Goal: Task Accomplishment & Management: Manage account settings

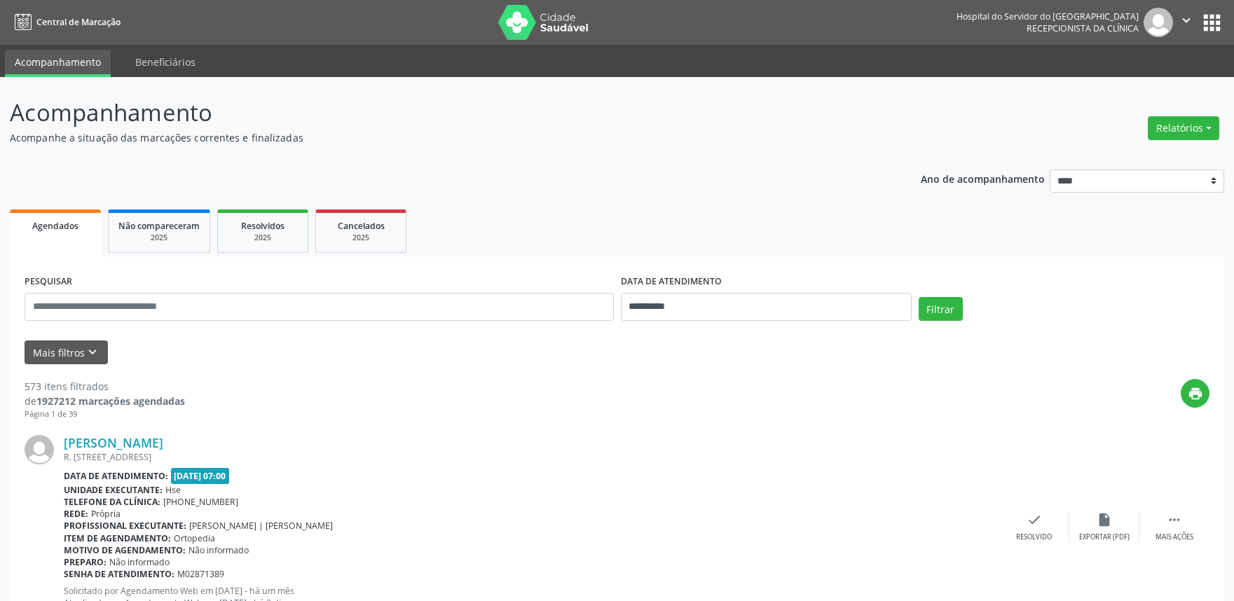
scroll to position [113, 0]
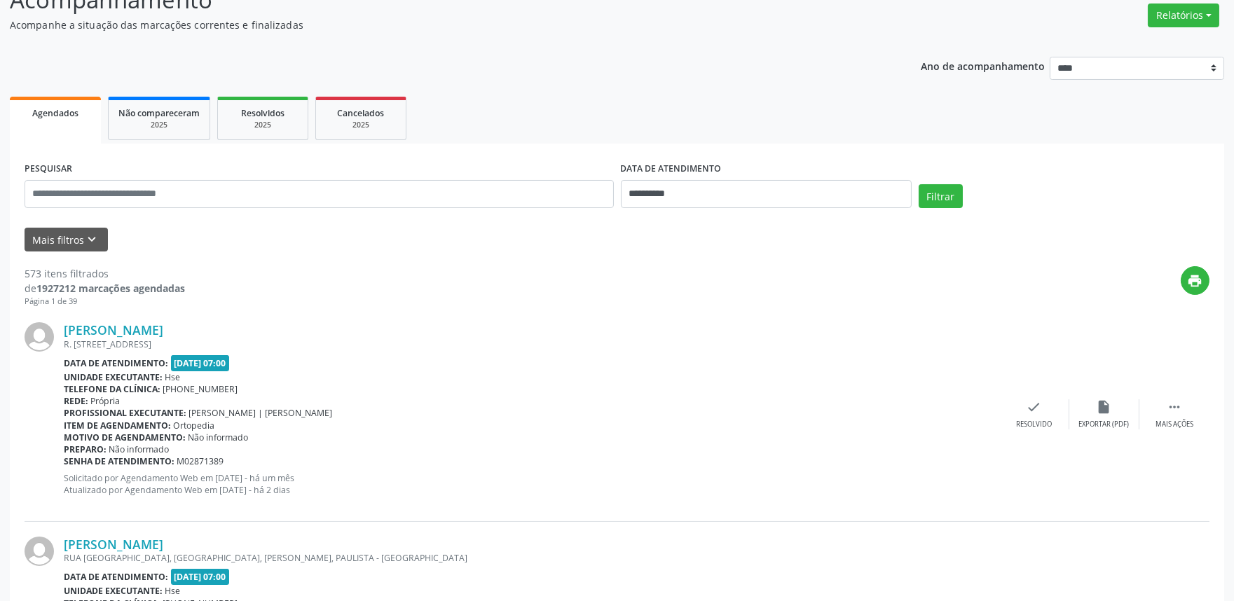
click at [846, 439] on div "Motivo de agendamento: Não informado" at bounding box center [531, 437] width 935 height 12
click at [1166, 15] on button "Relatórios" at bounding box center [1182, 16] width 71 height 24
click at [1119, 35] on link "Agendamentos" at bounding box center [1143, 45] width 151 height 20
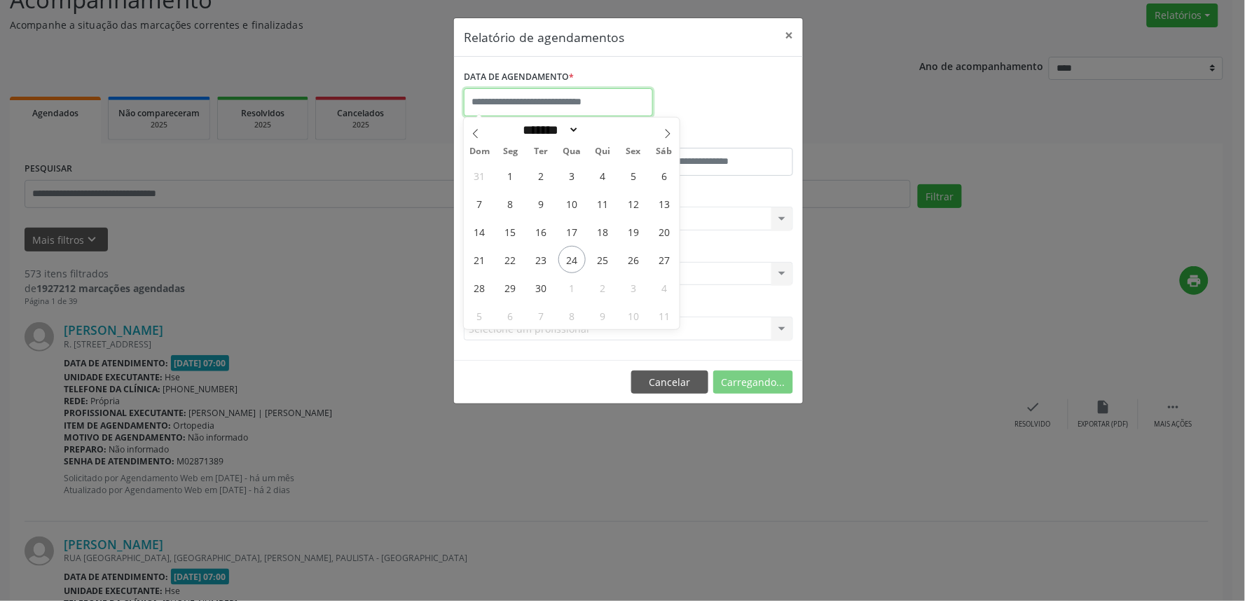
click at [622, 106] on input "text" at bounding box center [558, 102] width 189 height 28
click at [576, 263] on span "24" at bounding box center [571, 259] width 27 height 27
type input "**********"
click at [576, 263] on span "24" at bounding box center [571, 259] width 27 height 27
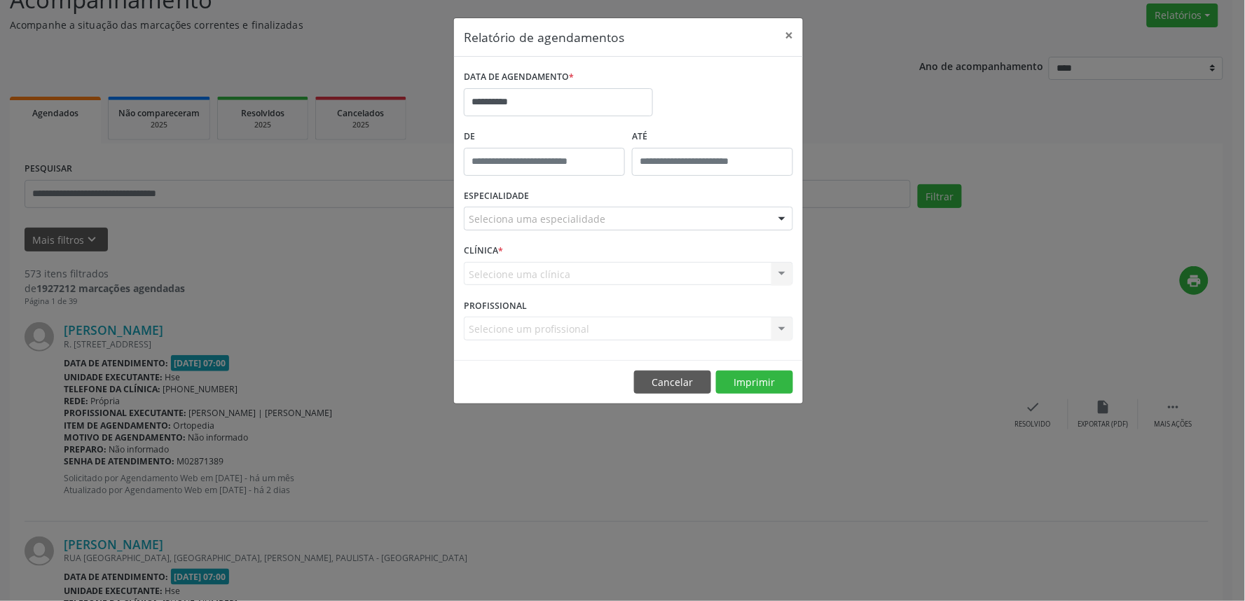
click at [600, 220] on div "Seleciona uma especialidade" at bounding box center [628, 219] width 329 height 24
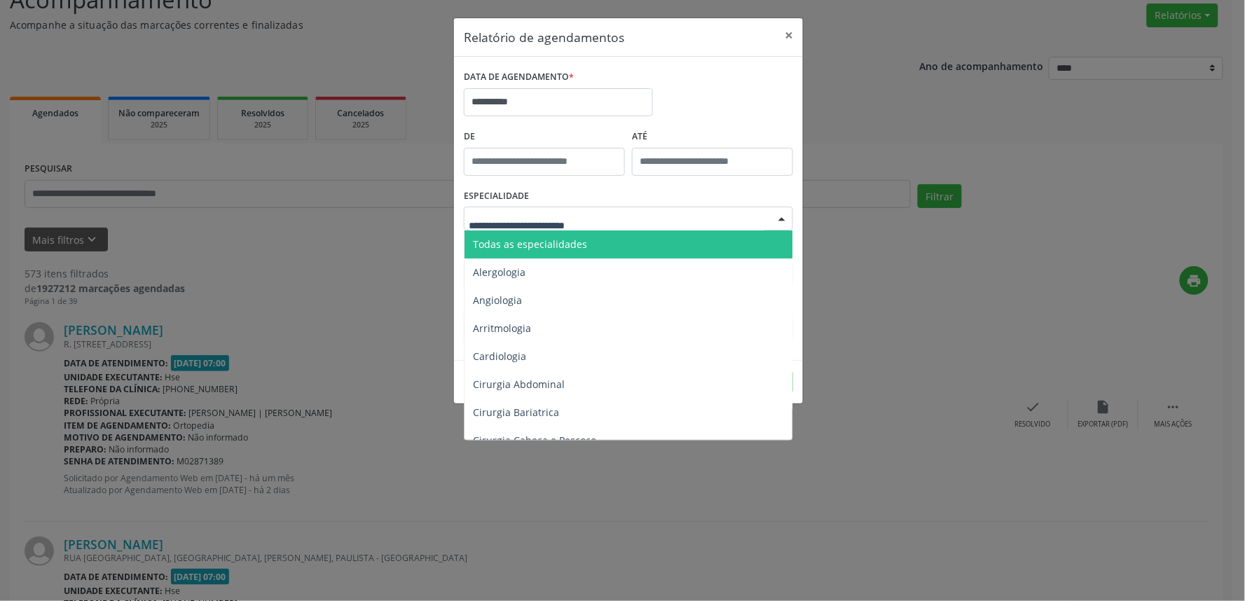
click at [586, 248] on span "Todas as especialidades" at bounding box center [629, 244] width 330 height 28
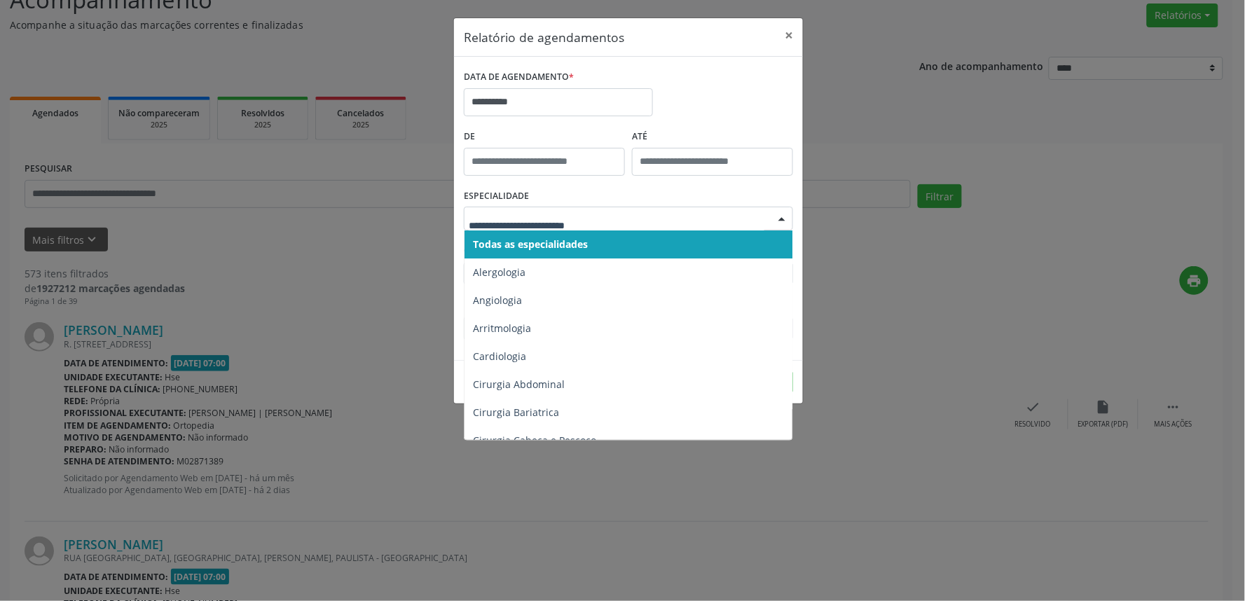
click at [588, 237] on span "Todas as especialidades" at bounding box center [530, 243] width 115 height 13
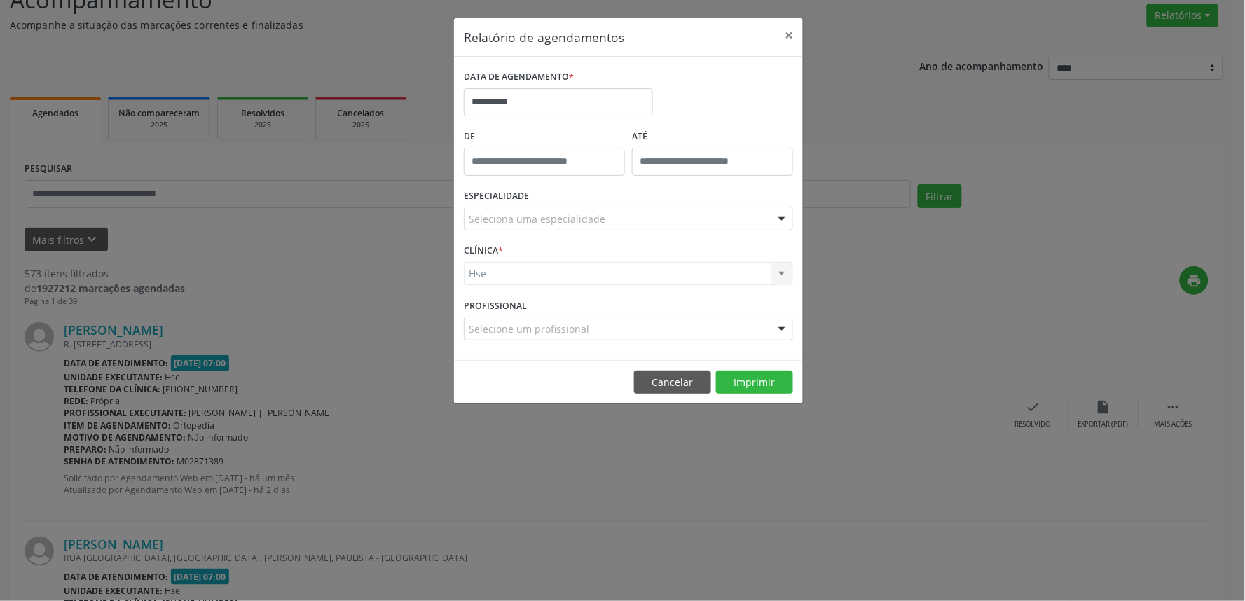
click at [583, 277] on div "Hse Hse Nenhum resultado encontrado para: " " Não há nenhuma opção para ser exi…" at bounding box center [628, 274] width 329 height 24
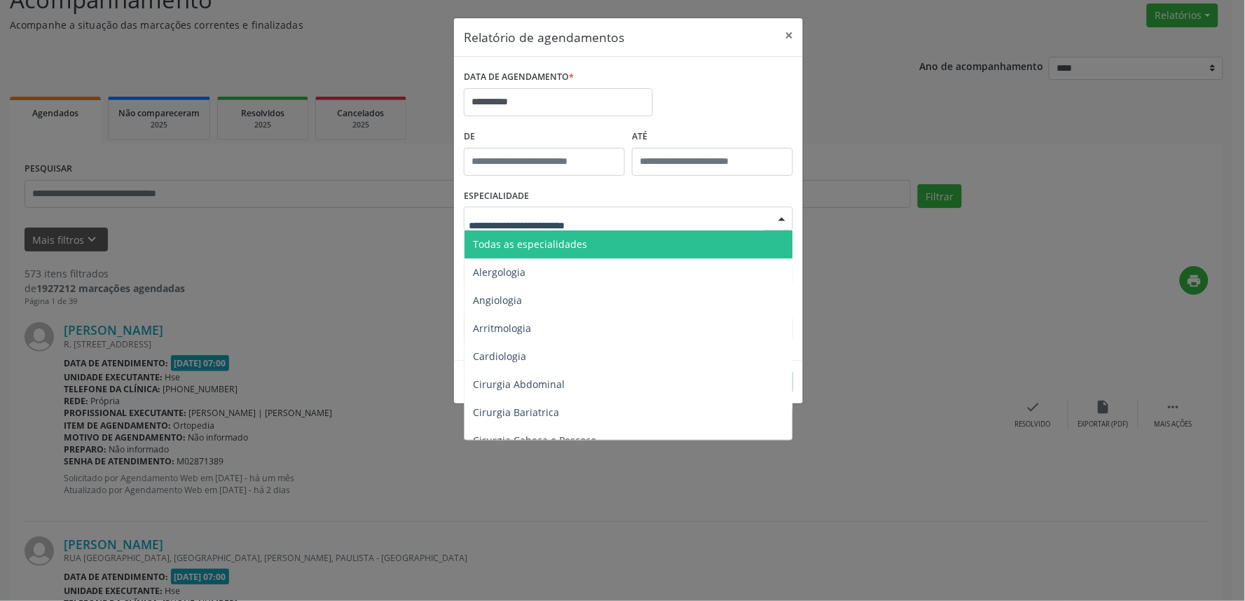
click at [572, 242] on span "Todas as especialidades" at bounding box center [530, 243] width 114 height 13
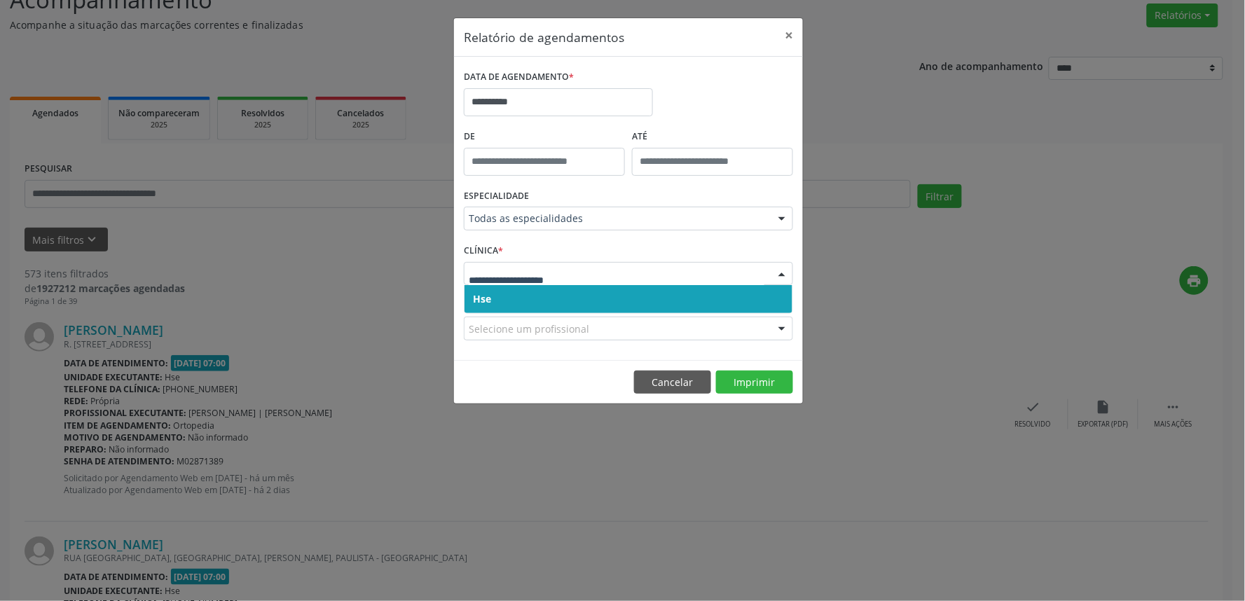
click at [567, 298] on span "Hse" at bounding box center [628, 299] width 328 height 28
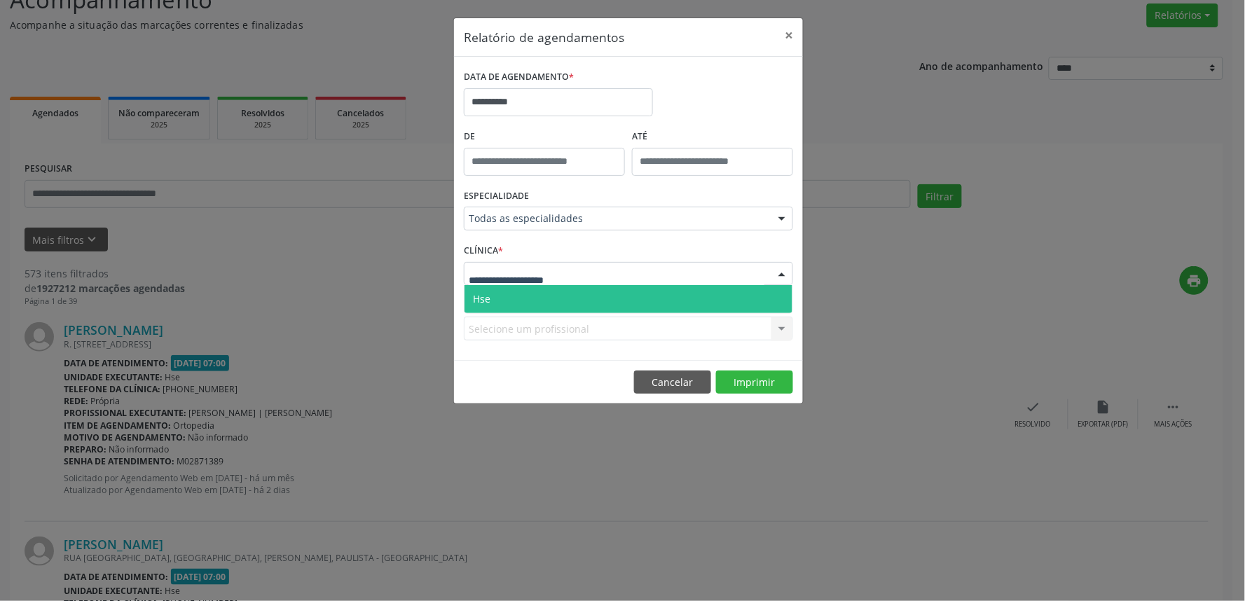
click at [579, 275] on div at bounding box center [628, 274] width 329 height 24
click at [569, 298] on span "Hse" at bounding box center [628, 299] width 328 height 28
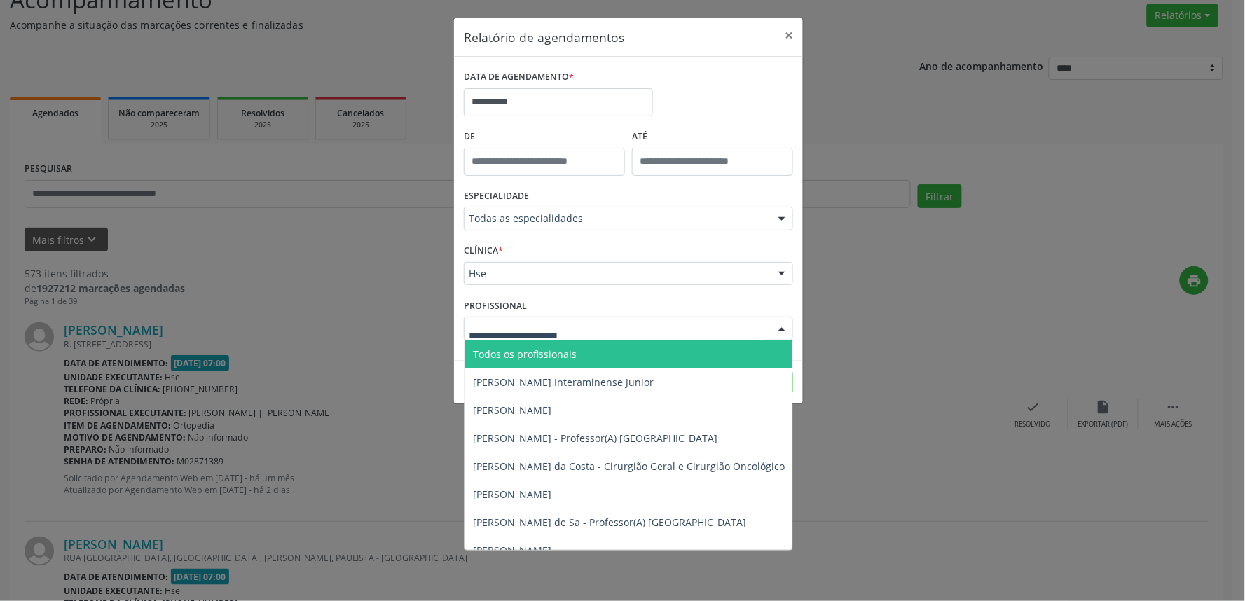
click at [607, 326] on div at bounding box center [628, 329] width 329 height 24
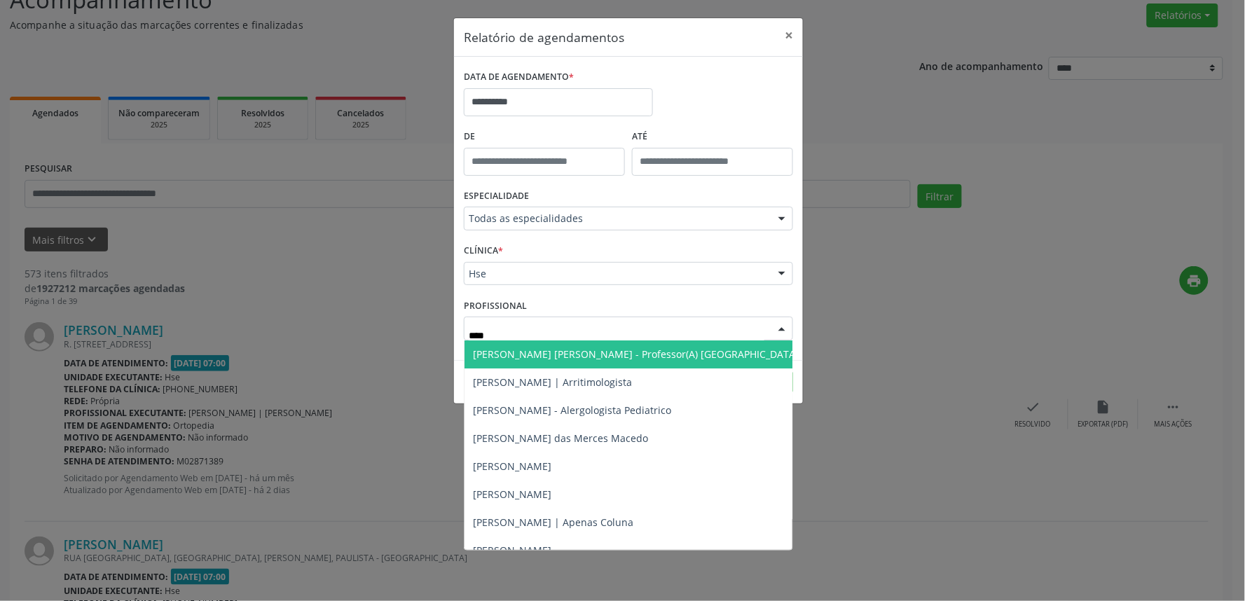
type input "*****"
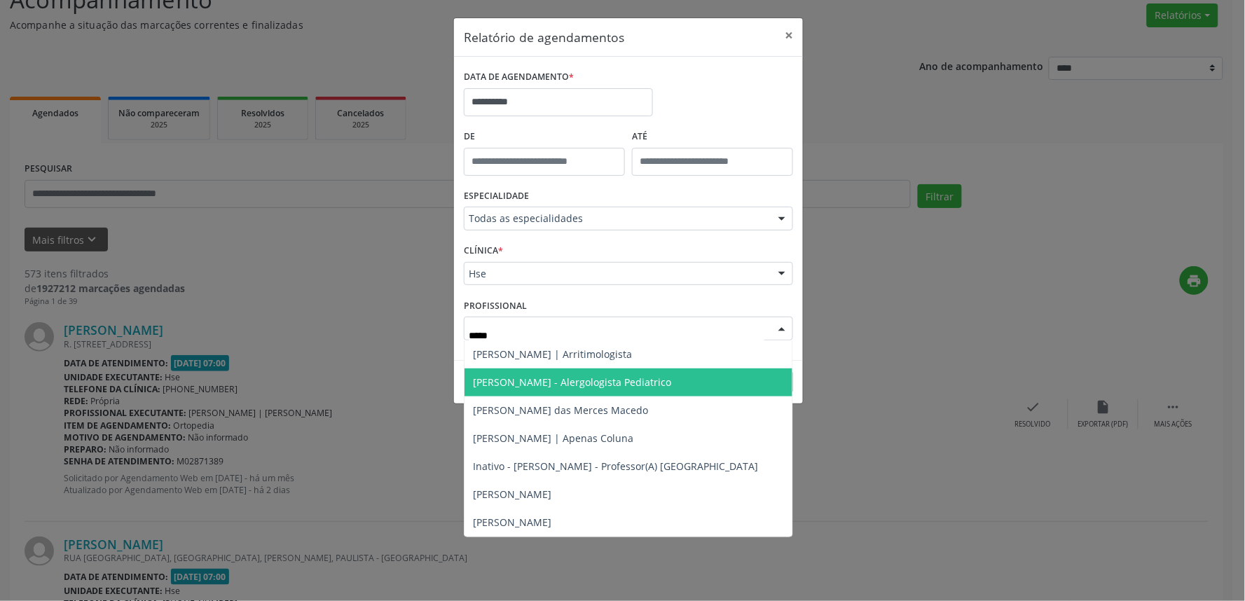
click at [622, 377] on span "[PERSON_NAME] - Alergologista Pediatrico" at bounding box center [572, 381] width 198 height 13
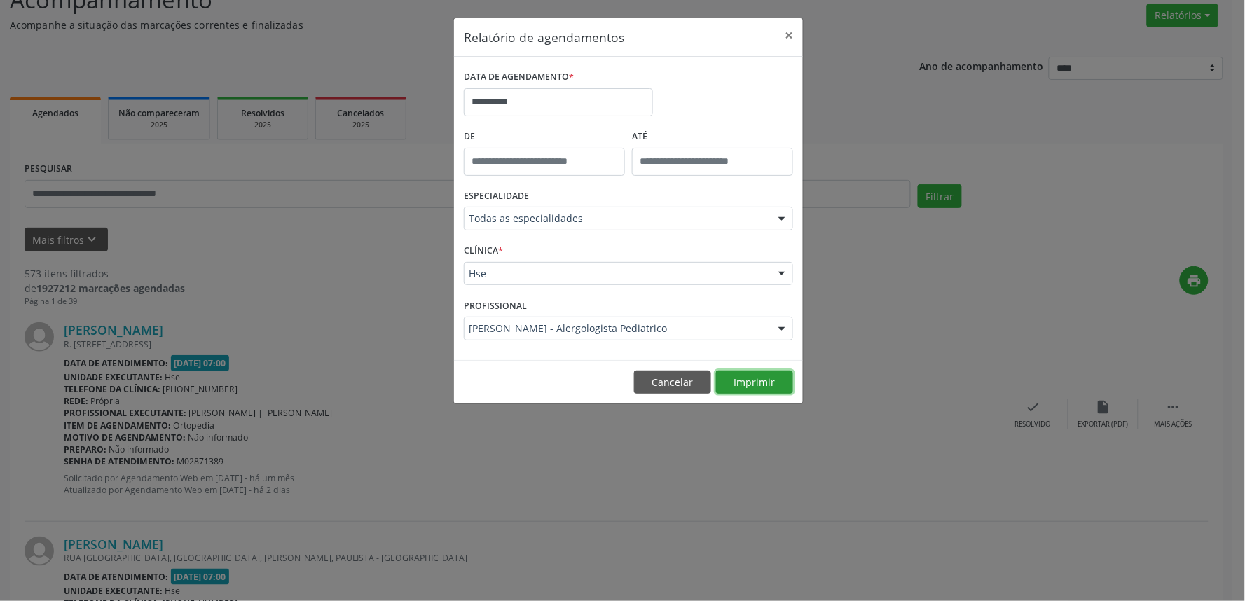
click at [764, 382] on button "Imprimir" at bounding box center [754, 383] width 77 height 24
click at [787, 38] on button "×" at bounding box center [789, 35] width 28 height 34
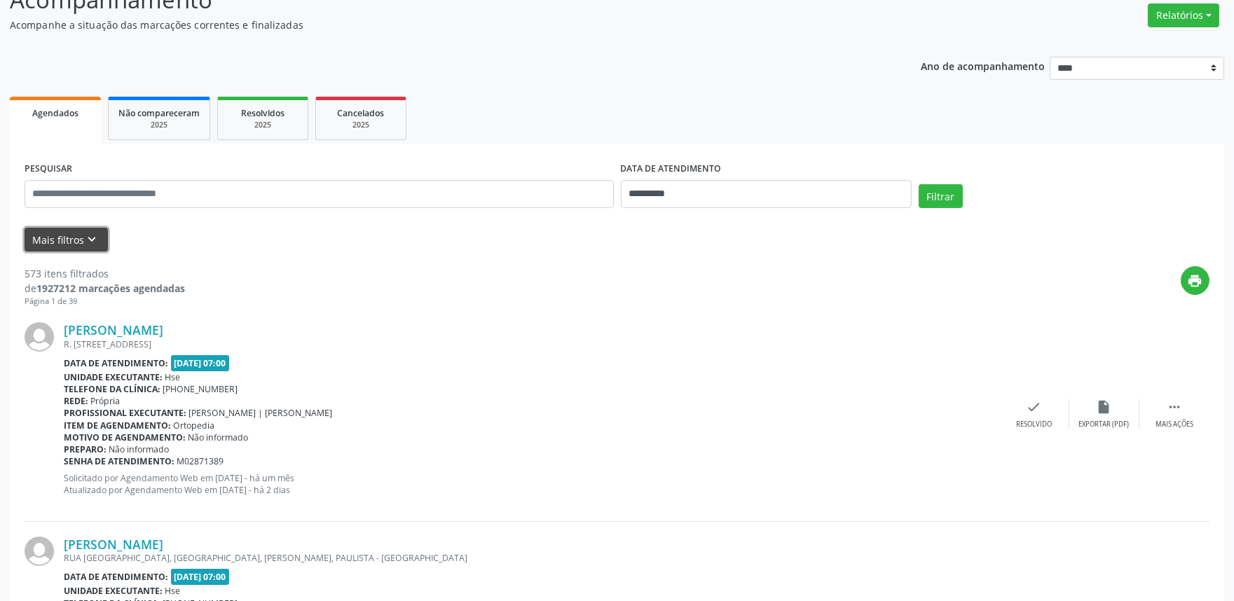
click at [39, 240] on button "Mais filtros keyboard_arrow_down" at bounding box center [66, 240] width 83 height 25
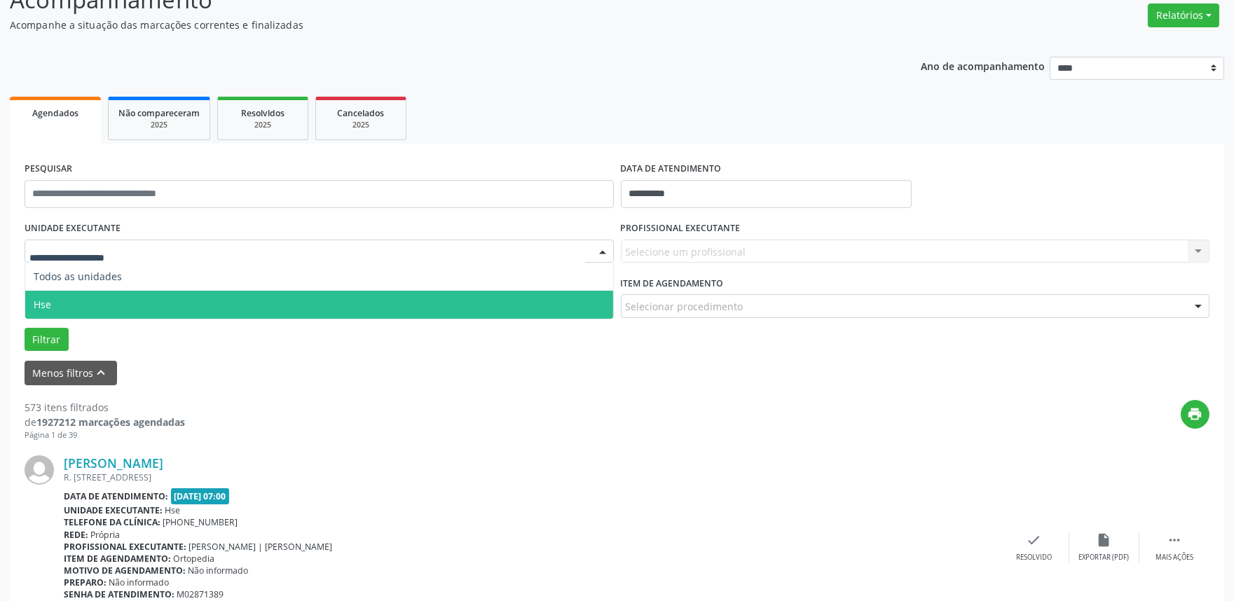
click at [102, 303] on span "Hse" at bounding box center [319, 305] width 588 height 28
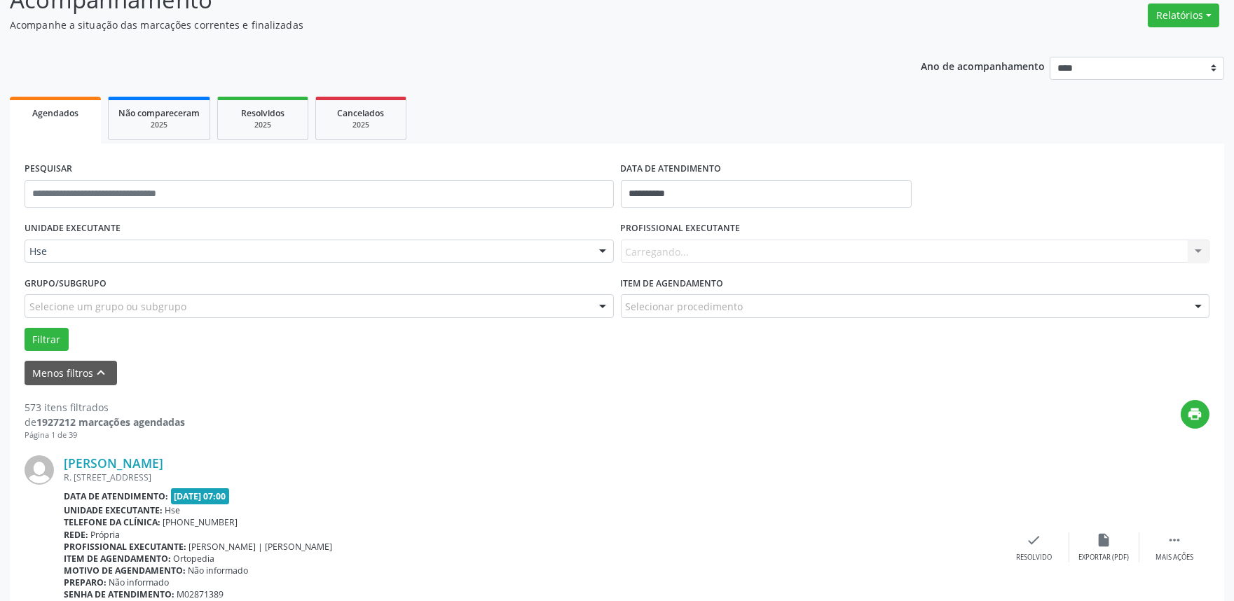
click at [730, 244] on div "Carregando... Nenhum resultado encontrado para: " " Não há nenhuma opção para s…" at bounding box center [915, 252] width 589 height 24
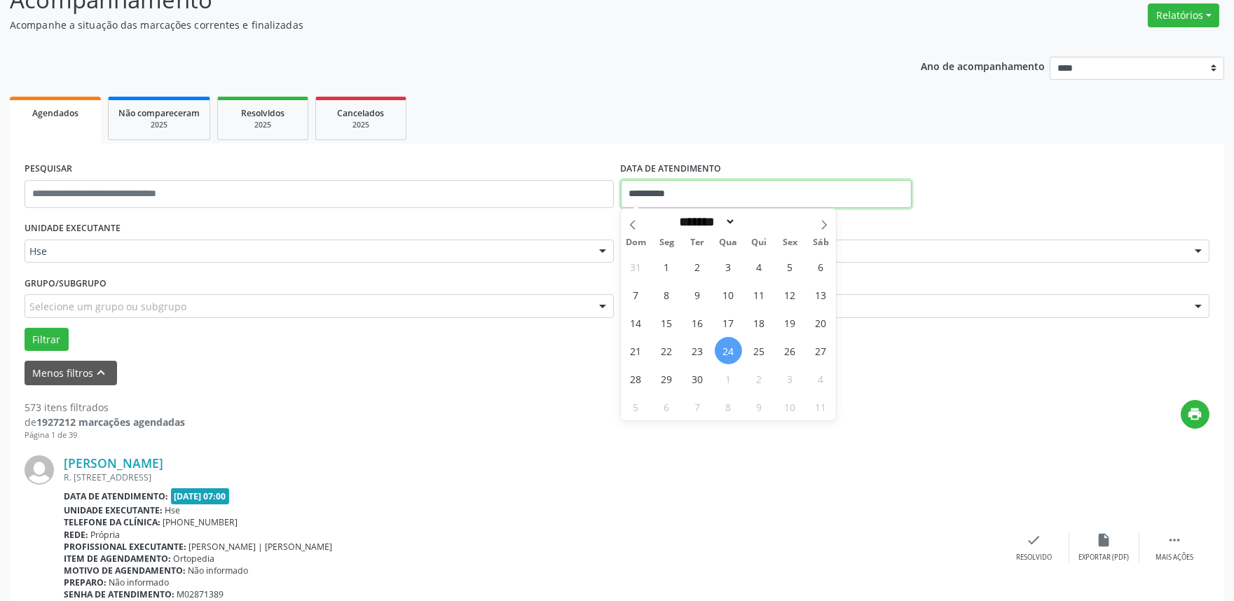
click at [720, 206] on body "**********" at bounding box center [617, 187] width 1234 height 601
click at [698, 351] on span "23" at bounding box center [697, 350] width 27 height 27
type input "**********"
click at [698, 351] on span "23" at bounding box center [697, 350] width 27 height 27
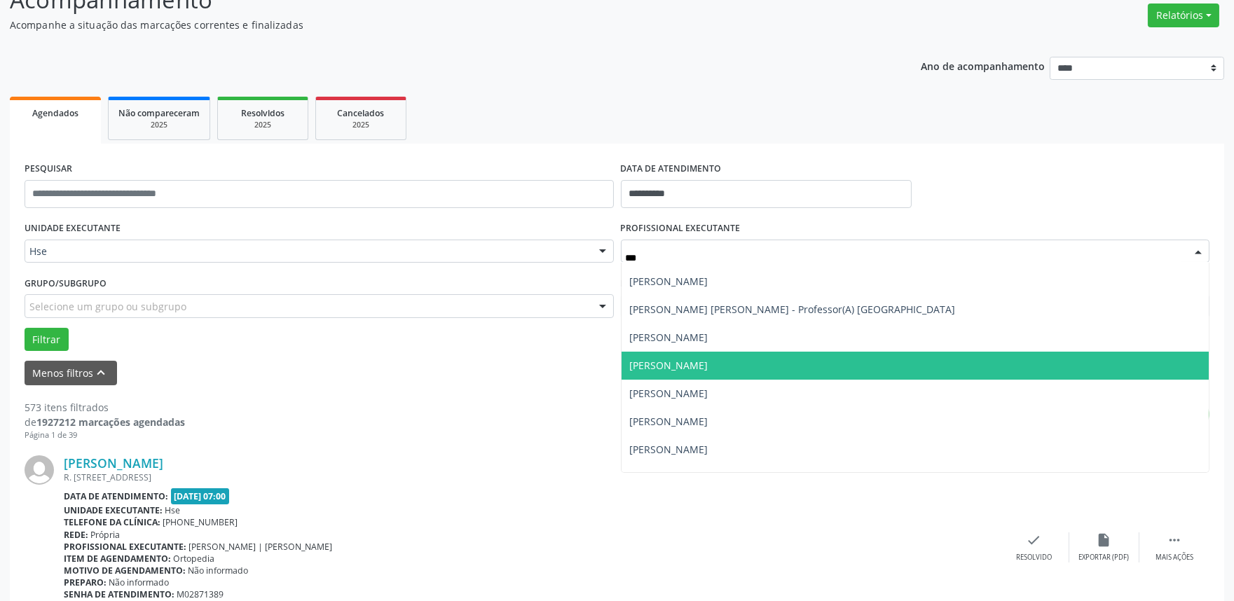
scroll to position [78, 0]
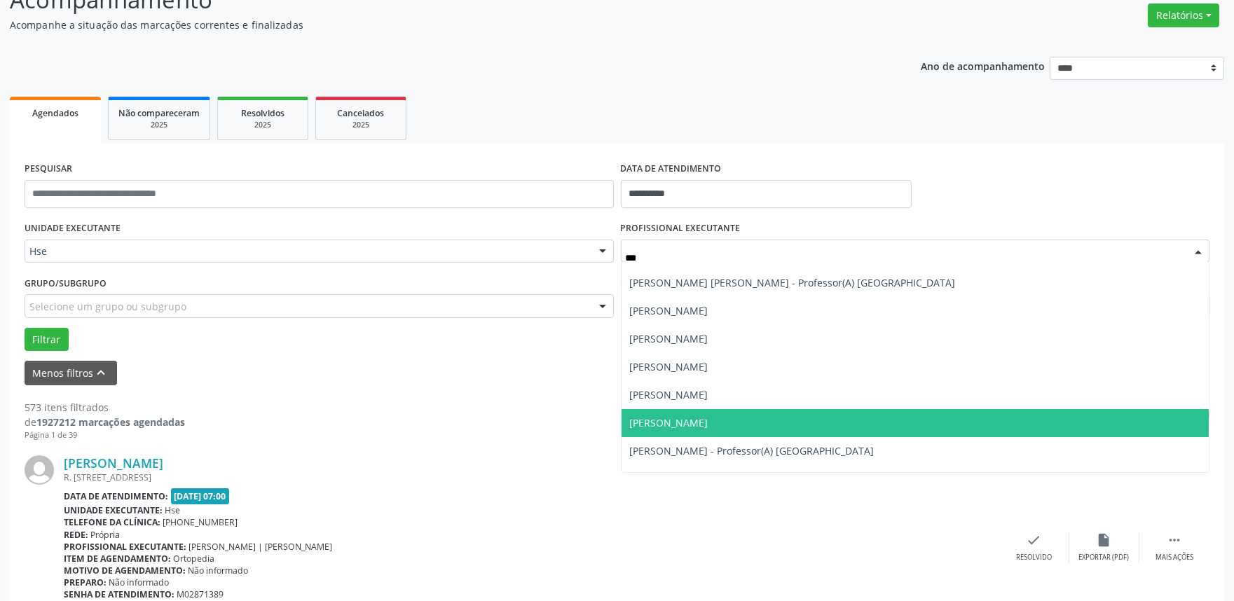
click at [708, 423] on span "[PERSON_NAME]" at bounding box center [669, 422] width 78 height 13
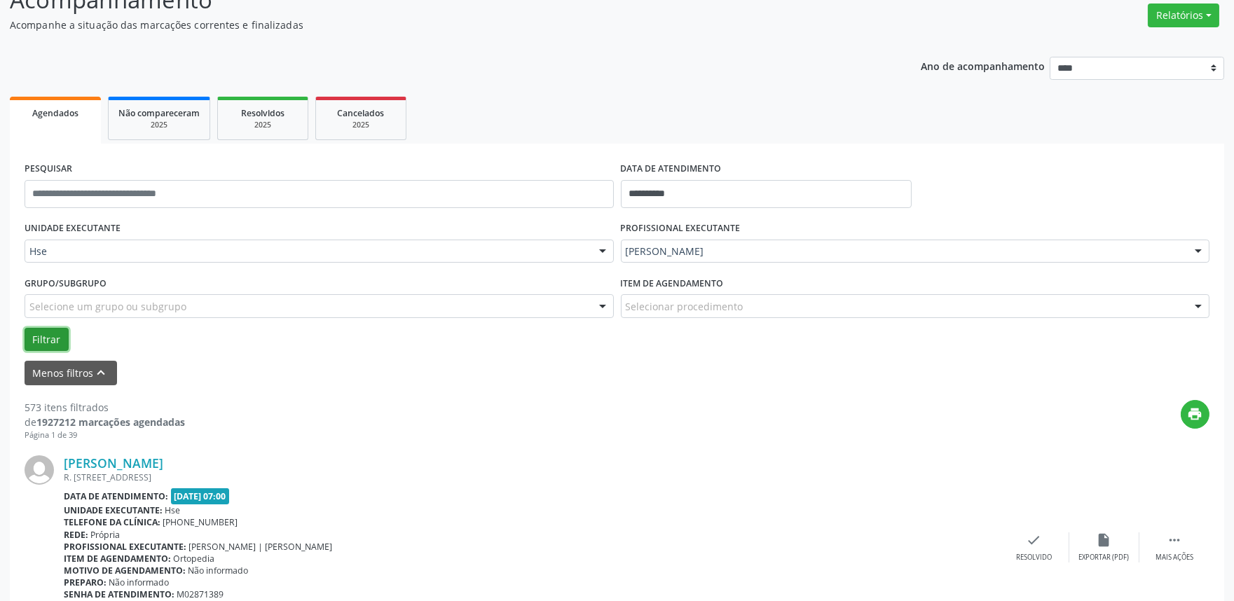
click at [48, 340] on button "Filtrar" at bounding box center [47, 340] width 44 height 24
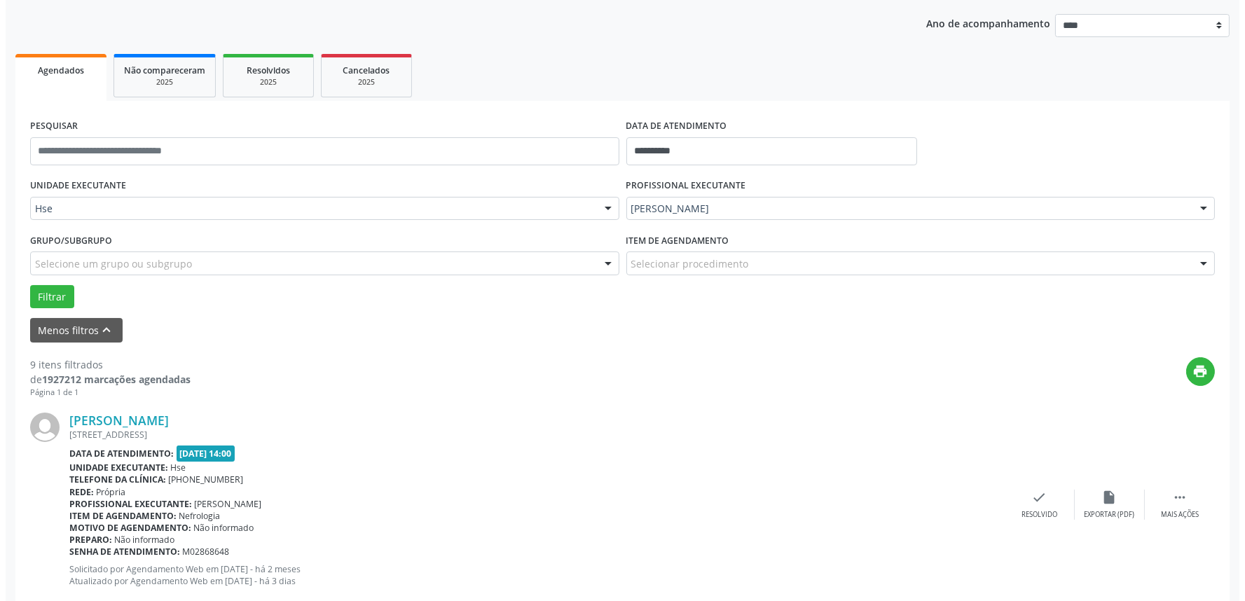
scroll to position [191, 0]
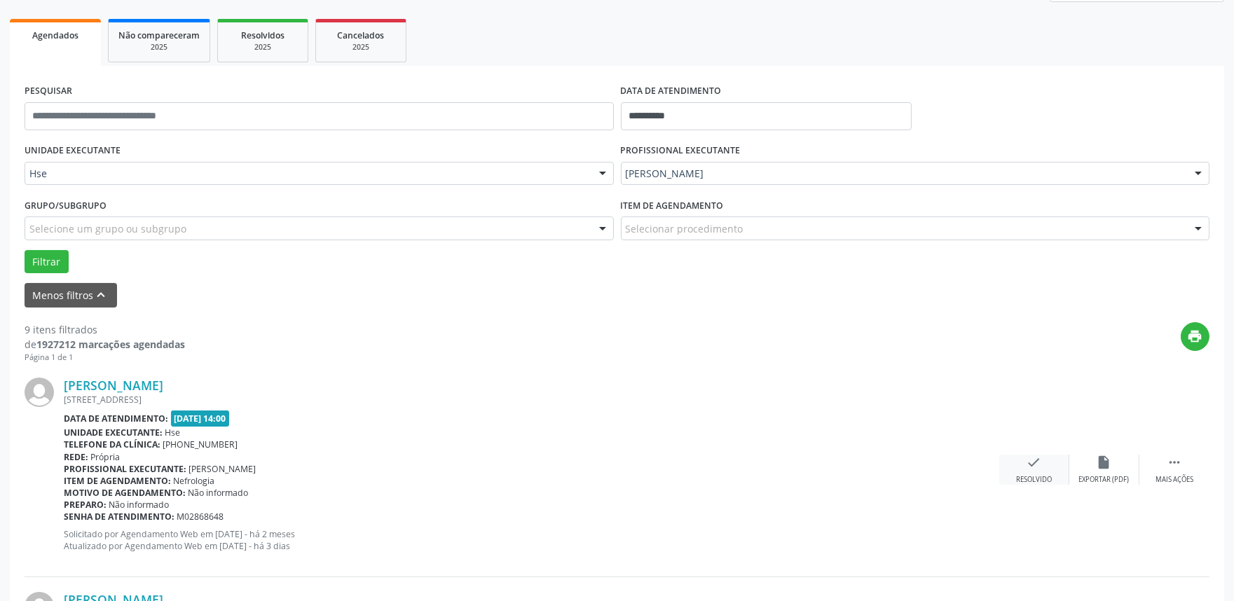
click at [1046, 475] on div "Resolvido" at bounding box center [1034, 480] width 36 height 10
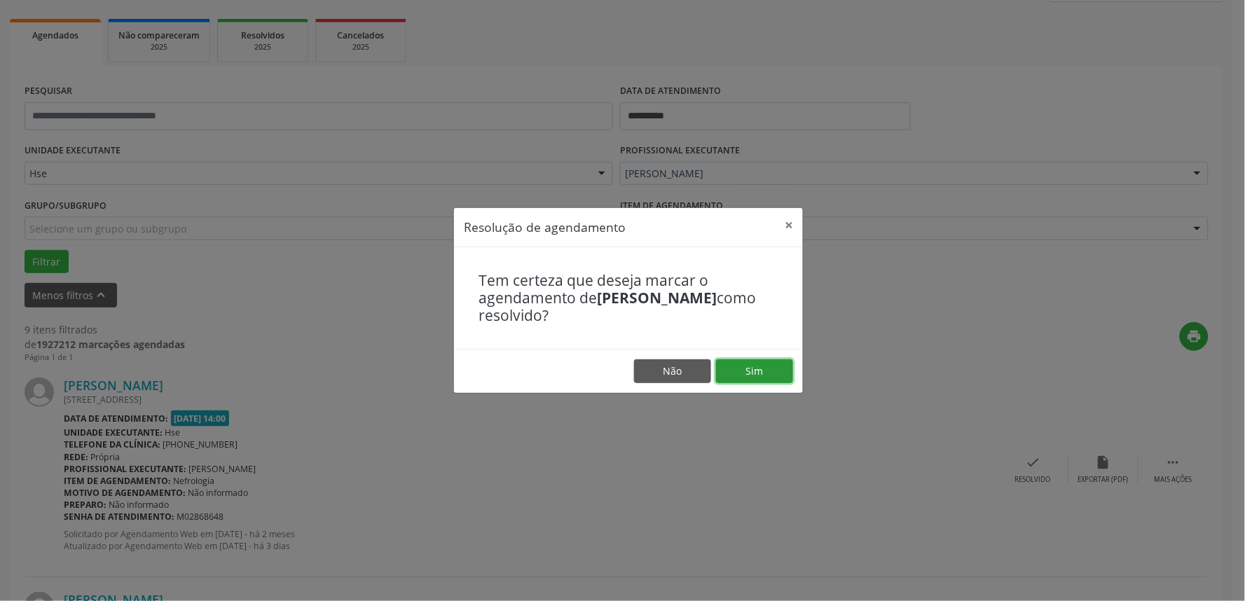
click at [776, 376] on button "Sim" at bounding box center [754, 371] width 77 height 24
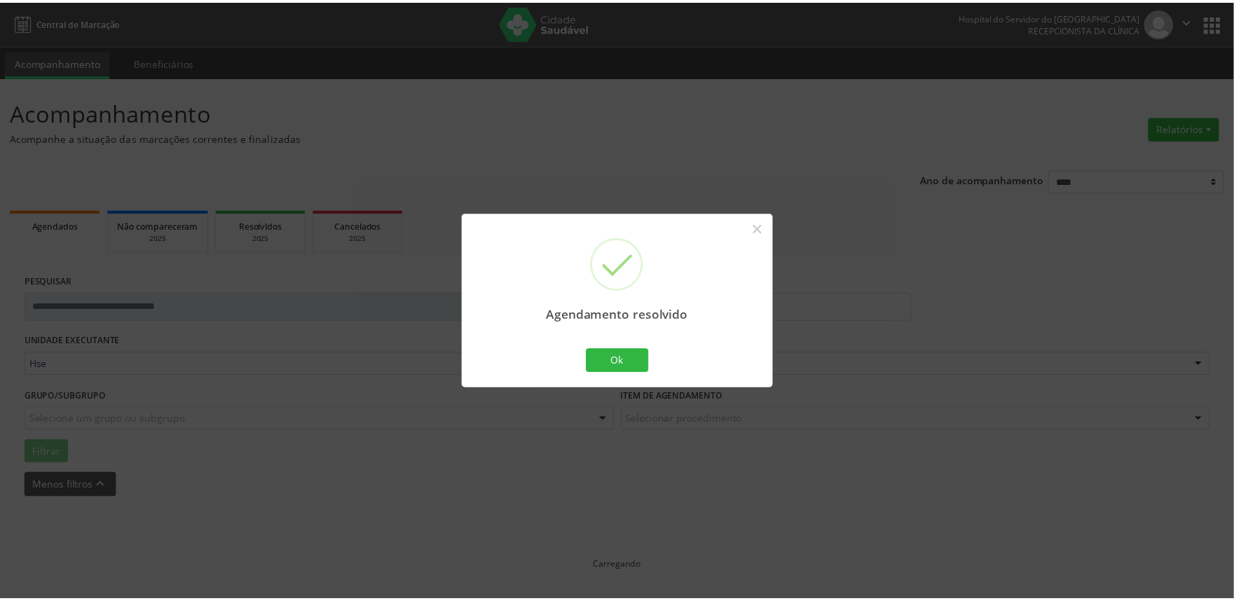
scroll to position [0, 0]
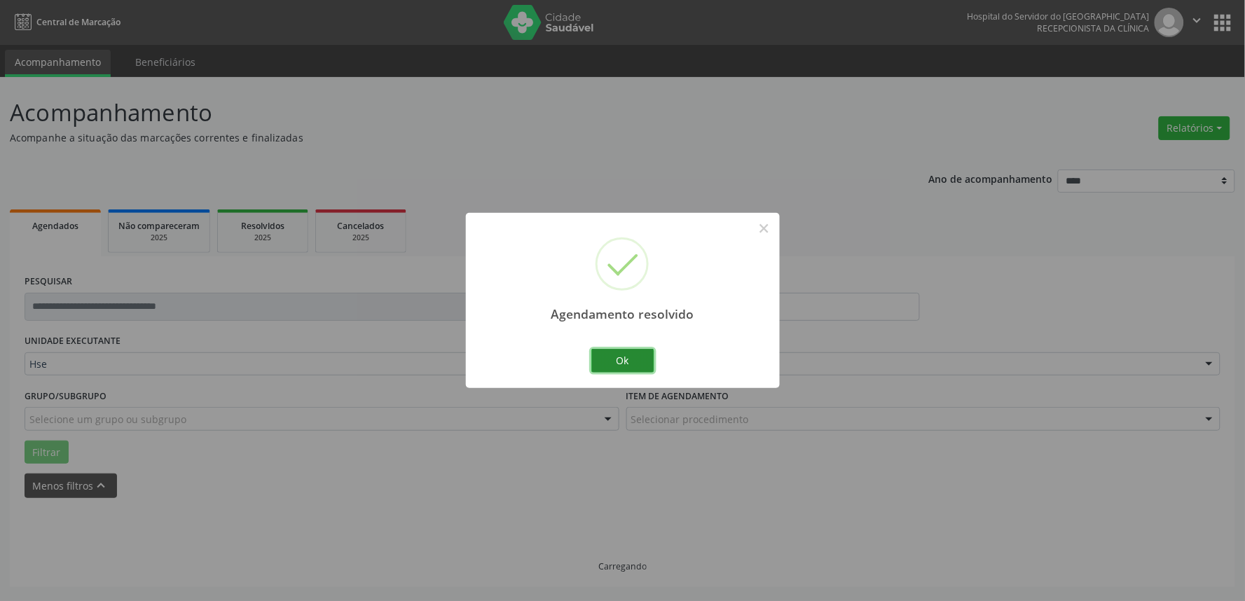
click at [621, 350] on button "Ok" at bounding box center [622, 361] width 63 height 24
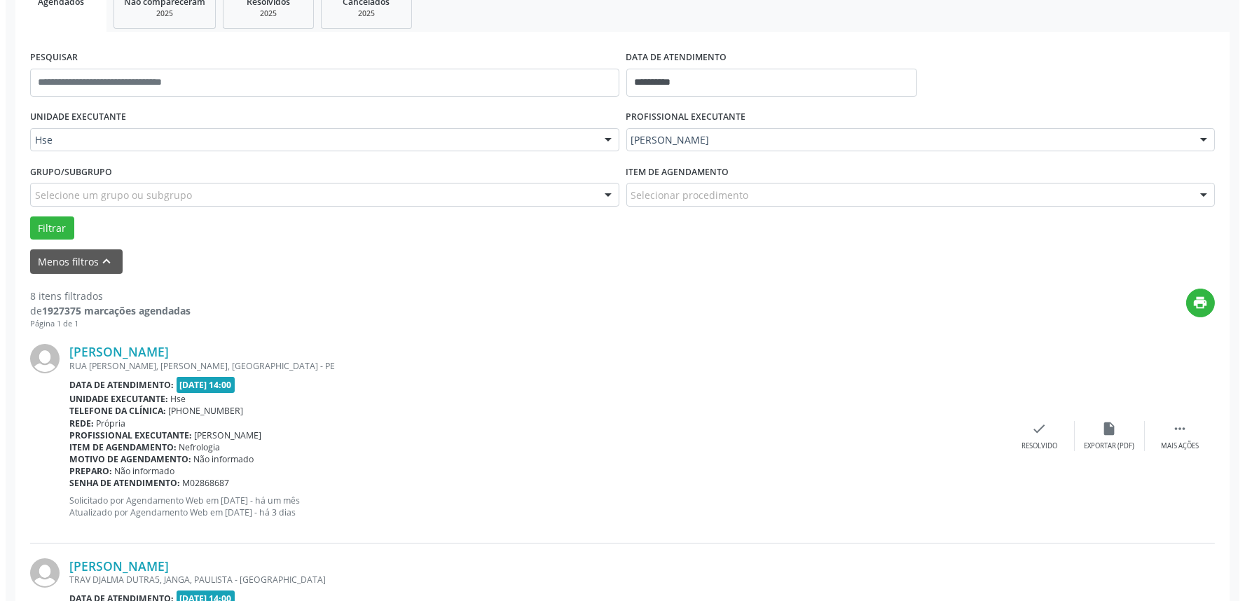
scroll to position [233, 0]
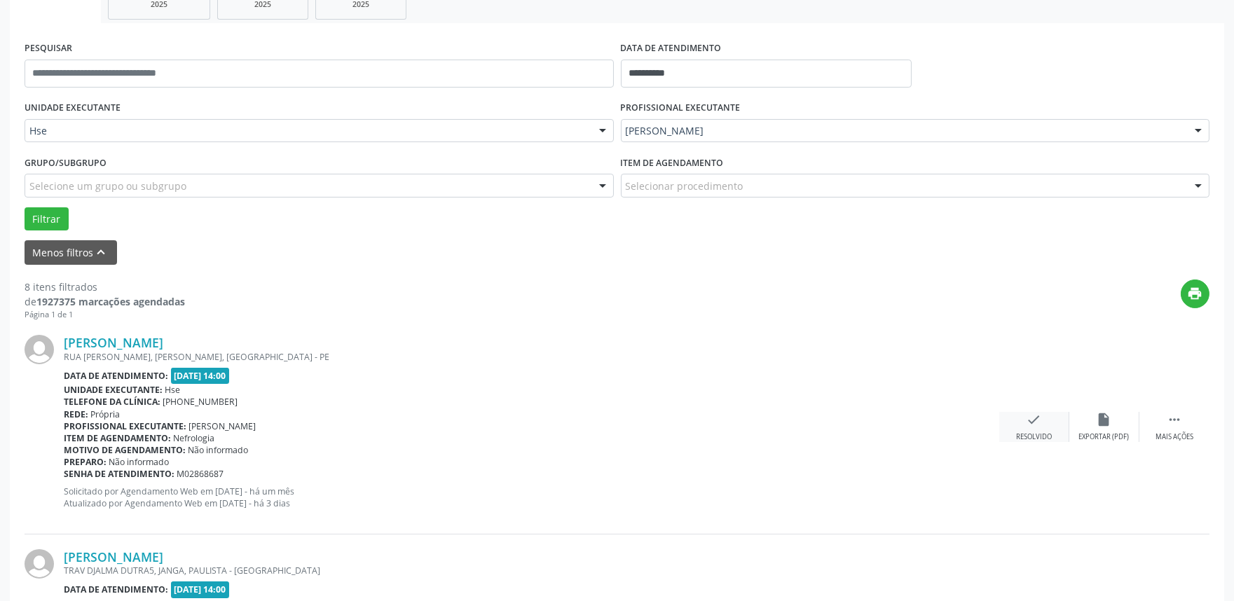
click at [1027, 429] on div "check Resolvido" at bounding box center [1034, 427] width 70 height 30
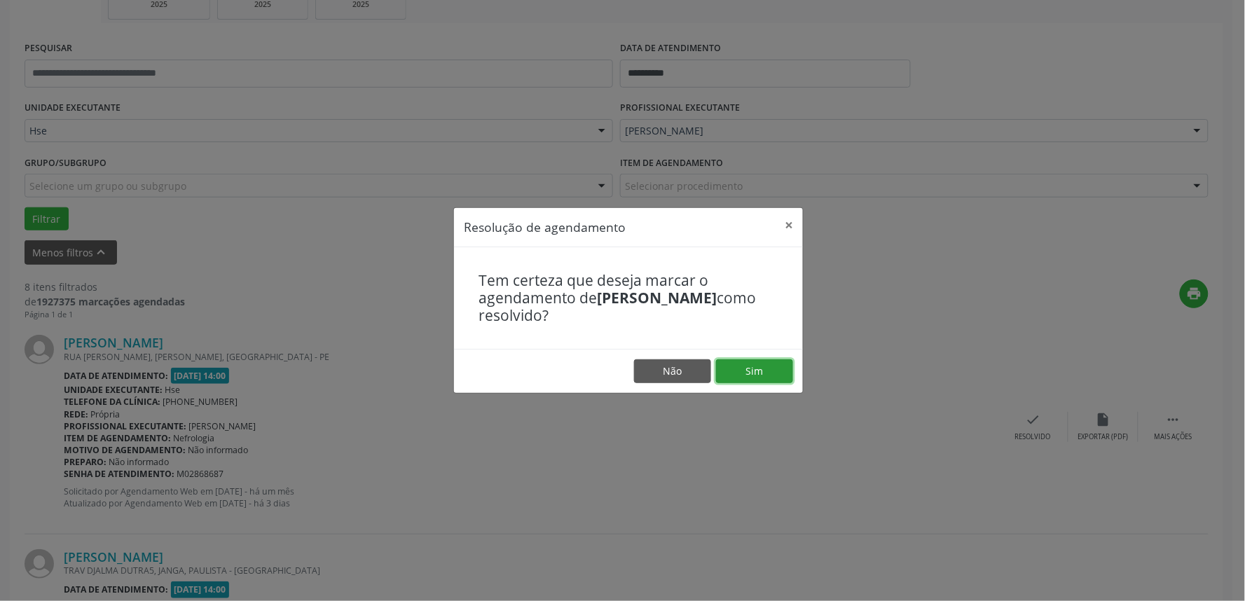
drag, startPoint x: 783, startPoint y: 375, endPoint x: 810, endPoint y: 380, distance: 27.2
click at [782, 375] on button "Sim" at bounding box center [754, 371] width 77 height 24
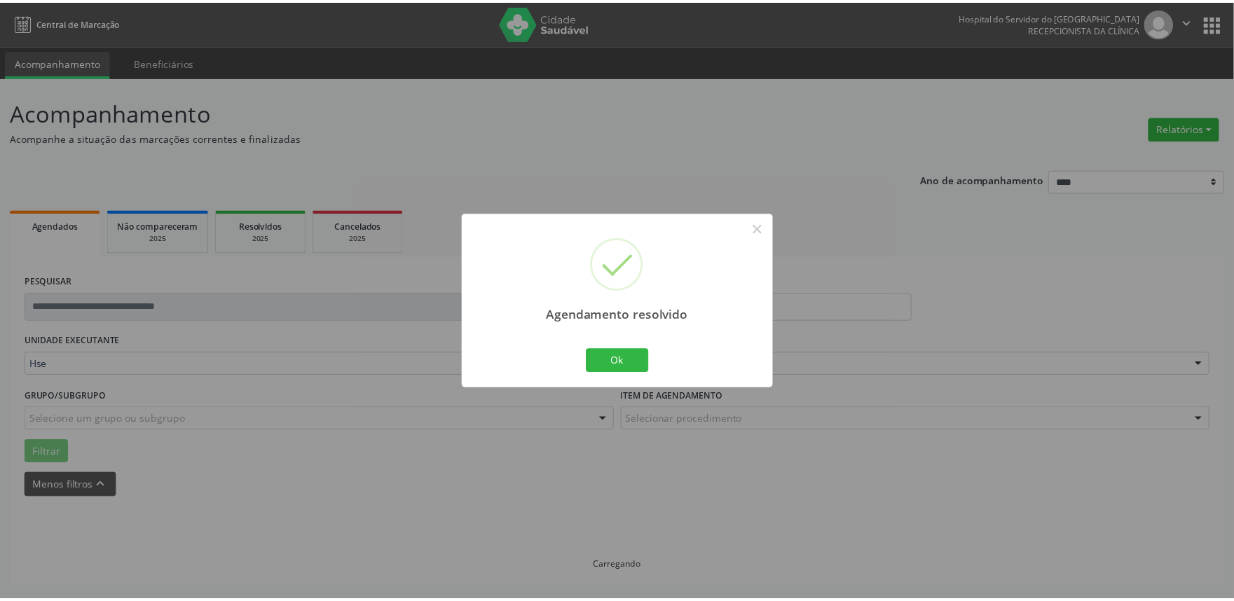
scroll to position [0, 0]
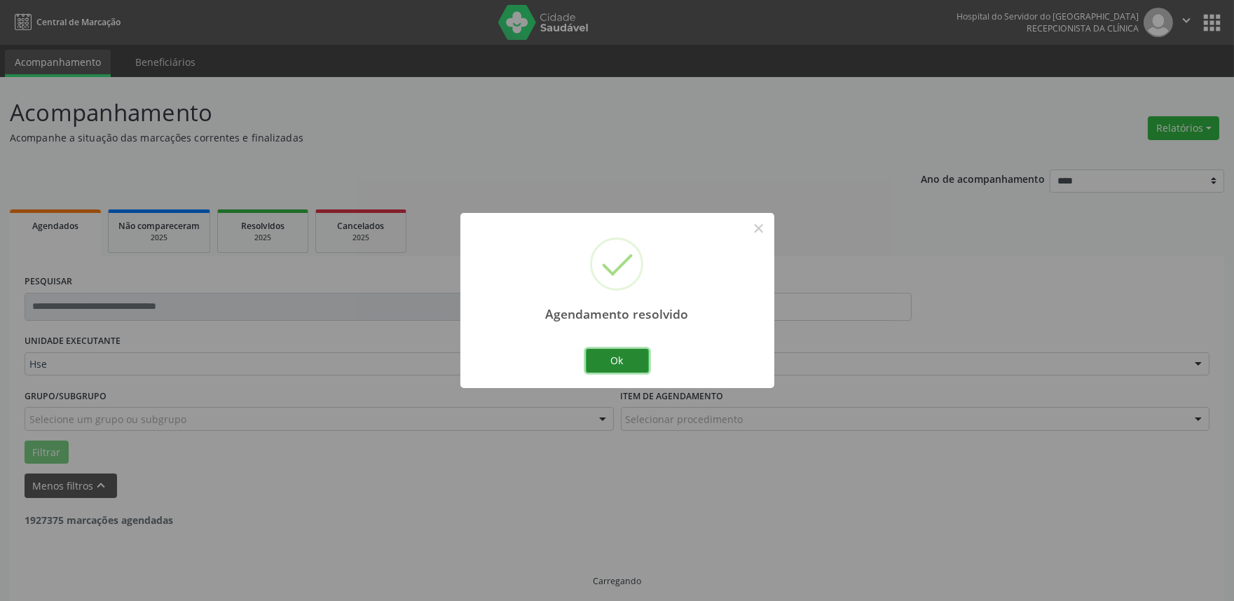
click at [596, 362] on button "Ok" at bounding box center [617, 361] width 63 height 24
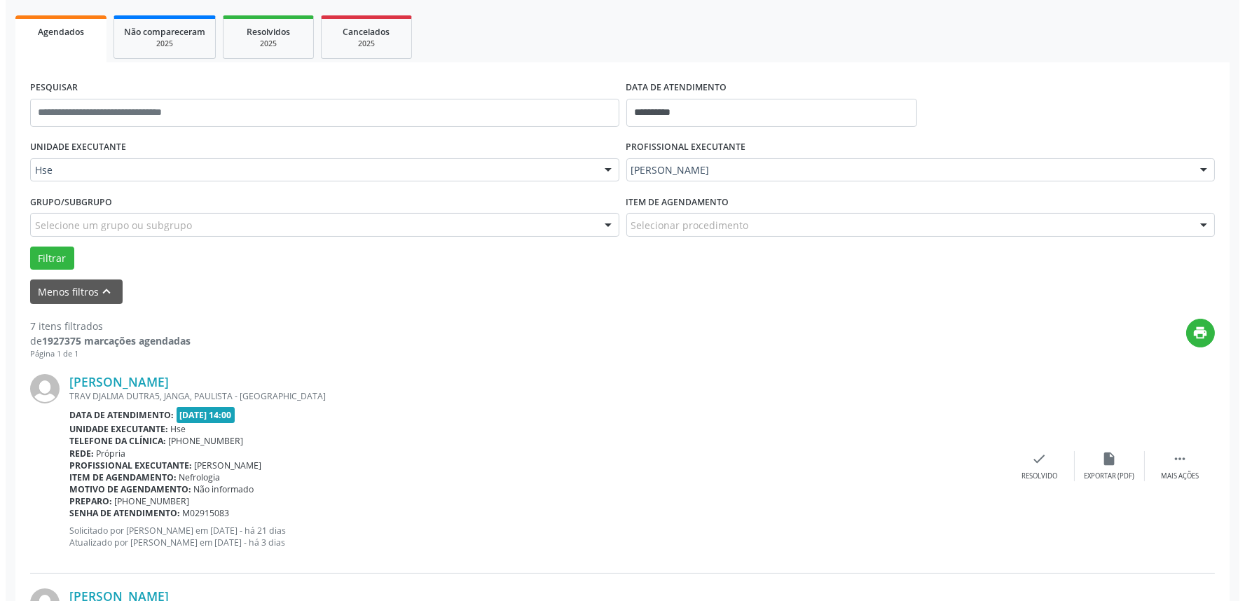
scroll to position [233, 0]
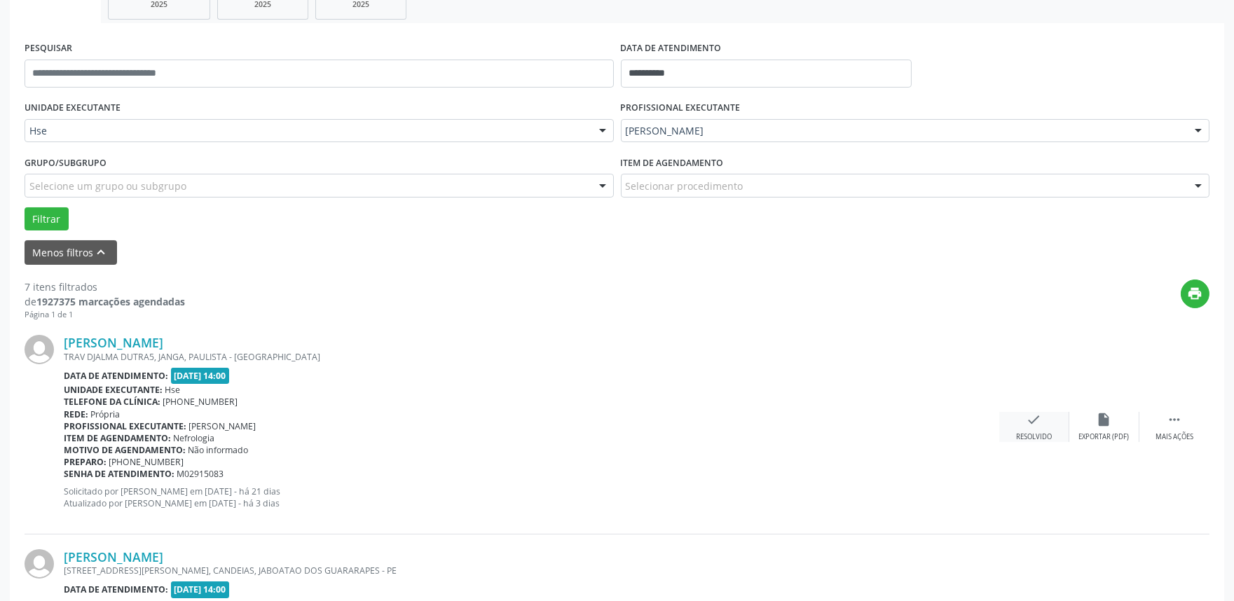
click at [1017, 435] on div "Resolvido" at bounding box center [1034, 437] width 36 height 10
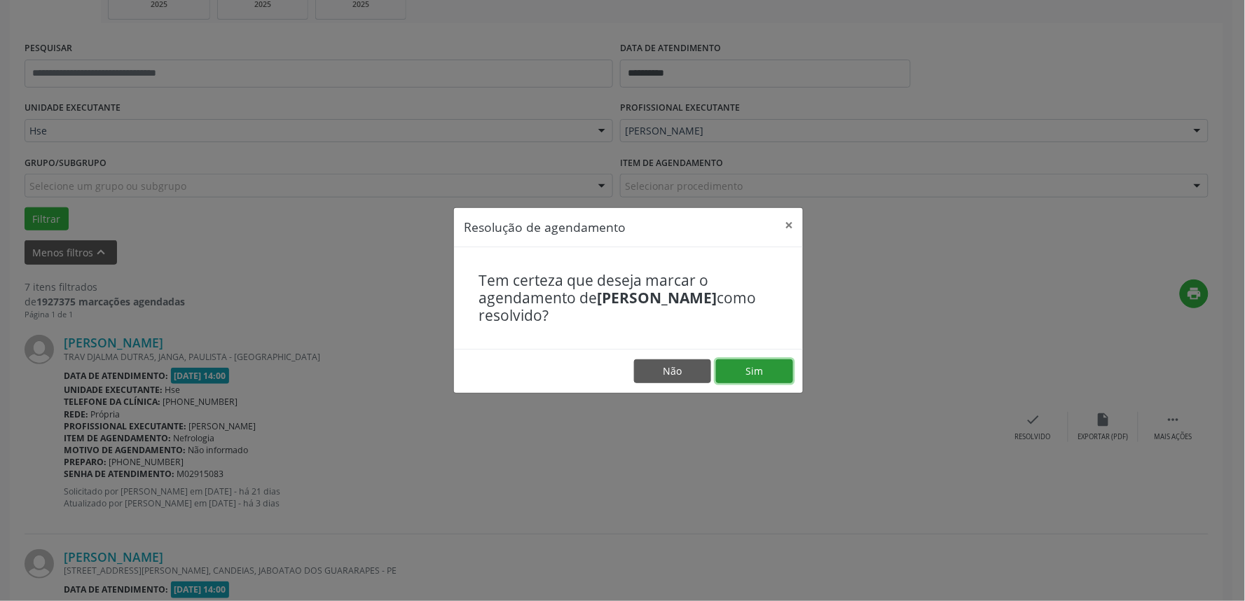
click at [744, 369] on button "Sim" at bounding box center [754, 371] width 77 height 24
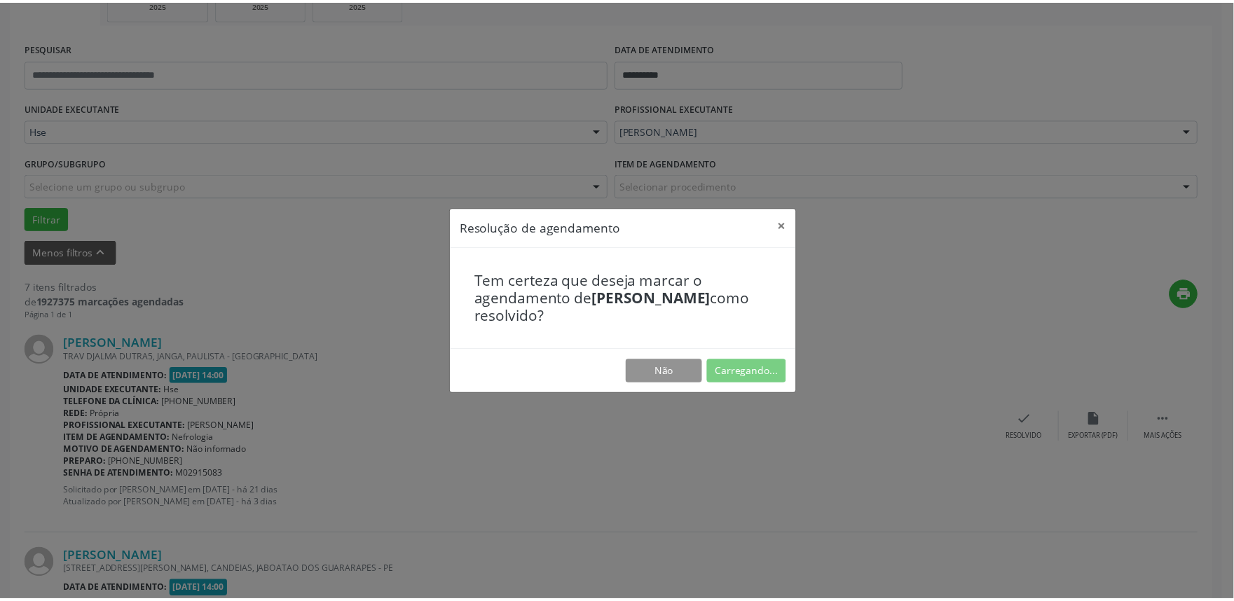
scroll to position [0, 0]
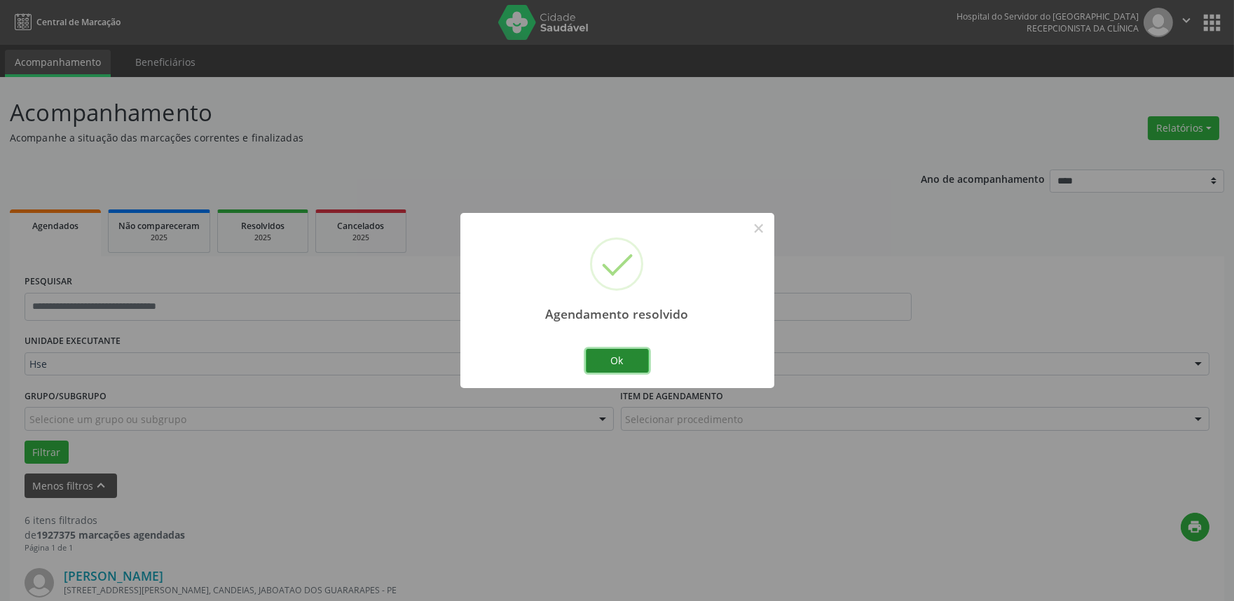
click at [639, 368] on button "Ok" at bounding box center [617, 361] width 63 height 24
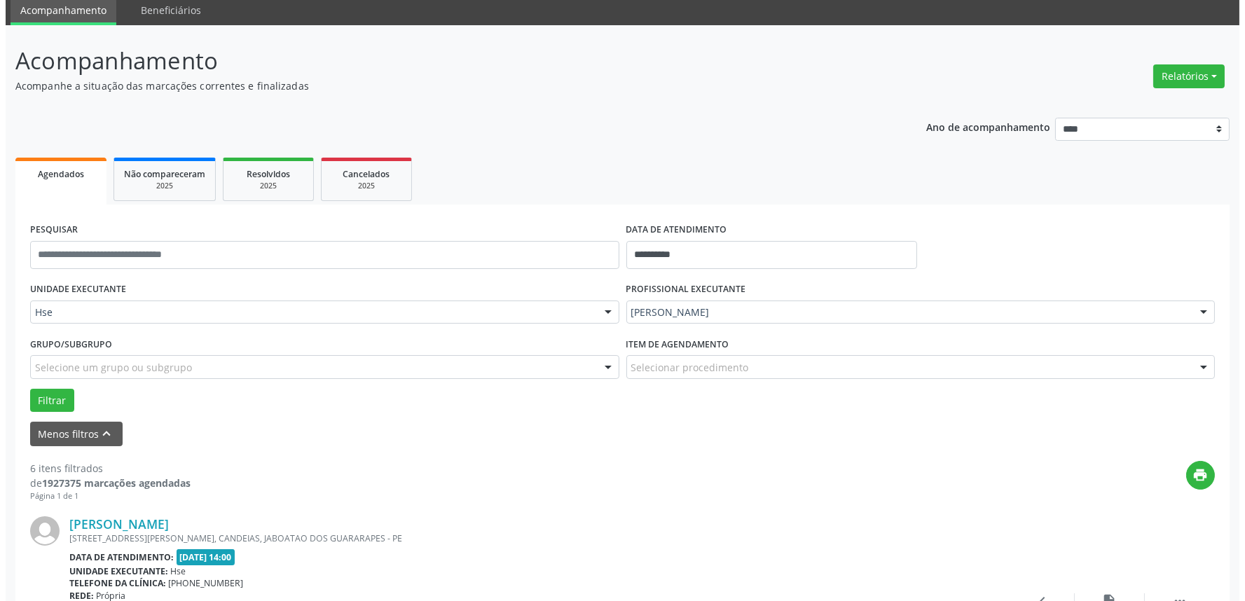
scroll to position [156, 0]
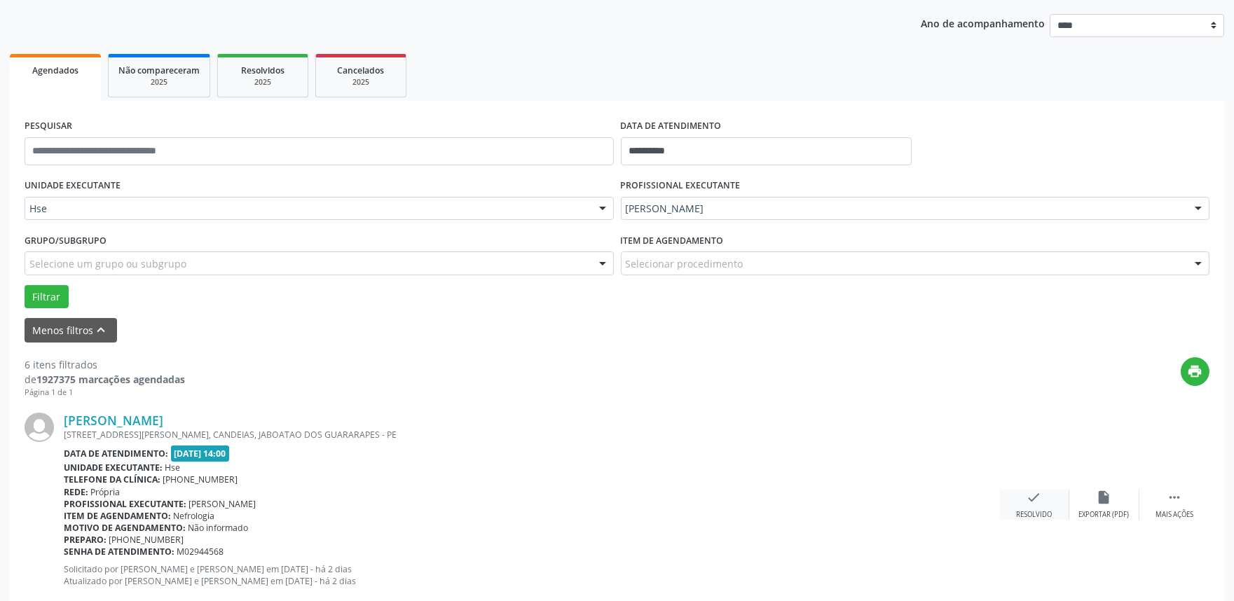
click at [1041, 513] on div "Resolvido" at bounding box center [1034, 515] width 36 height 10
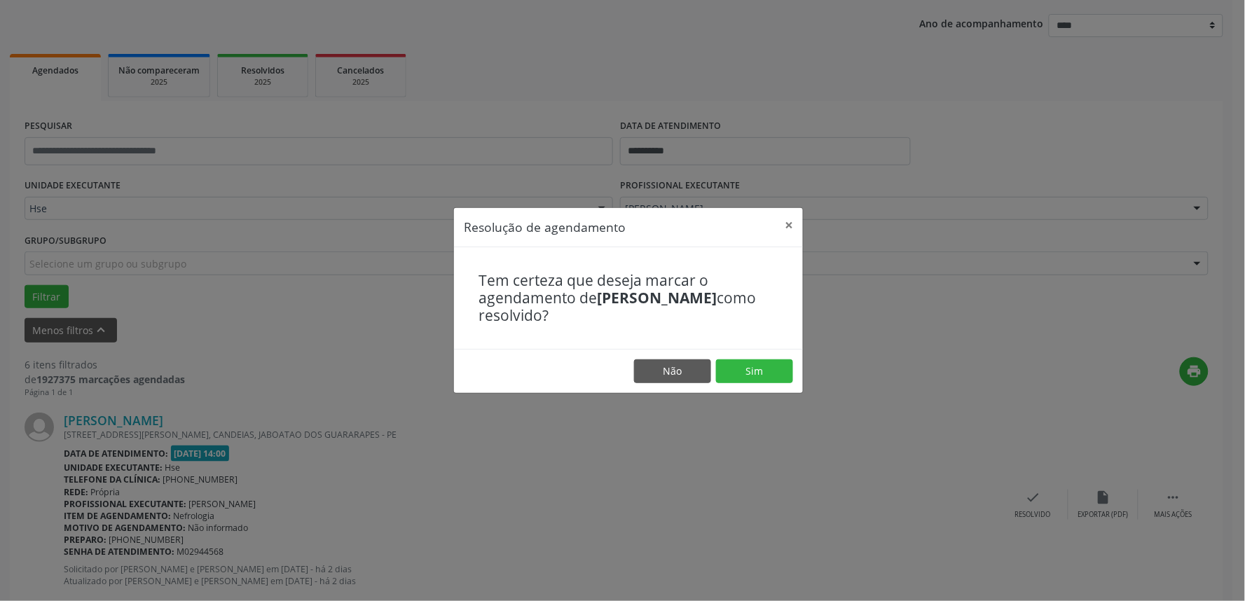
click at [751, 354] on footer "Não Sim" at bounding box center [628, 371] width 349 height 44
click at [747, 369] on button "Sim" at bounding box center [754, 371] width 77 height 24
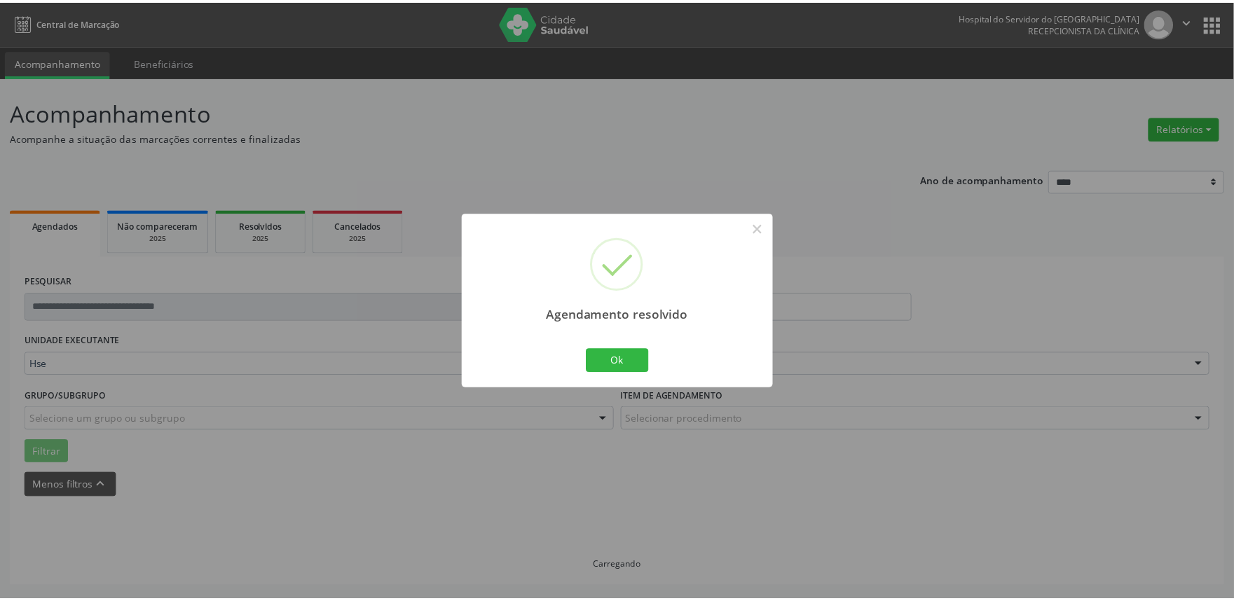
scroll to position [0, 0]
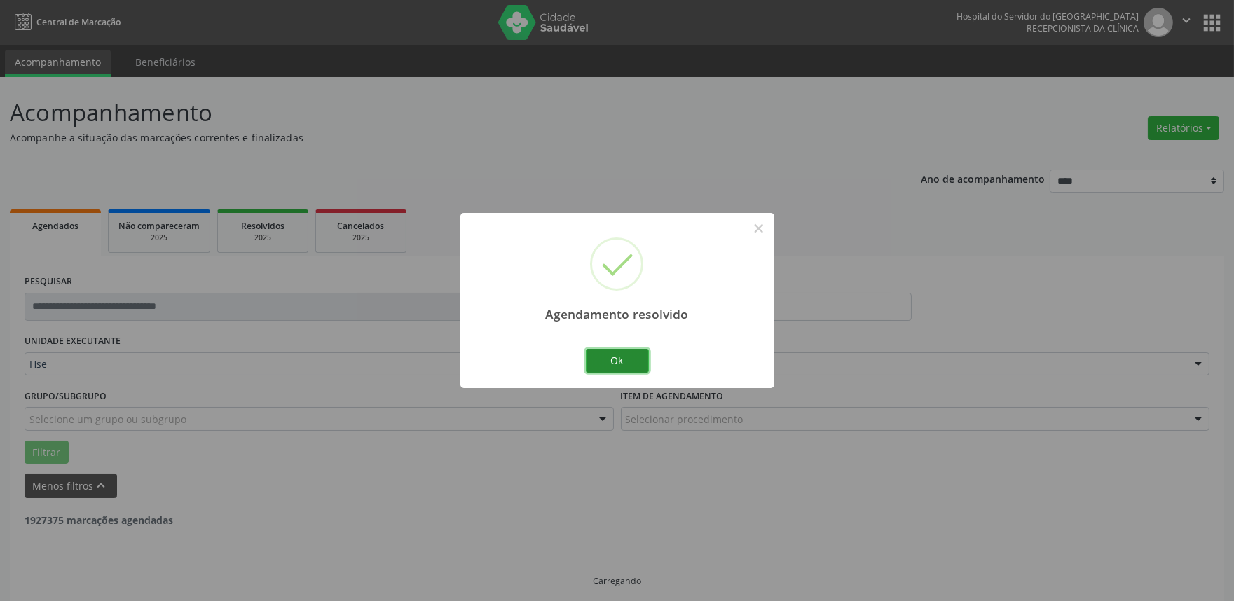
click at [620, 361] on button "Ok" at bounding box center [617, 361] width 63 height 24
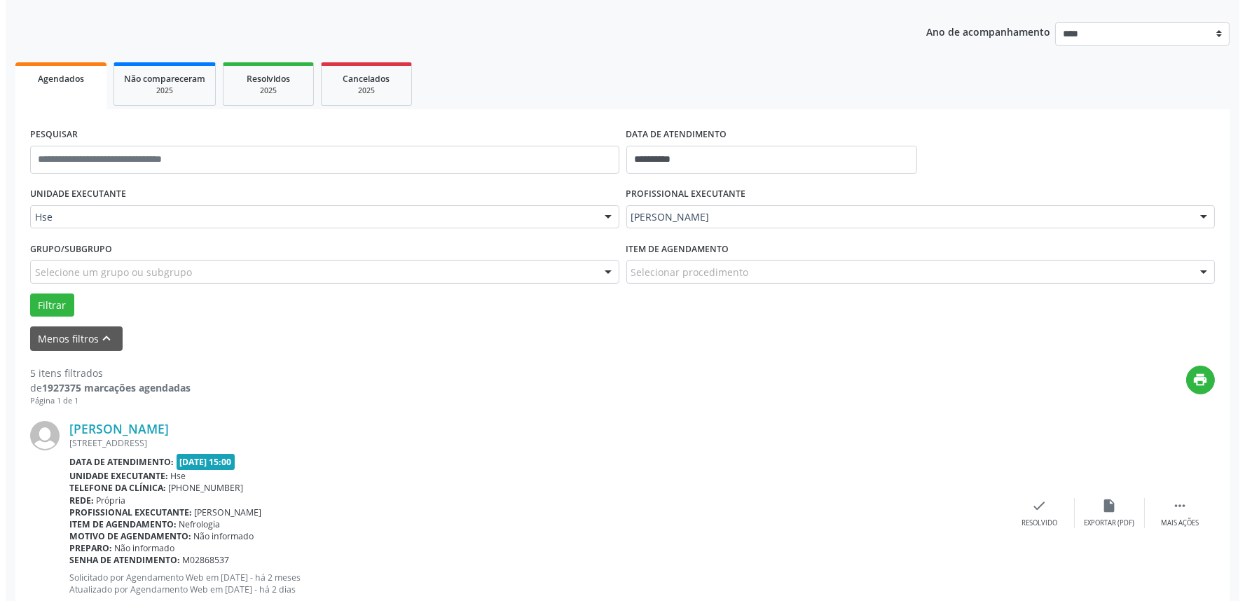
scroll to position [233, 0]
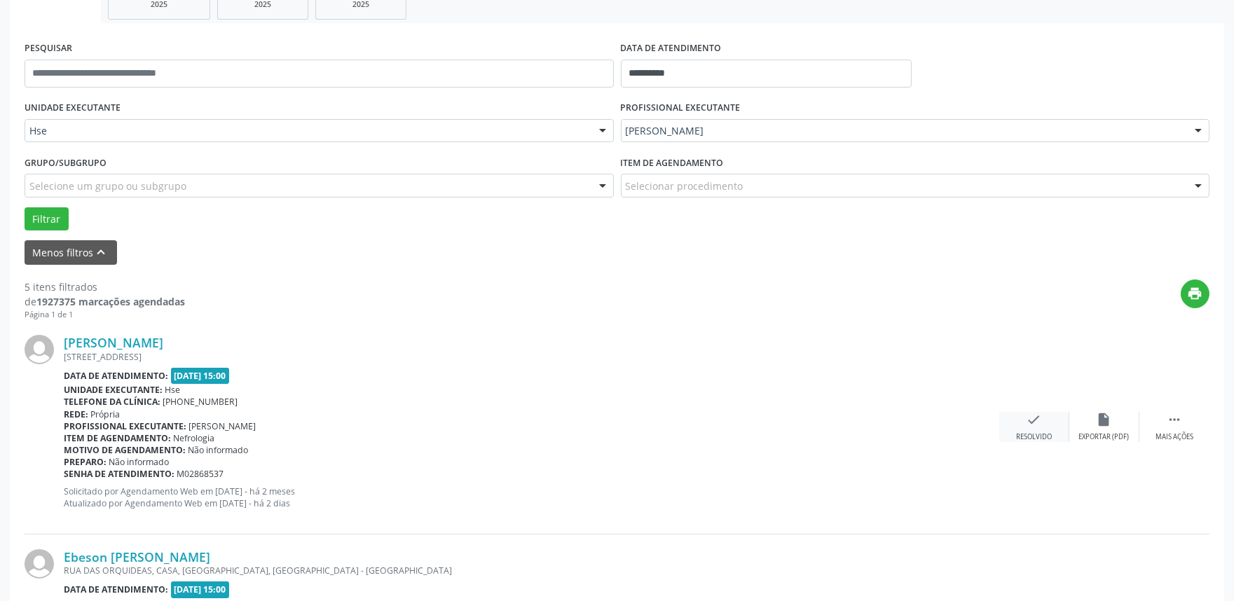
click at [1040, 423] on div "check Resolvido" at bounding box center [1034, 427] width 70 height 30
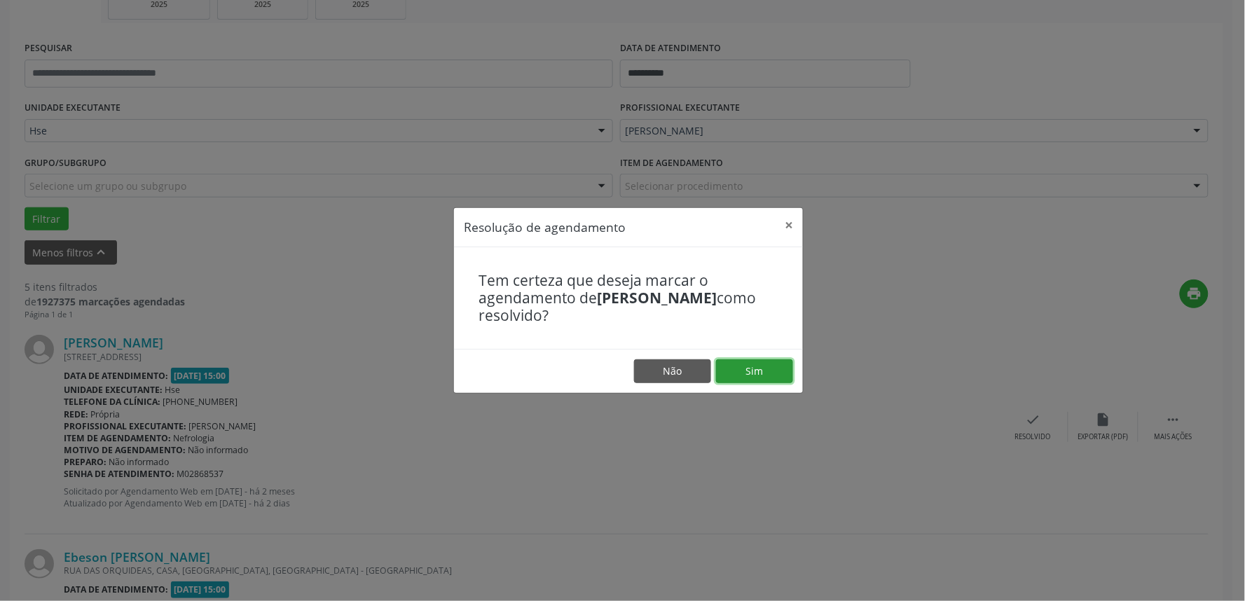
click at [752, 362] on button "Sim" at bounding box center [754, 371] width 77 height 24
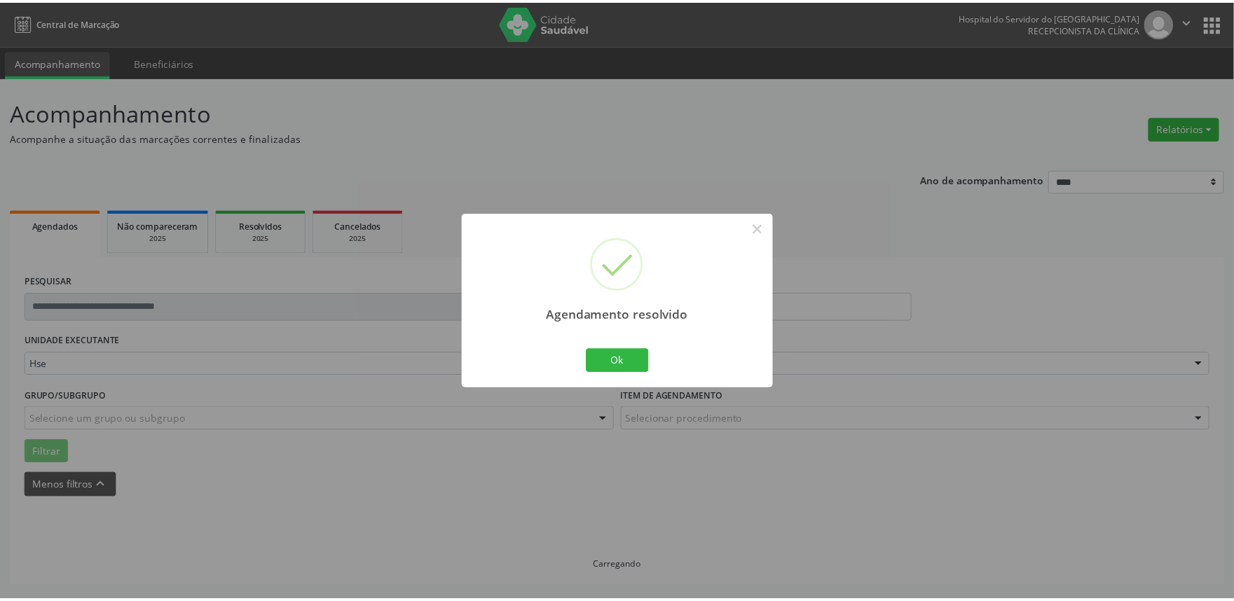
scroll to position [0, 0]
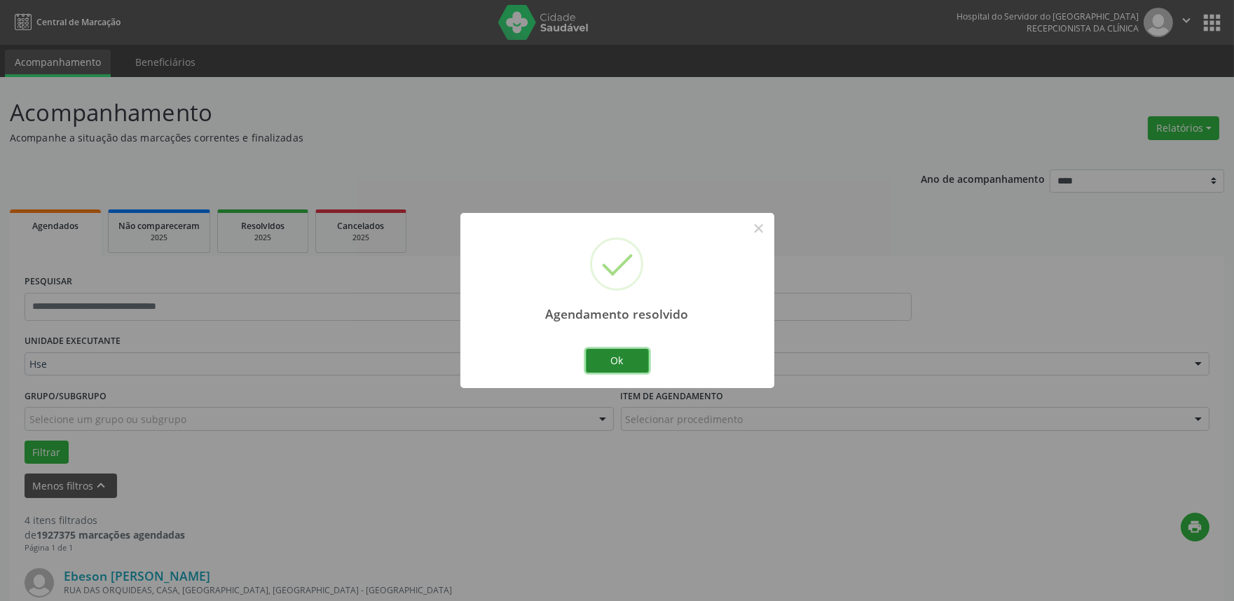
drag, startPoint x: 617, startPoint y: 362, endPoint x: 693, endPoint y: 391, distance: 81.6
click at [616, 362] on button "Ok" at bounding box center [617, 361] width 63 height 24
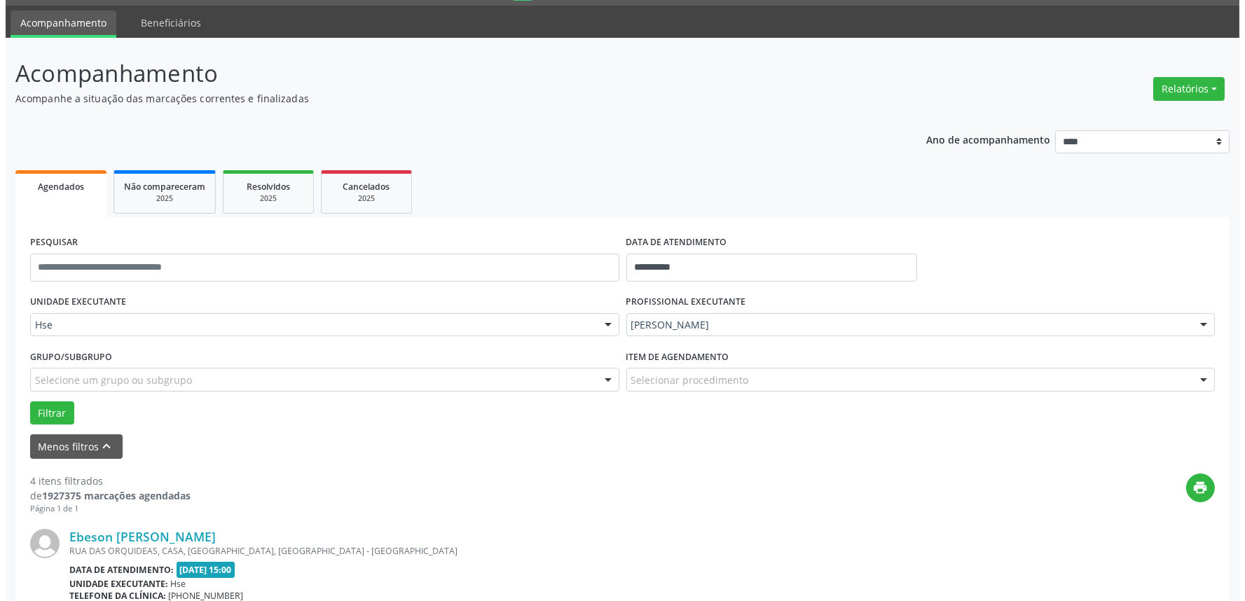
scroll to position [78, 0]
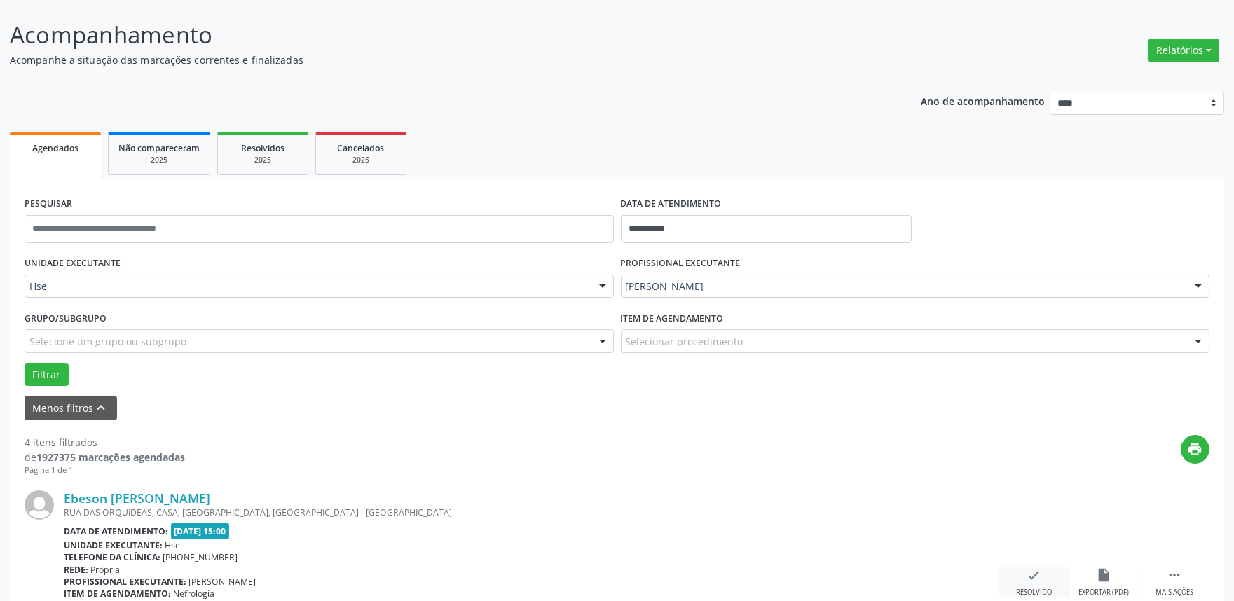
click at [1030, 572] on icon "check" at bounding box center [1033, 574] width 15 height 15
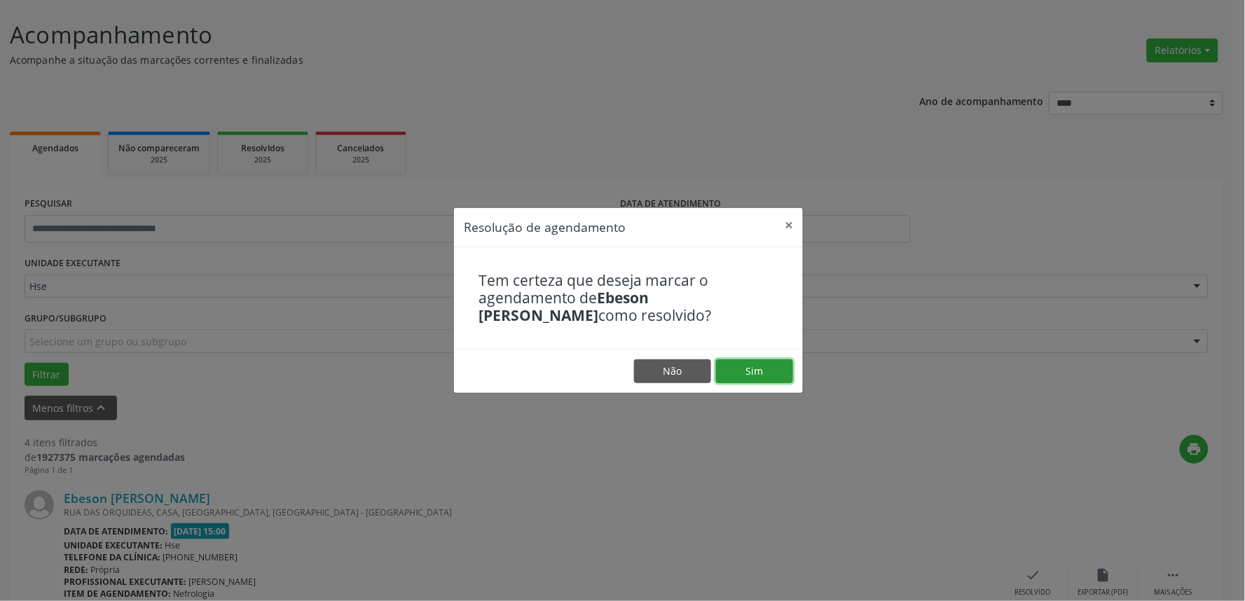
click at [779, 372] on button "Sim" at bounding box center [754, 371] width 77 height 24
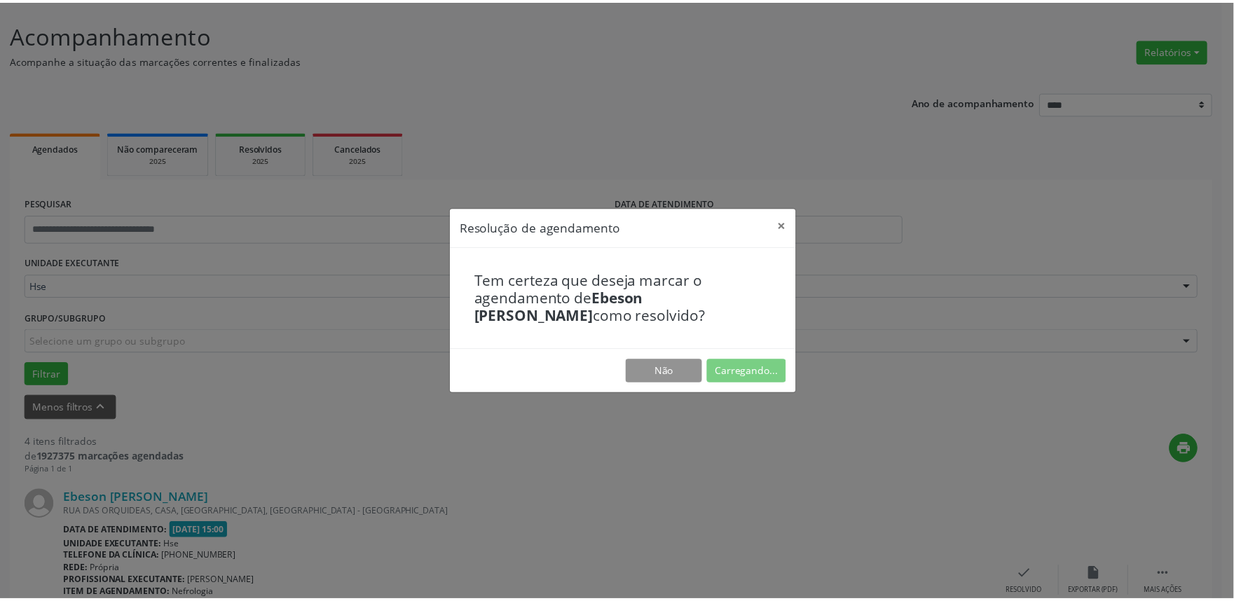
scroll to position [0, 0]
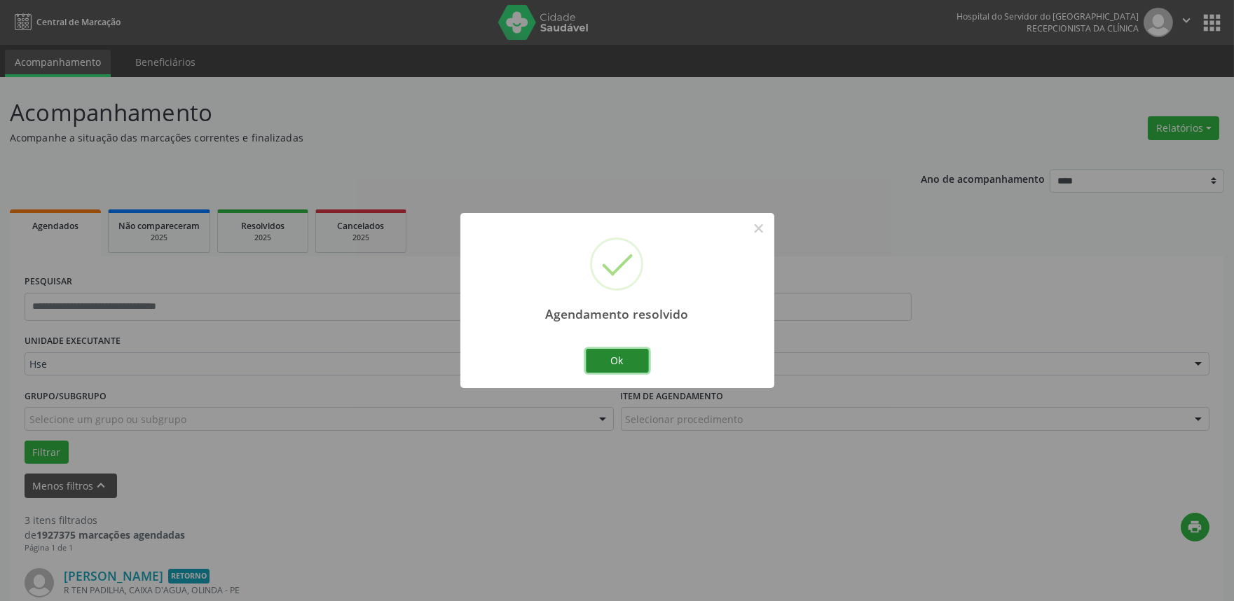
click at [626, 368] on button "Ok" at bounding box center [617, 361] width 63 height 24
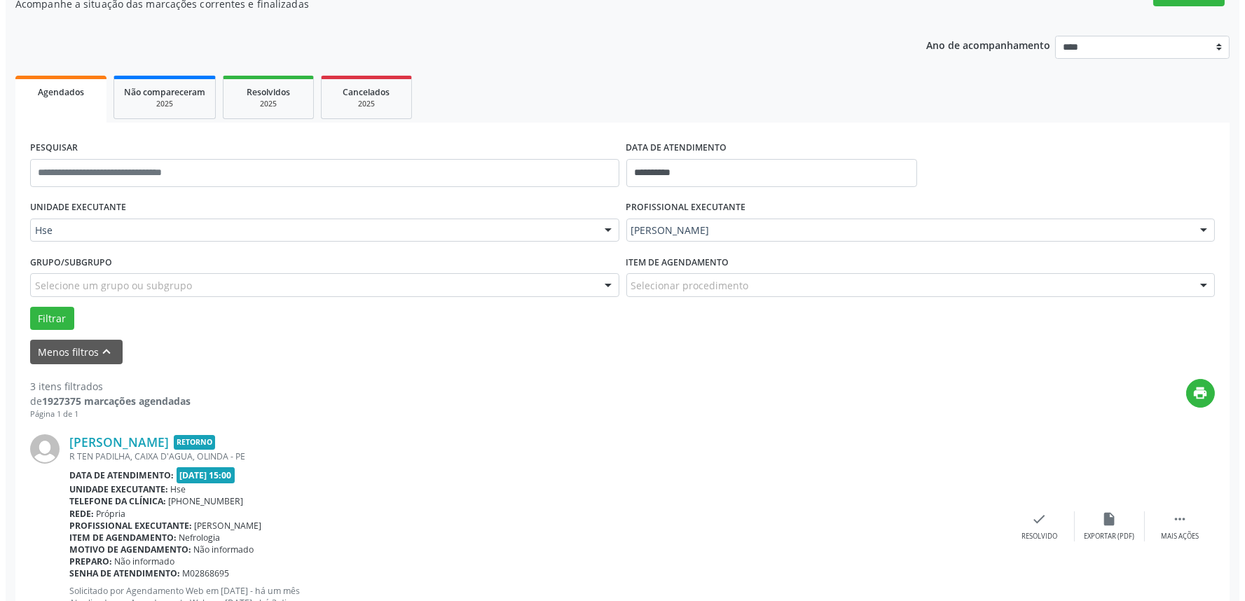
scroll to position [156, 0]
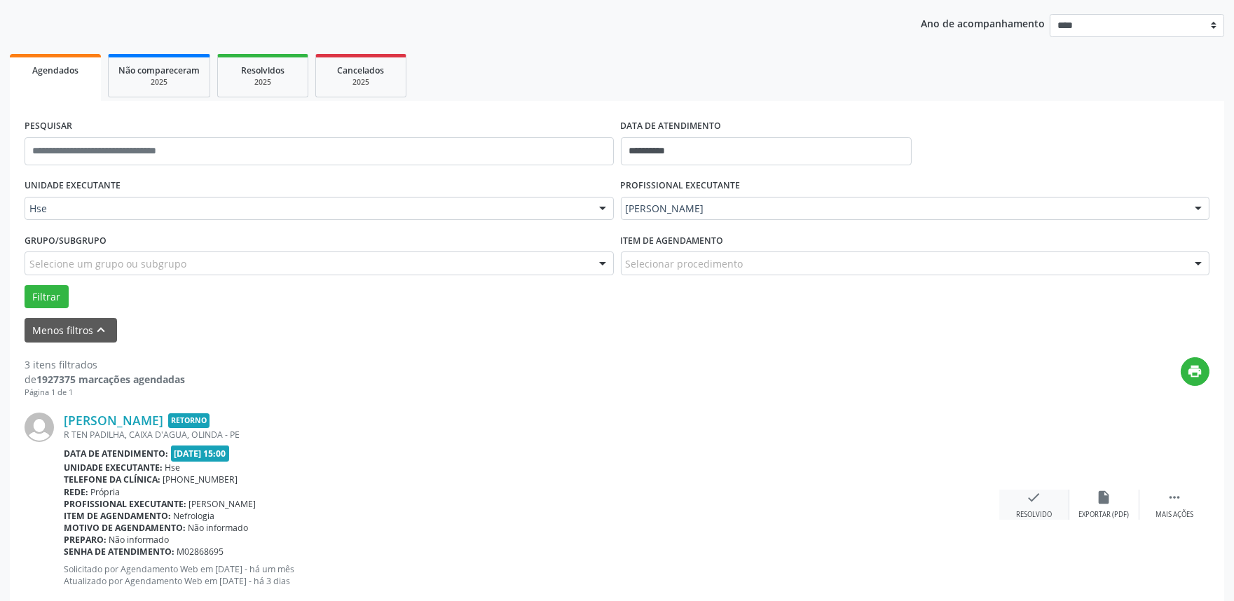
click at [1049, 506] on div "check Resolvido" at bounding box center [1034, 505] width 70 height 30
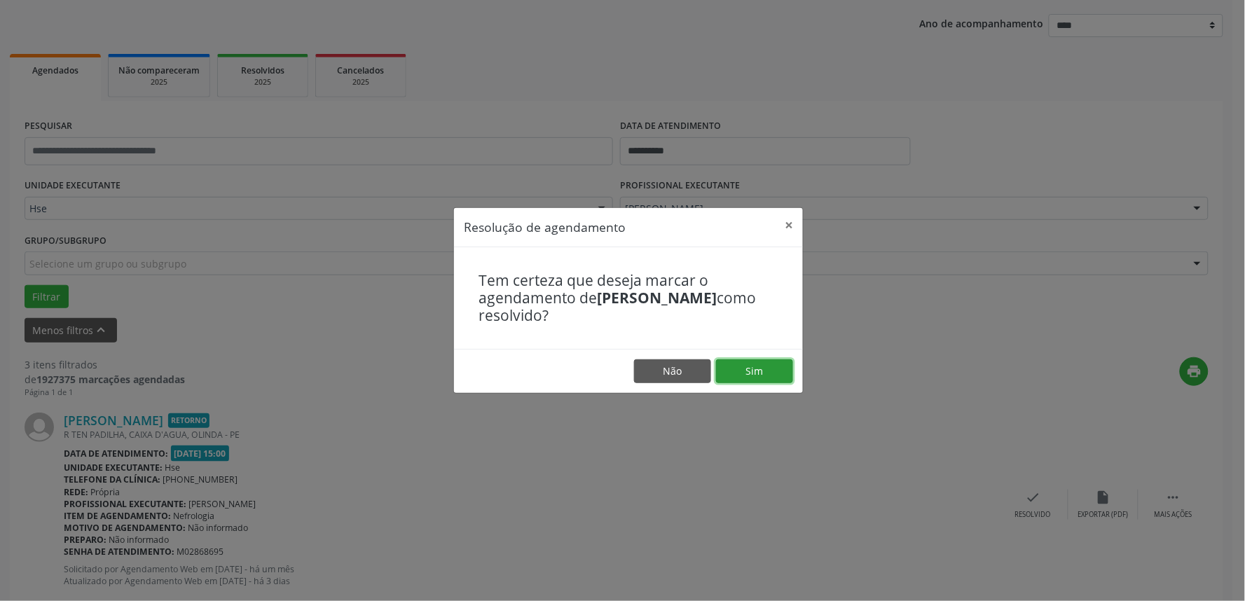
click at [759, 374] on button "Sim" at bounding box center [754, 371] width 77 height 24
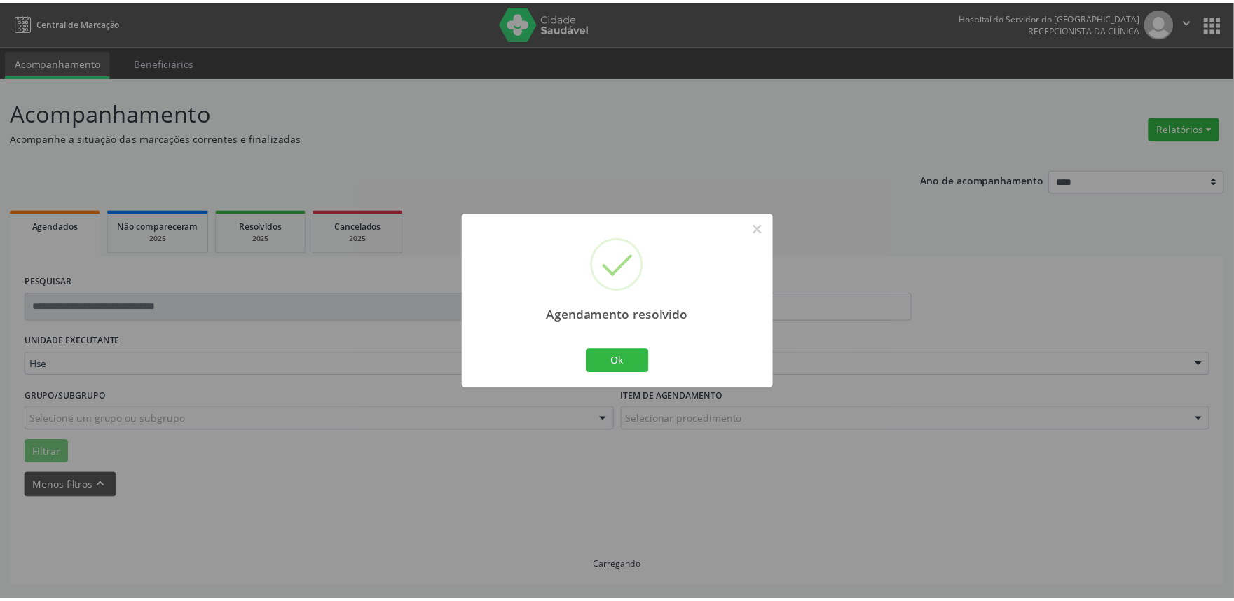
scroll to position [0, 0]
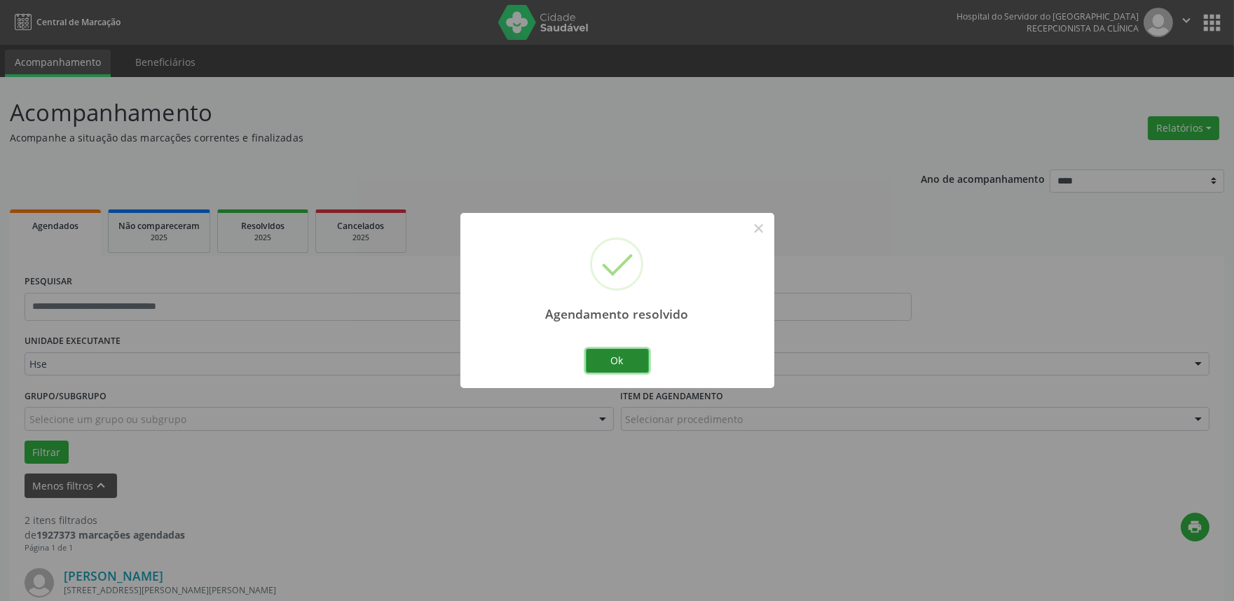
click at [606, 353] on button "Ok" at bounding box center [617, 361] width 63 height 24
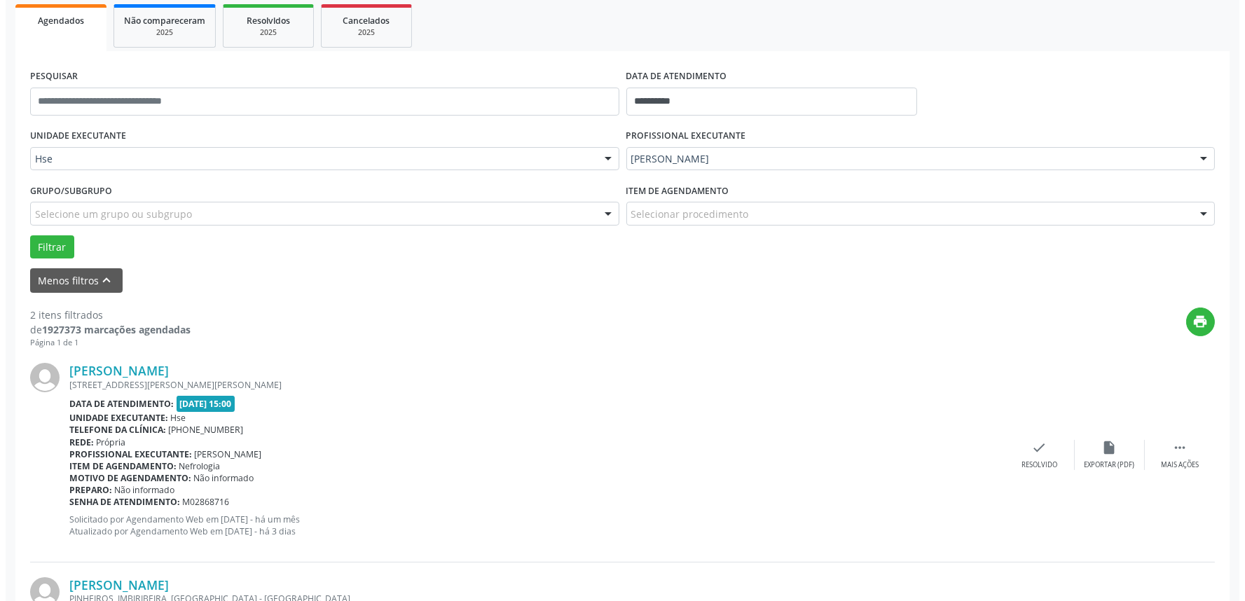
scroll to position [233, 0]
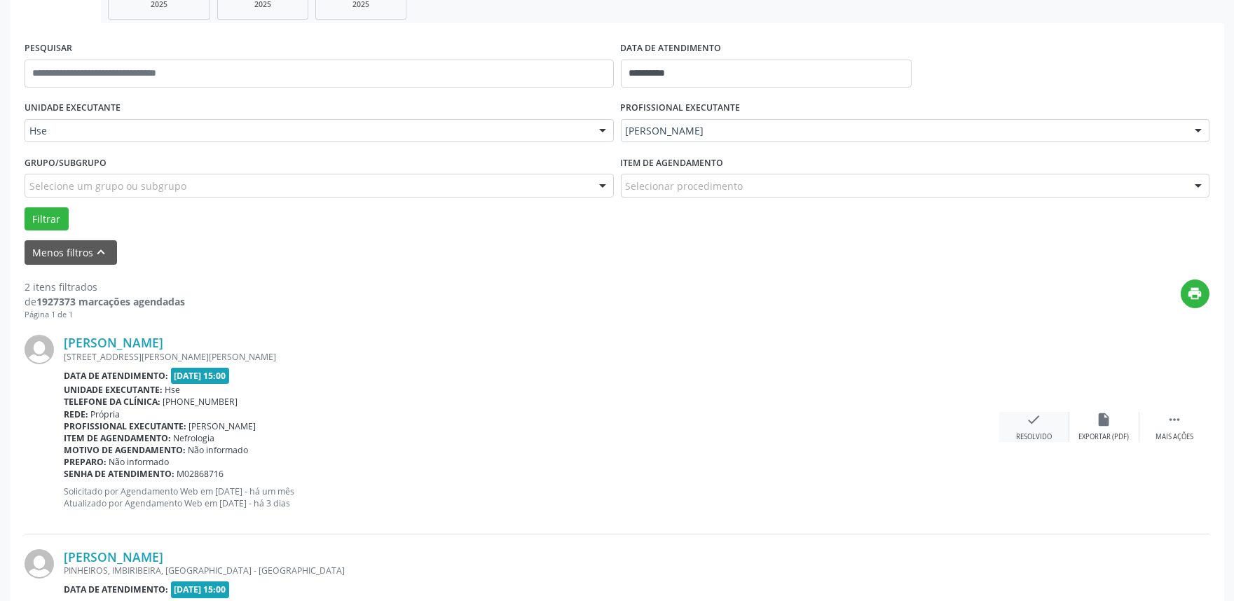
click at [1025, 428] on div "check Resolvido" at bounding box center [1034, 427] width 70 height 30
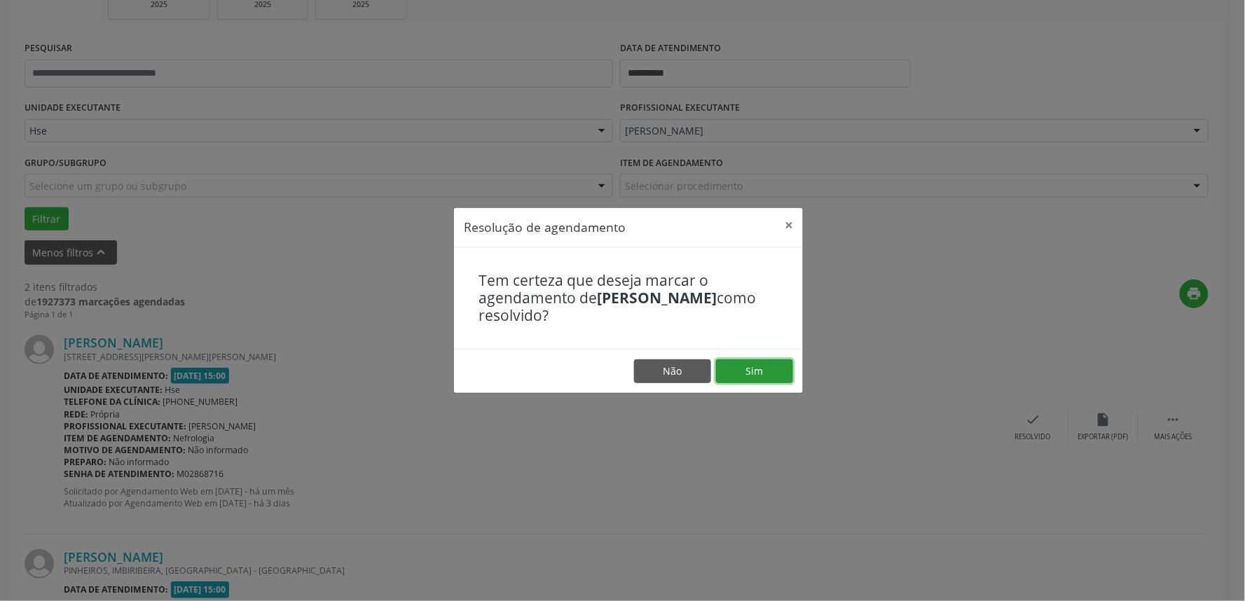
click at [762, 370] on button "Sim" at bounding box center [754, 371] width 77 height 24
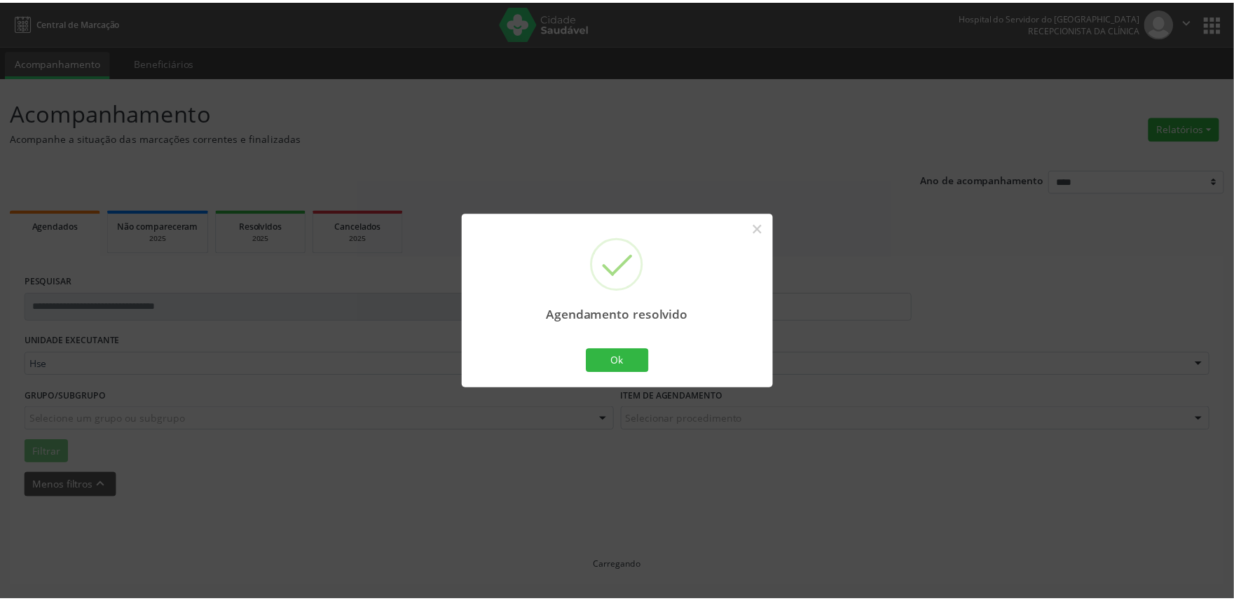
scroll to position [0, 0]
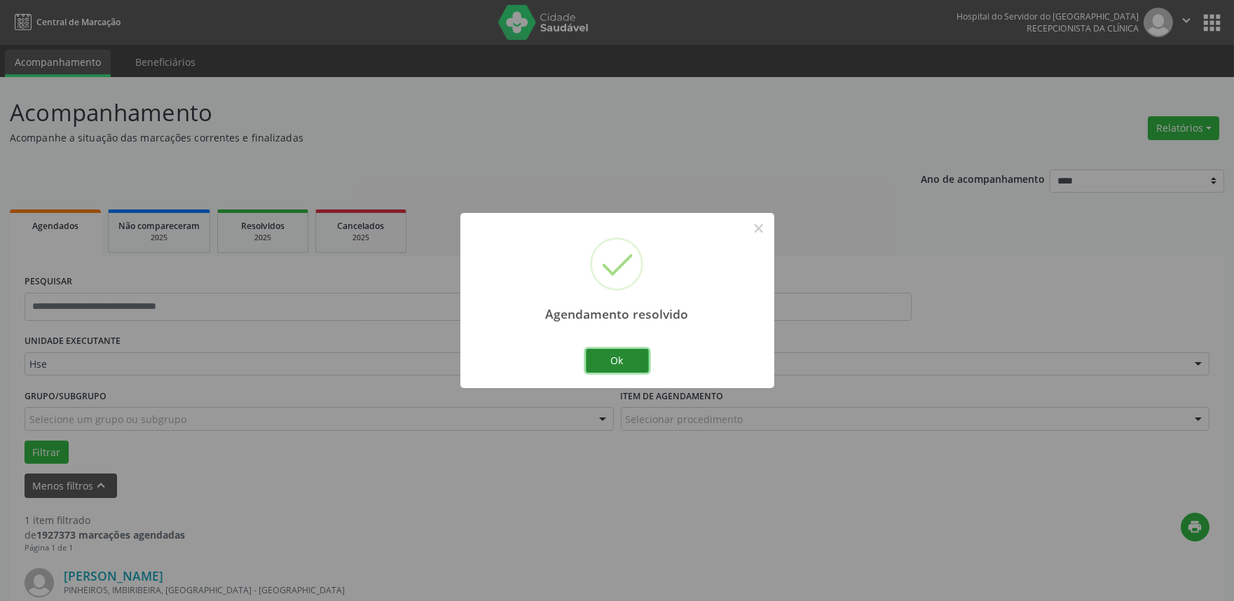
click at [615, 352] on button "Ok" at bounding box center [617, 361] width 63 height 24
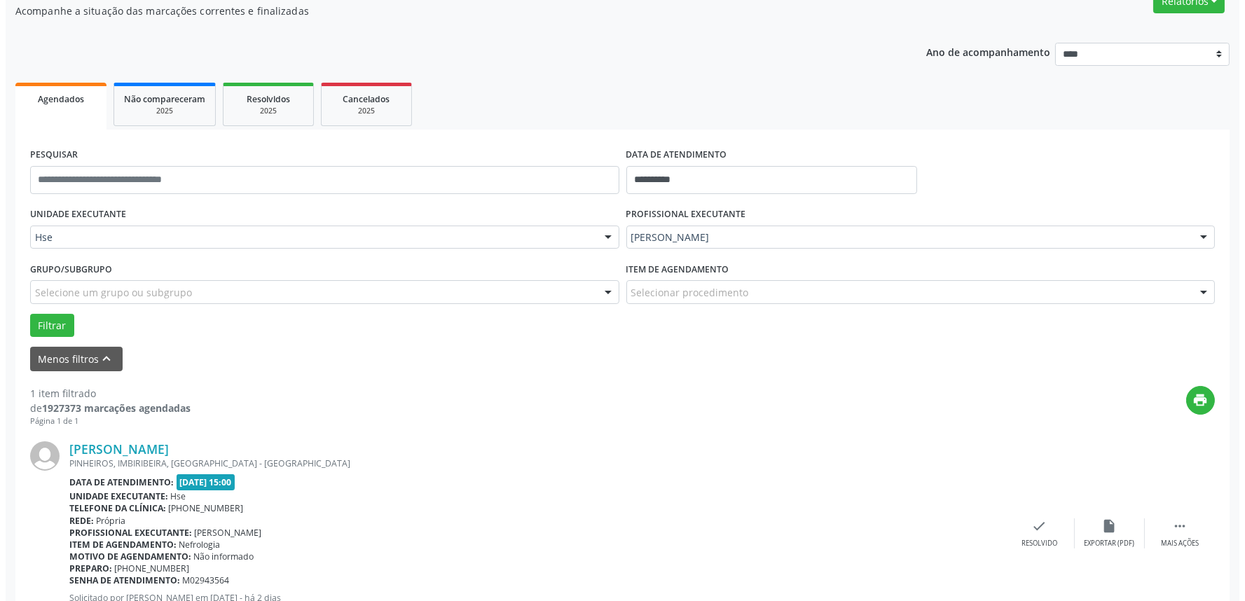
scroll to position [156, 0]
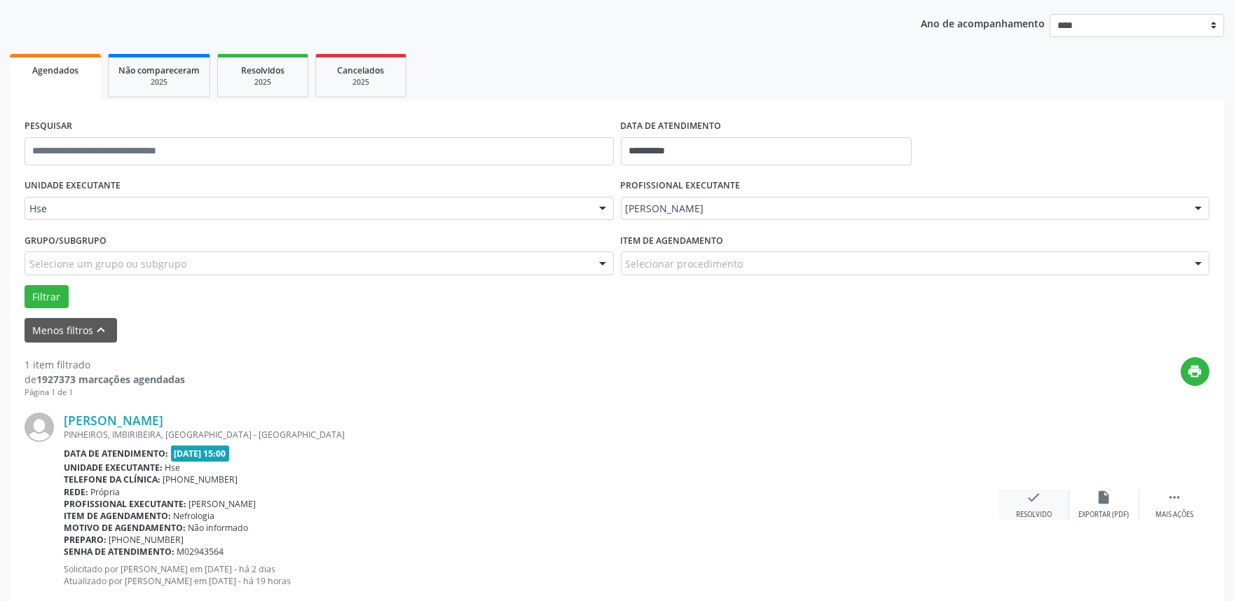
click at [1032, 516] on div "Resolvido" at bounding box center [1034, 515] width 36 height 10
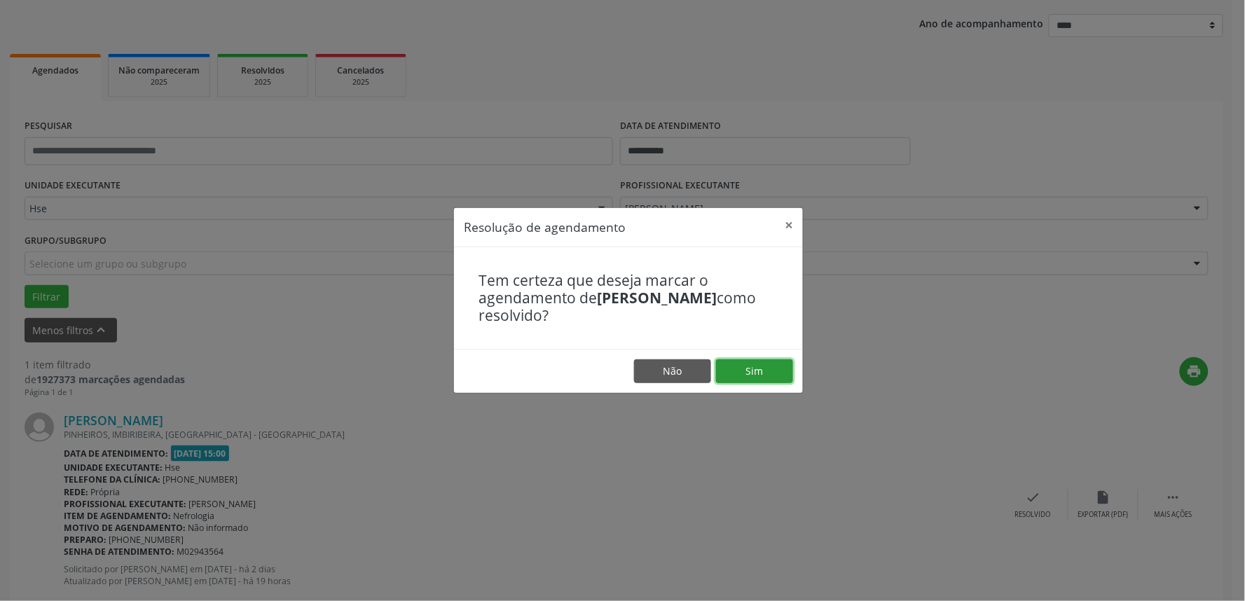
click at [740, 366] on button "Sim" at bounding box center [754, 371] width 77 height 24
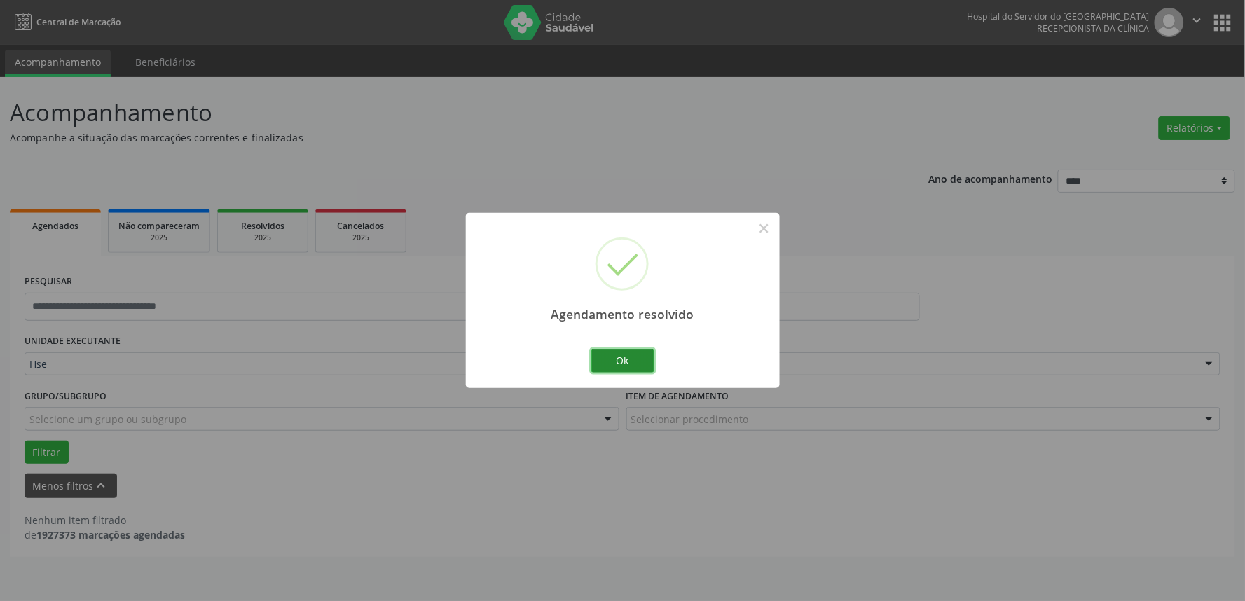
click at [626, 357] on button "Ok" at bounding box center [622, 361] width 63 height 24
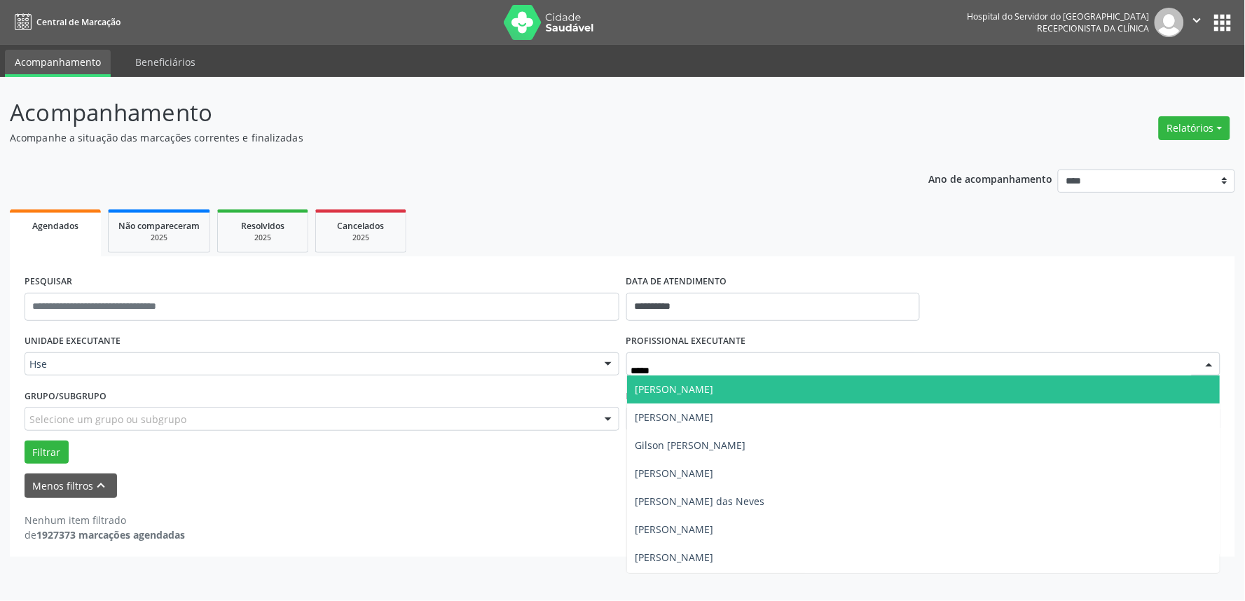
type input "******"
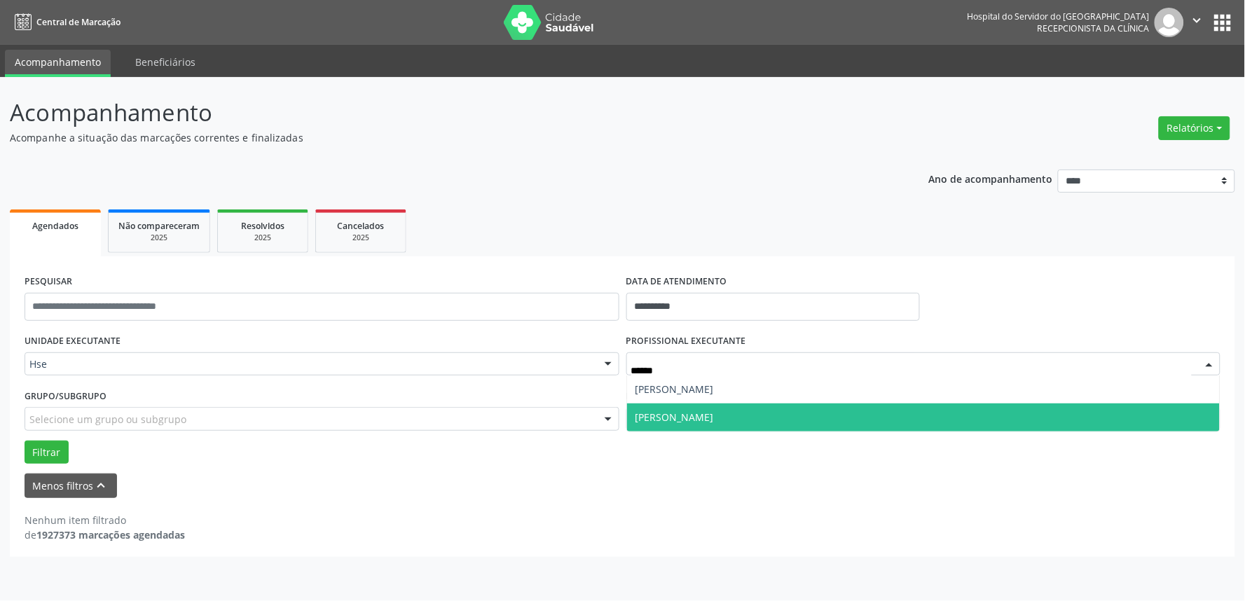
click at [697, 413] on span "[PERSON_NAME]" at bounding box center [674, 416] width 78 height 13
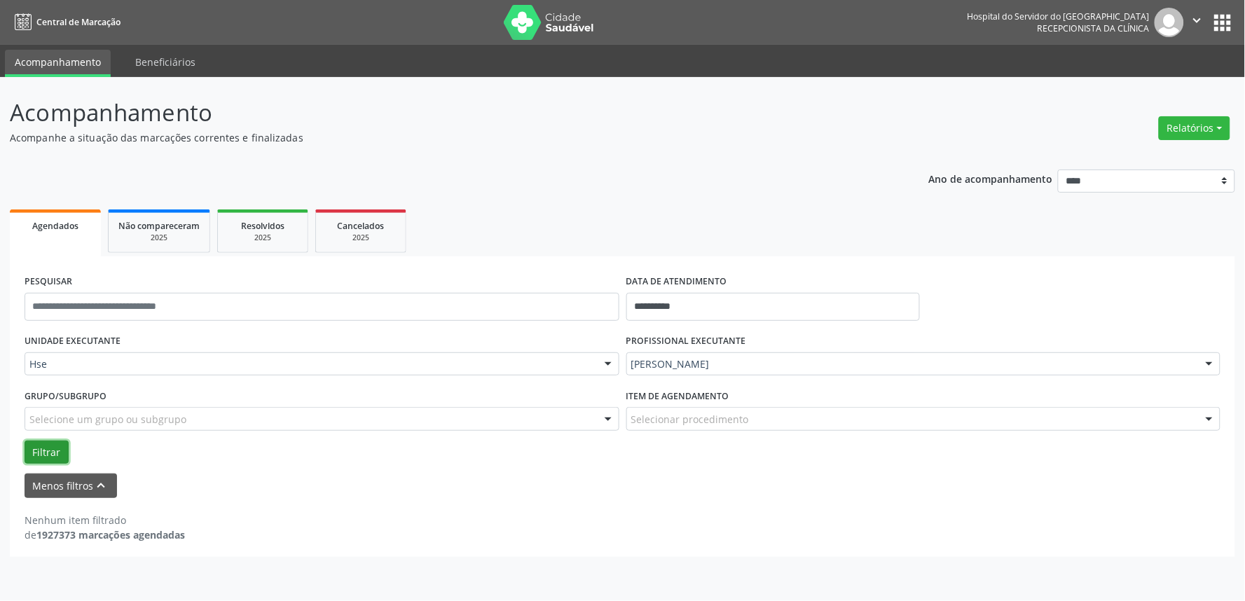
click at [31, 450] on button "Filtrar" at bounding box center [47, 453] width 44 height 24
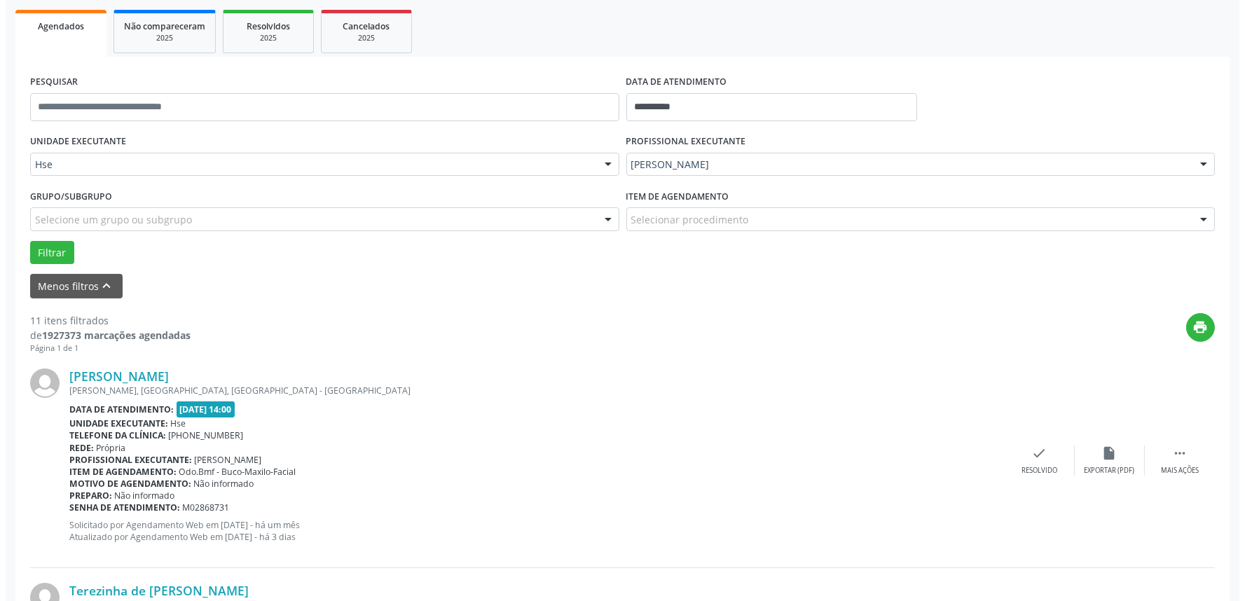
scroll to position [233, 0]
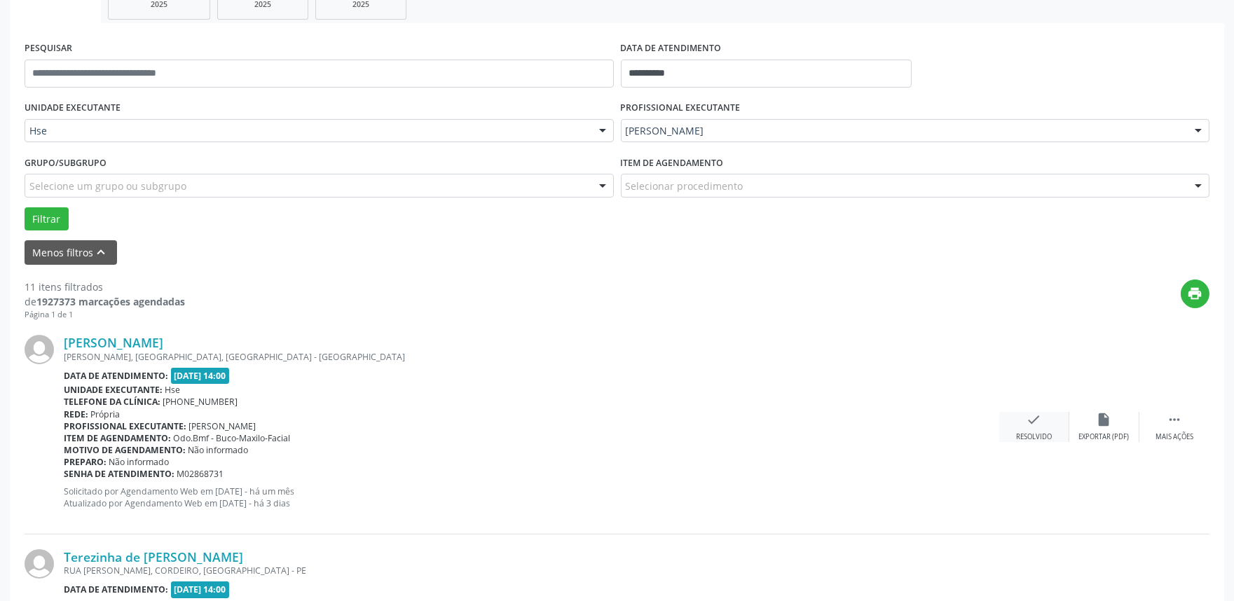
click at [1056, 415] on div "check Resolvido" at bounding box center [1034, 427] width 70 height 30
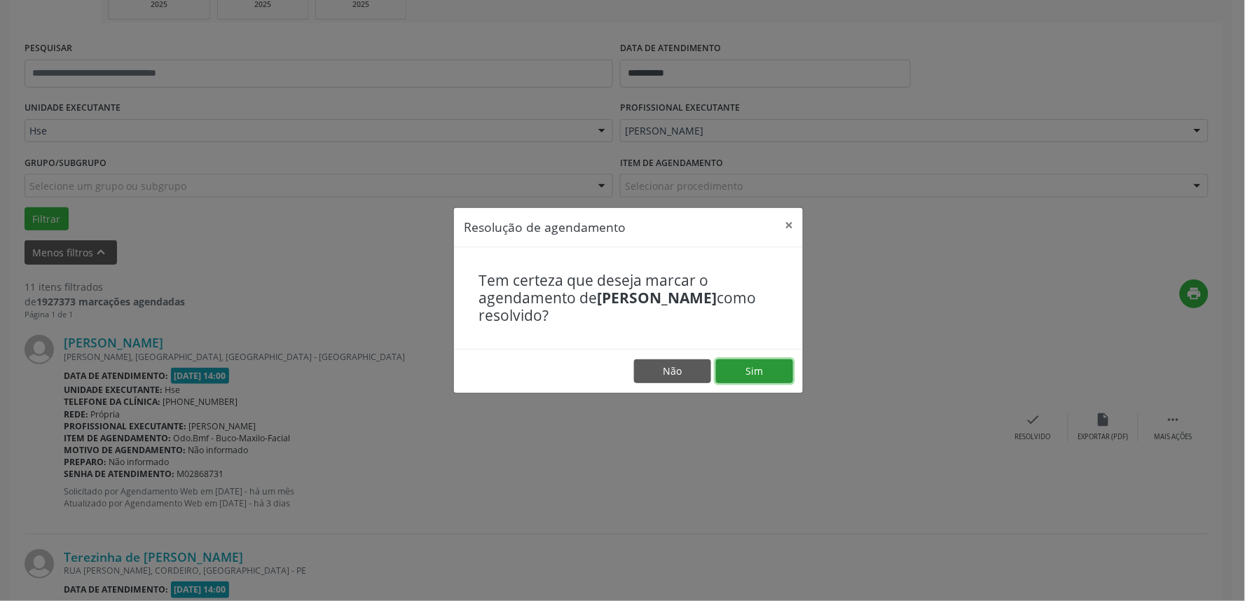
click at [761, 374] on button "Sim" at bounding box center [754, 371] width 77 height 24
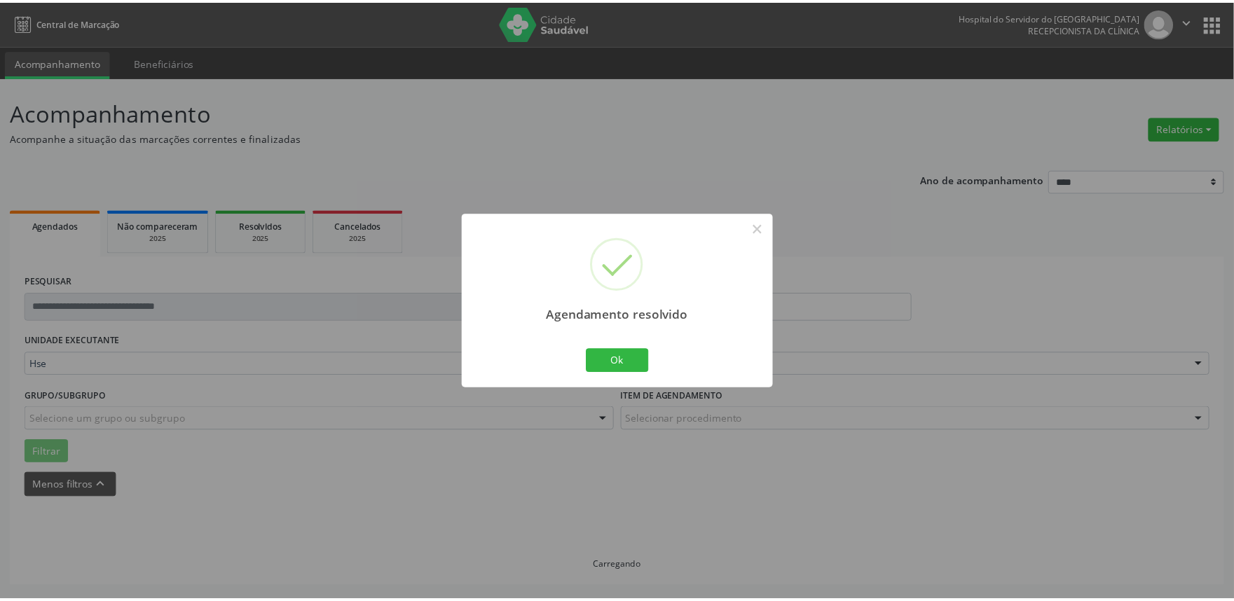
scroll to position [0, 0]
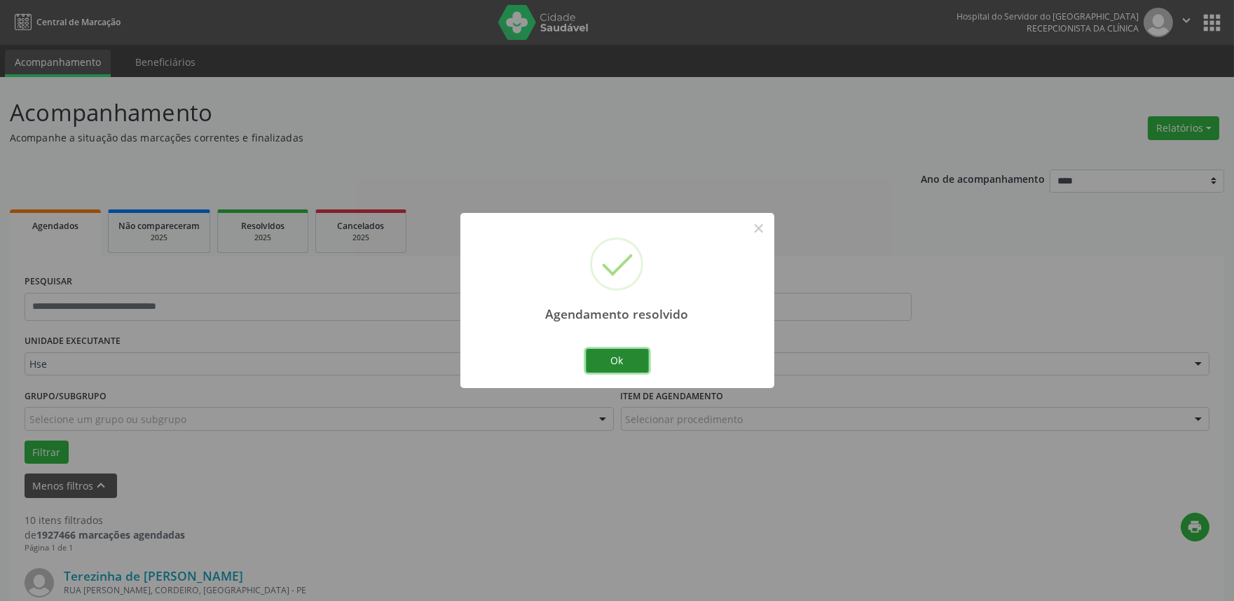
click at [620, 365] on button "Ok" at bounding box center [617, 361] width 63 height 24
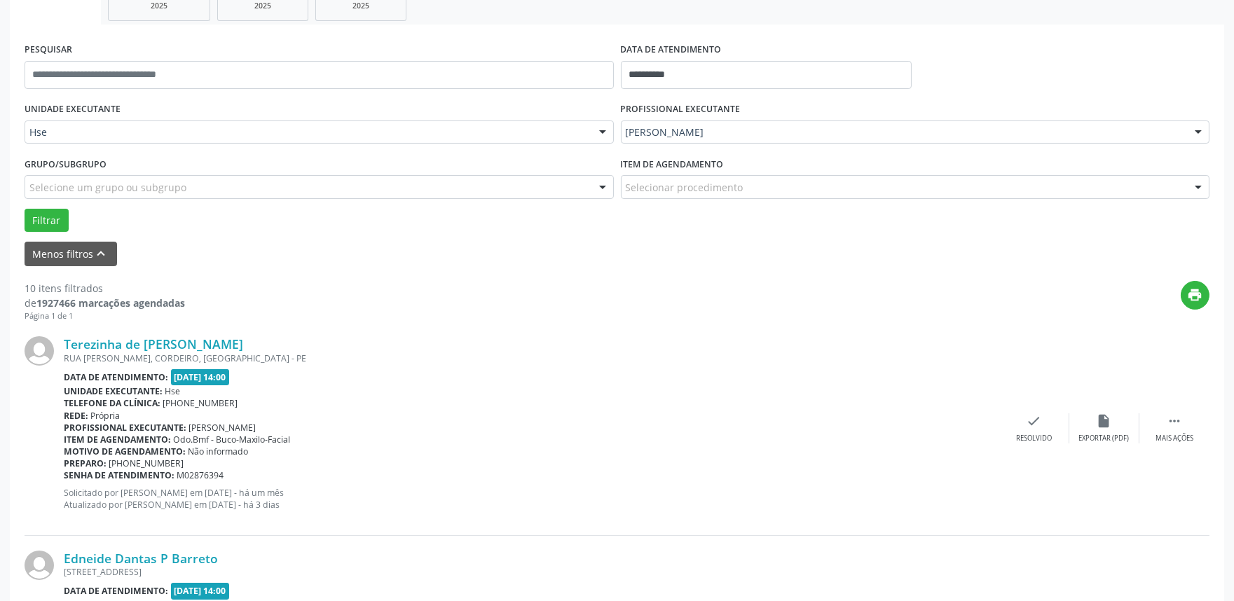
scroll to position [233, 0]
click at [1173, 427] on div " Mais ações" at bounding box center [1174, 427] width 70 height 30
click at [1123, 426] on div "alarm_off Não compareceu" at bounding box center [1104, 427] width 70 height 30
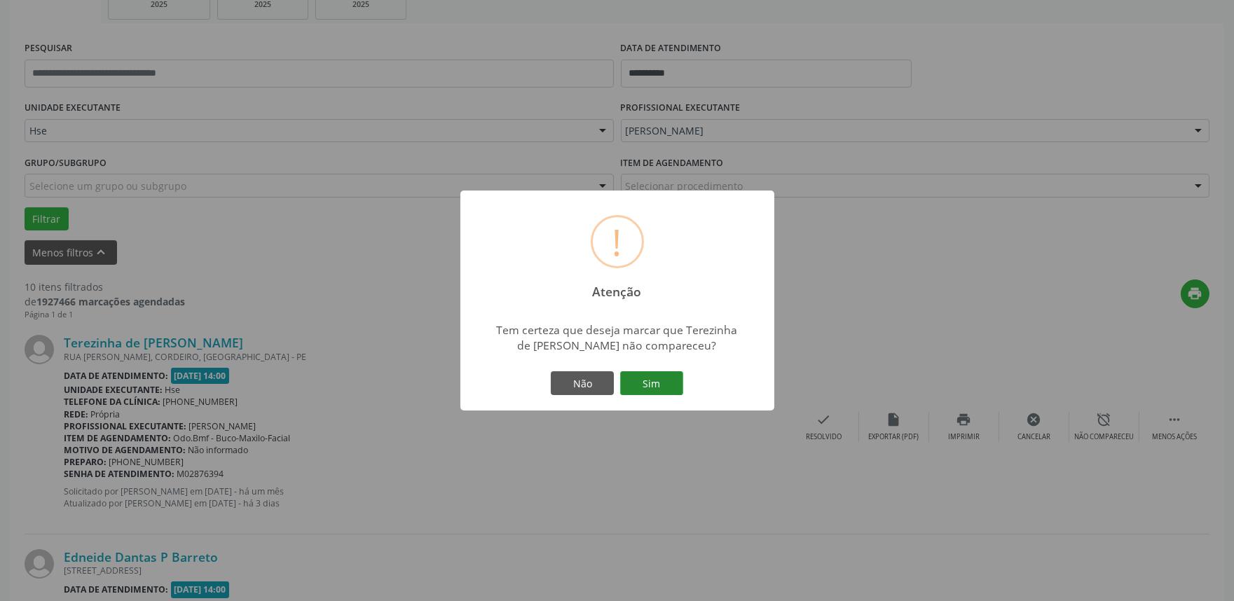
click at [635, 386] on button "Sim" at bounding box center [651, 383] width 63 height 24
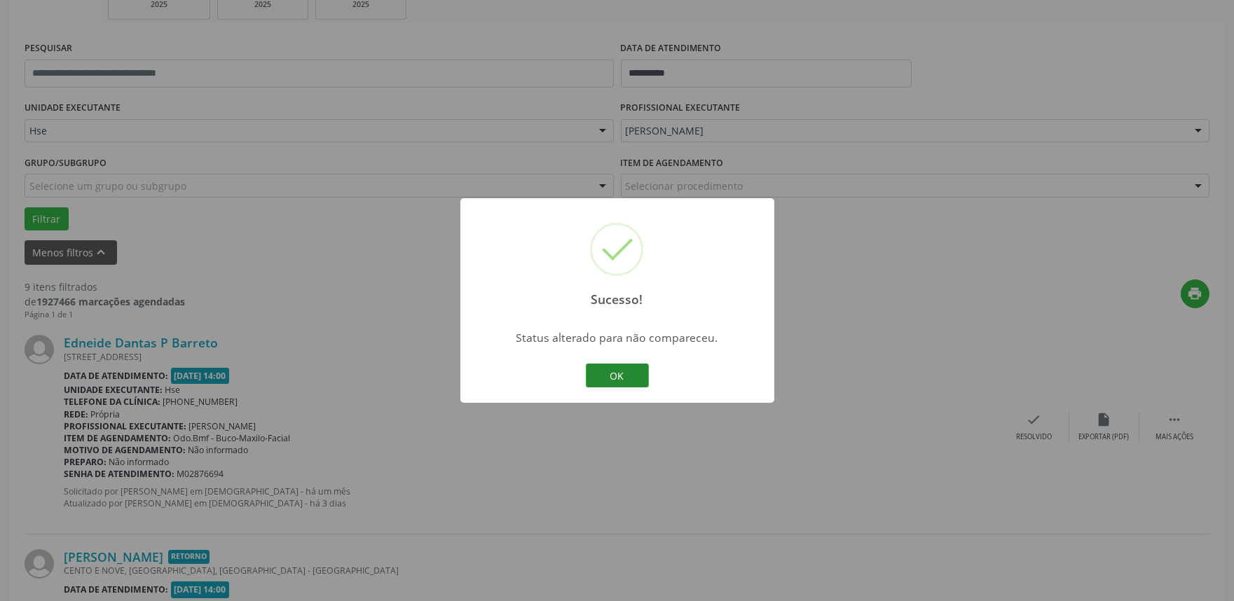
click at [625, 373] on button "OK" at bounding box center [617, 376] width 63 height 24
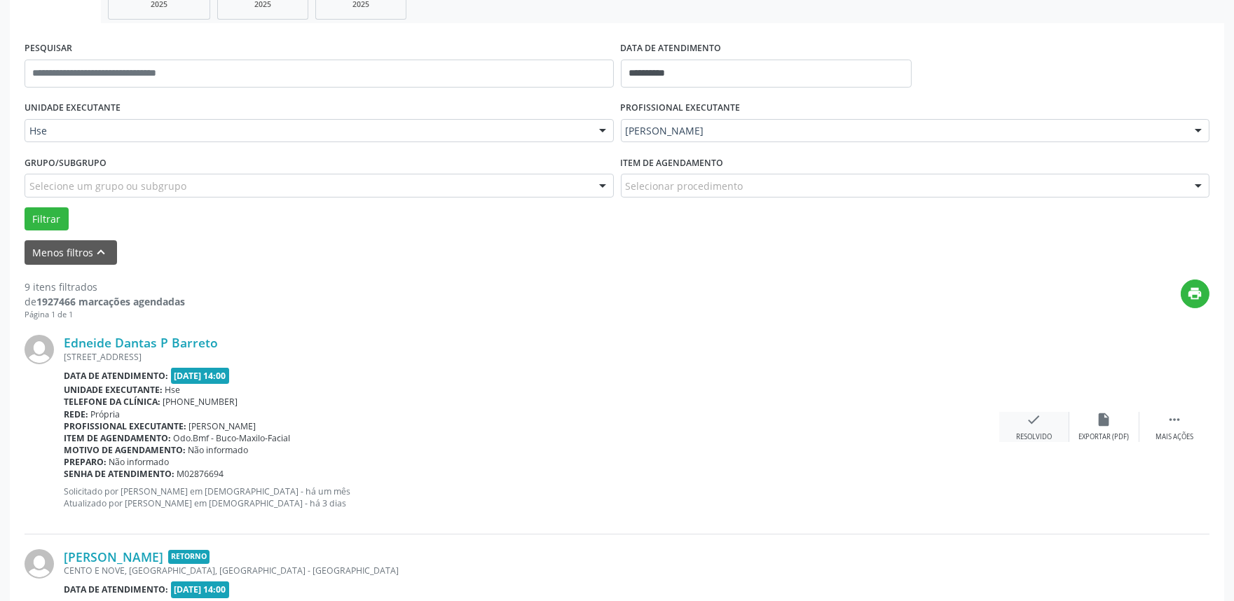
click at [1031, 428] on div "check Resolvido" at bounding box center [1034, 427] width 70 height 30
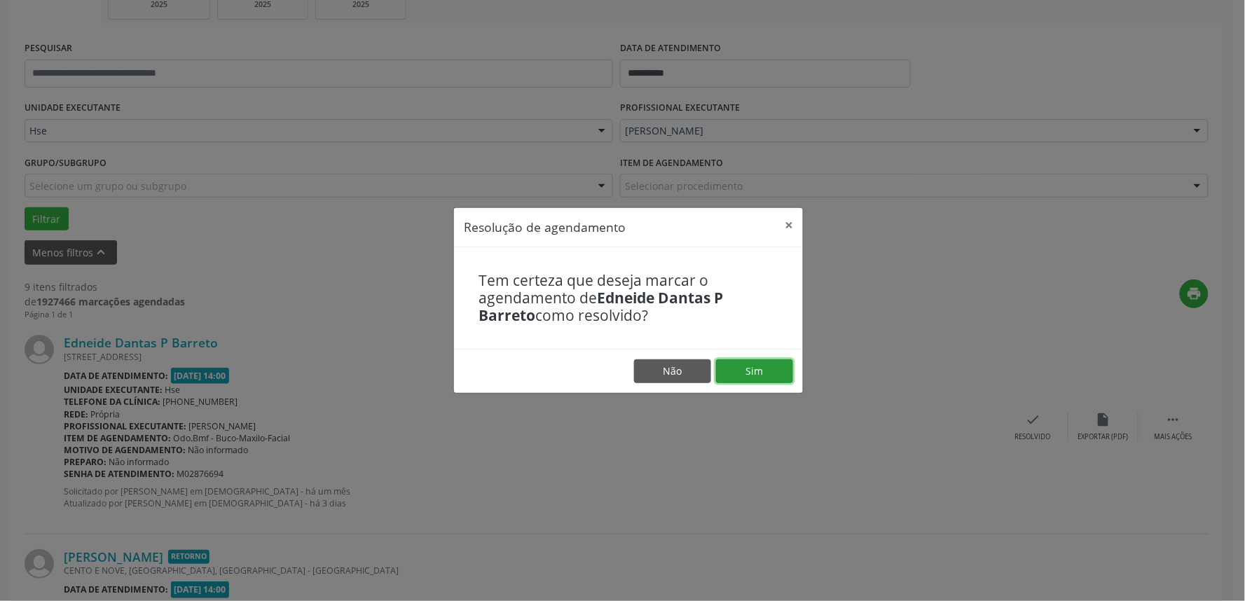
click at [747, 369] on button "Sim" at bounding box center [754, 371] width 77 height 24
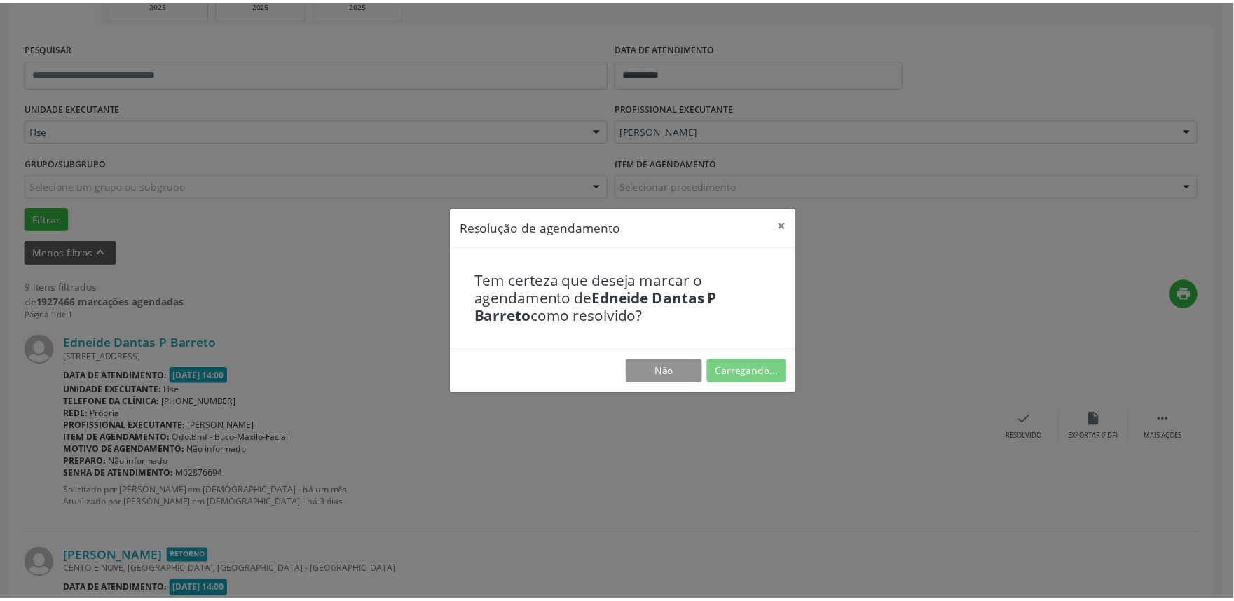
scroll to position [0, 0]
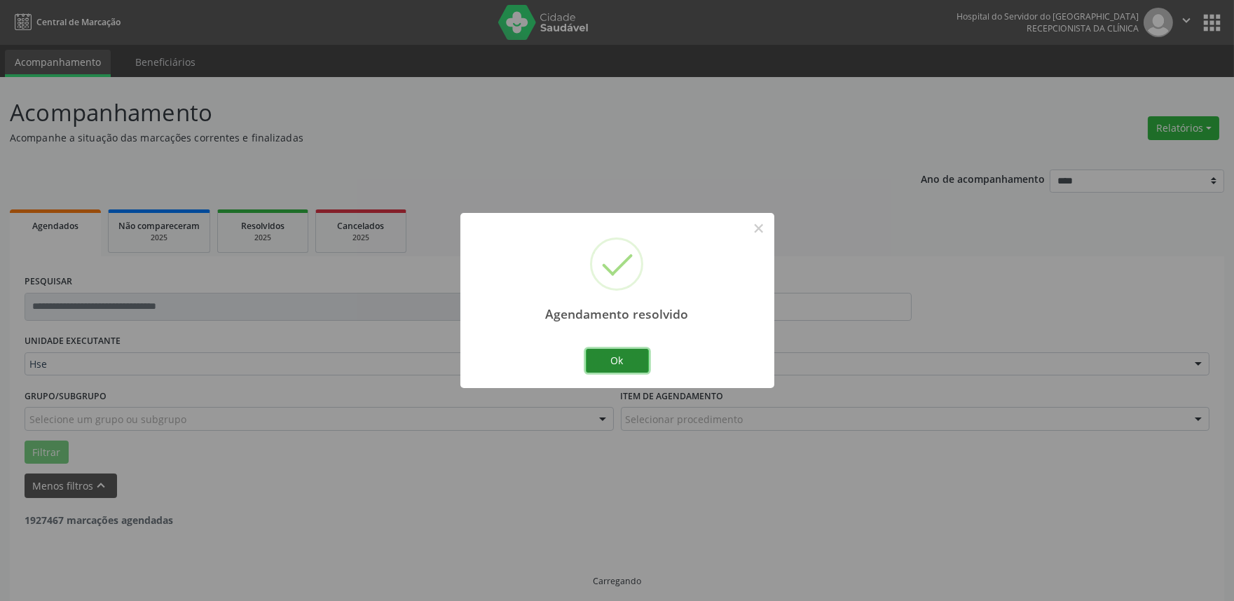
click at [614, 357] on button "Ok" at bounding box center [617, 361] width 63 height 24
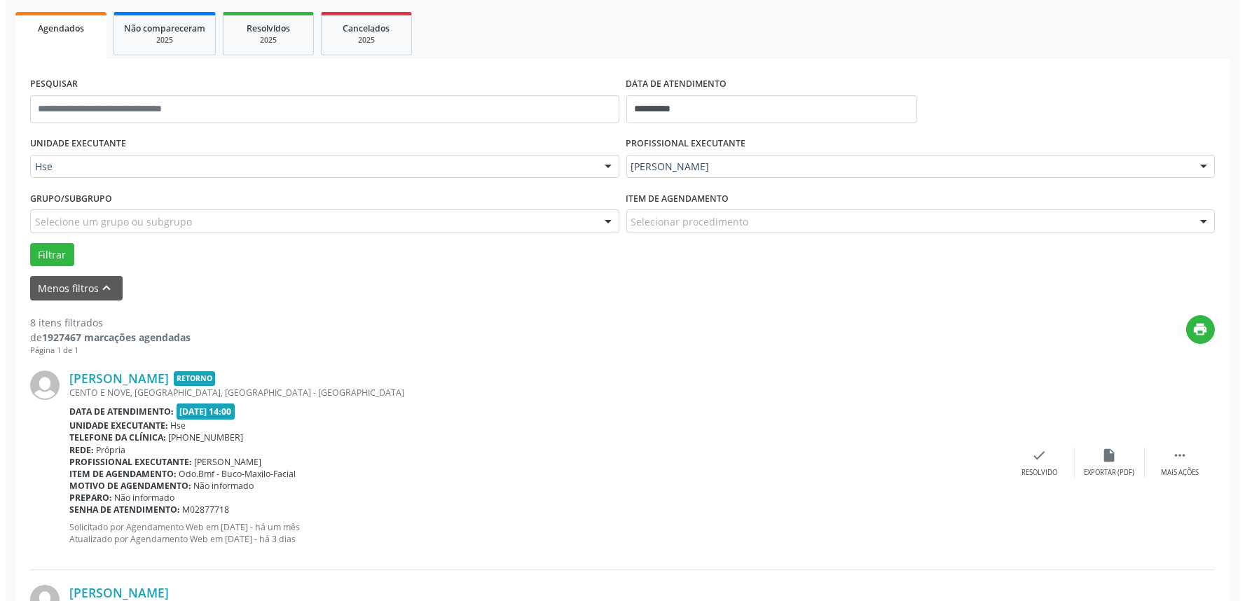
scroll to position [233, 0]
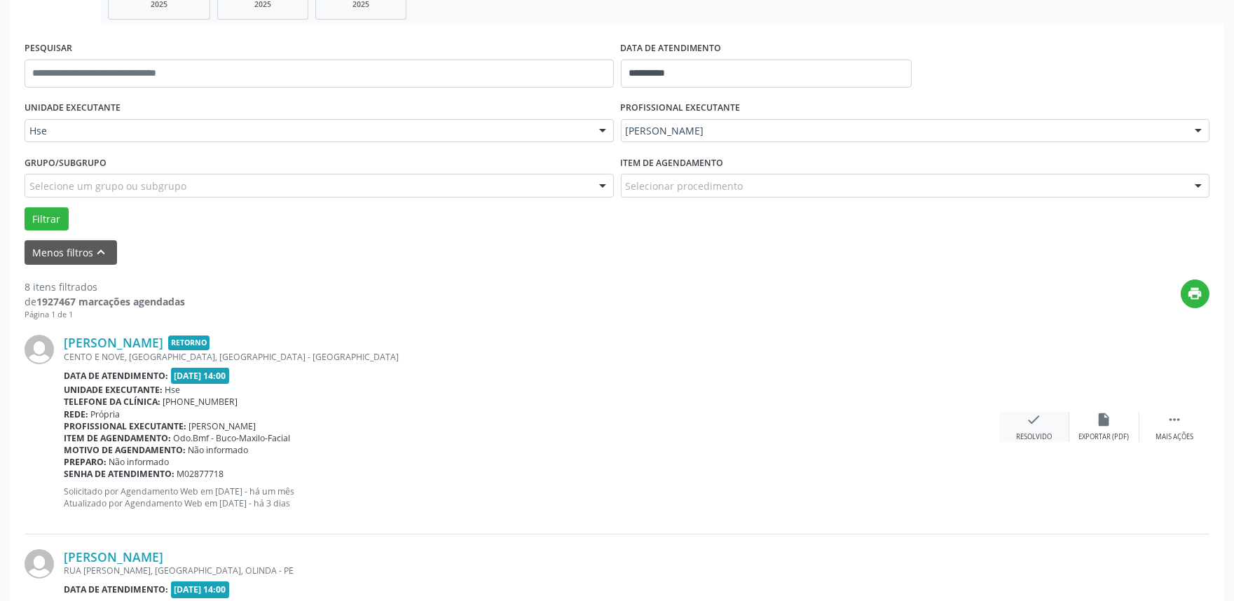
click at [1028, 418] on icon "check" at bounding box center [1033, 419] width 15 height 15
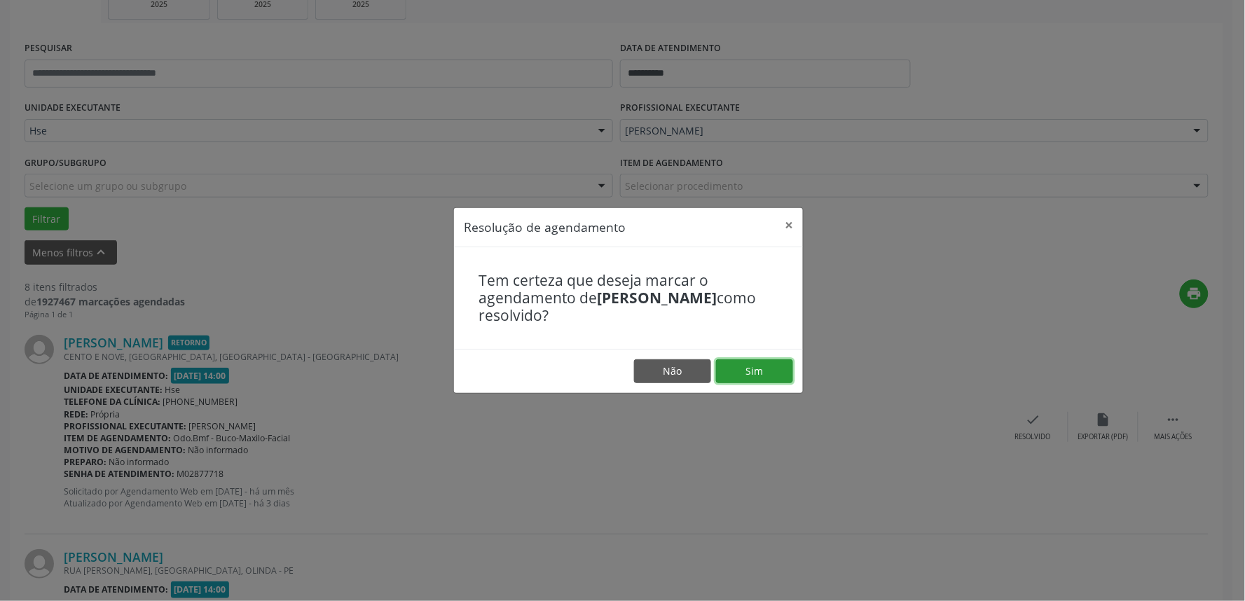
click at [752, 366] on button "Sim" at bounding box center [754, 371] width 77 height 24
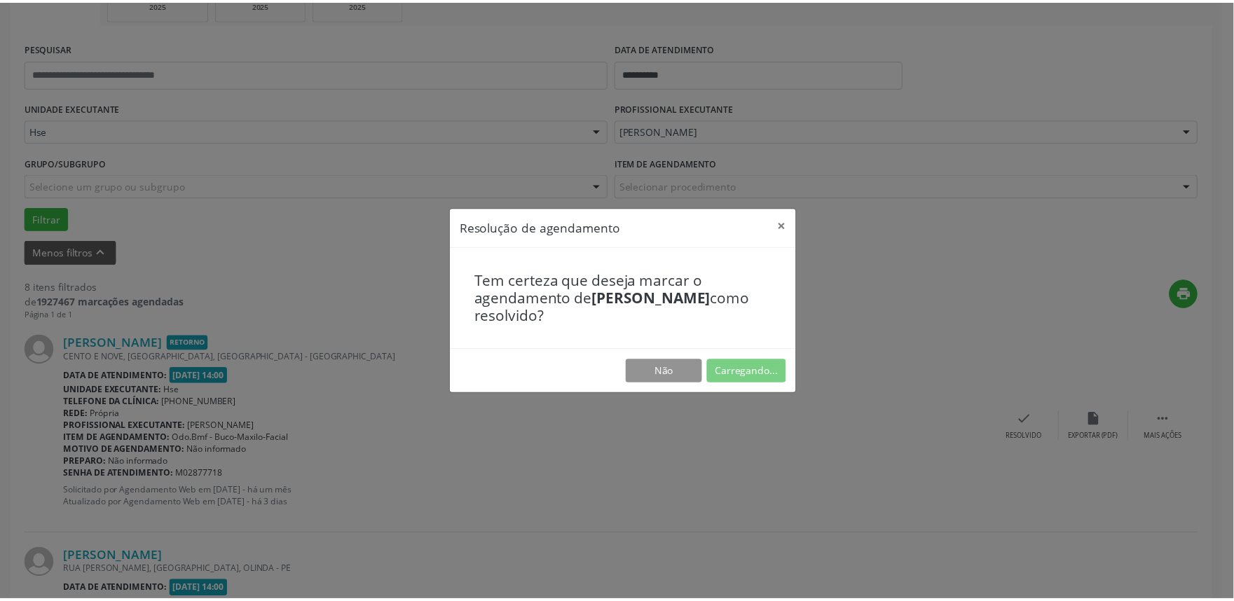
scroll to position [0, 0]
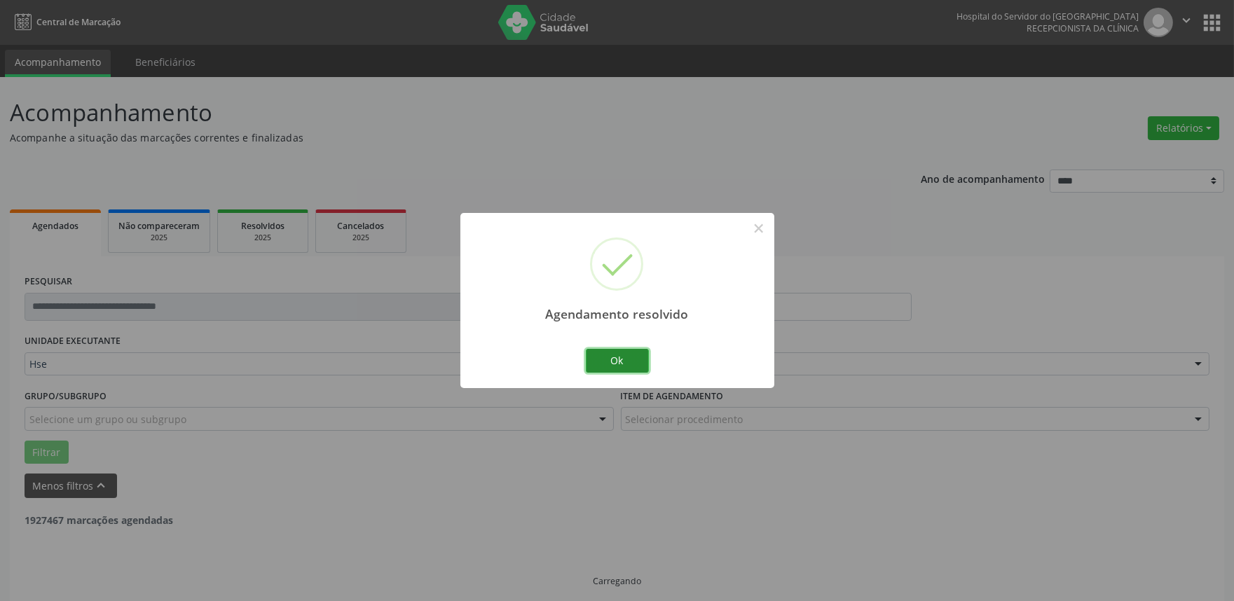
click at [627, 364] on button "Ok" at bounding box center [617, 361] width 63 height 24
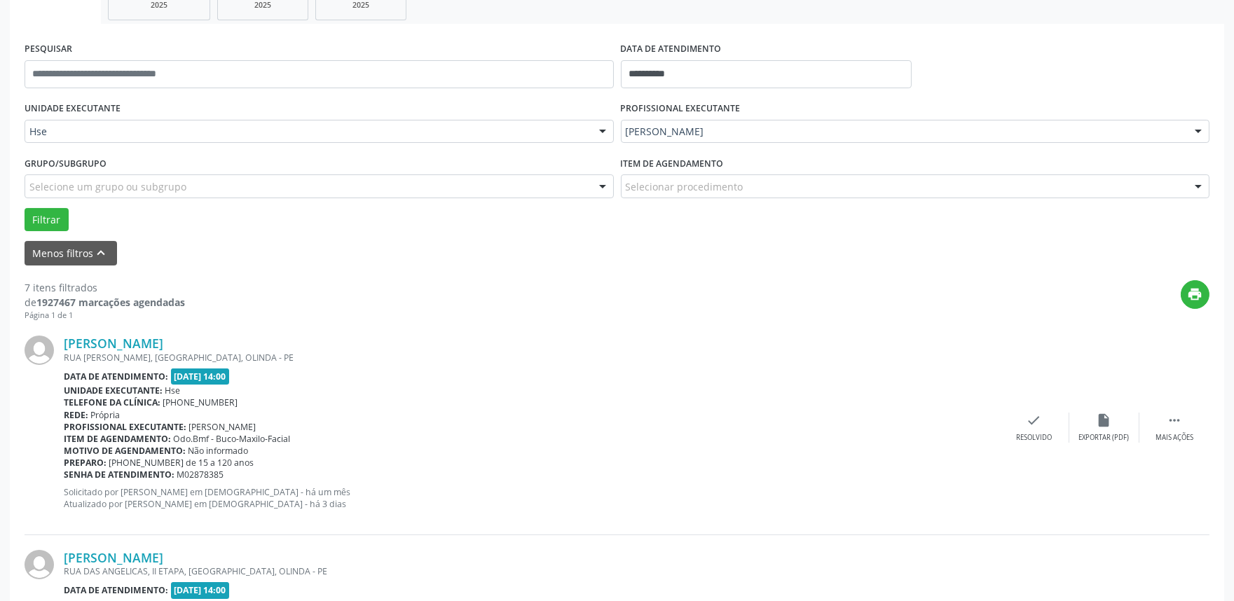
scroll to position [233, 0]
click at [1170, 433] on div "Mais ações" at bounding box center [1174, 437] width 38 height 10
click at [1095, 433] on div "Não compareceu" at bounding box center [1104, 437] width 60 height 10
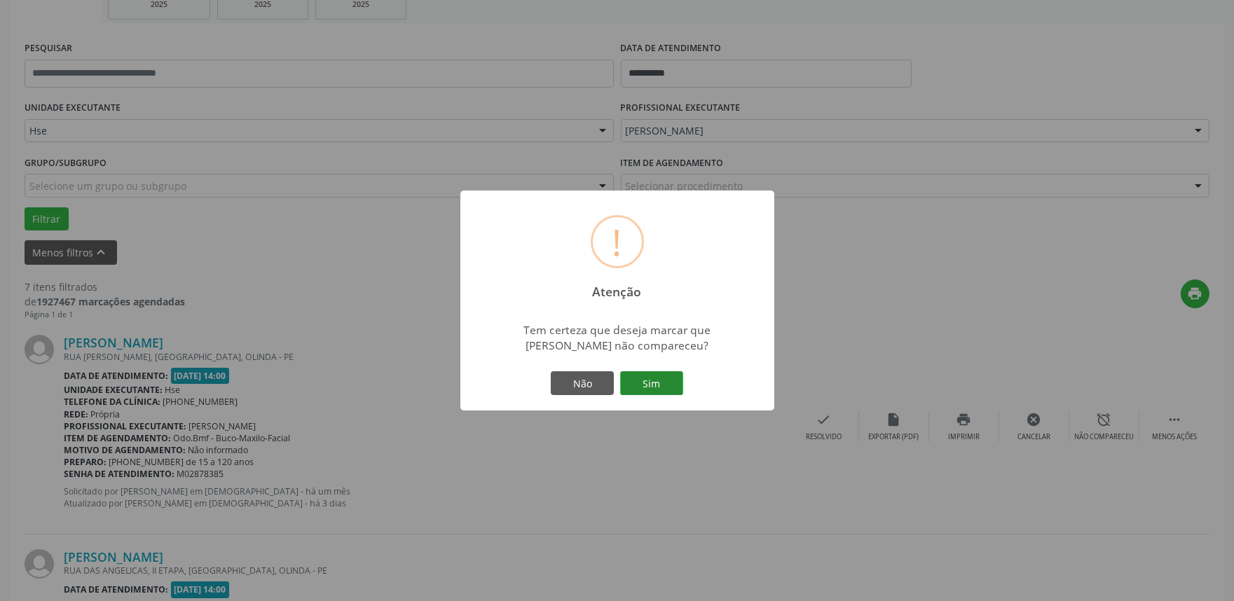
click at [659, 395] on button "Sim" at bounding box center [651, 383] width 63 height 24
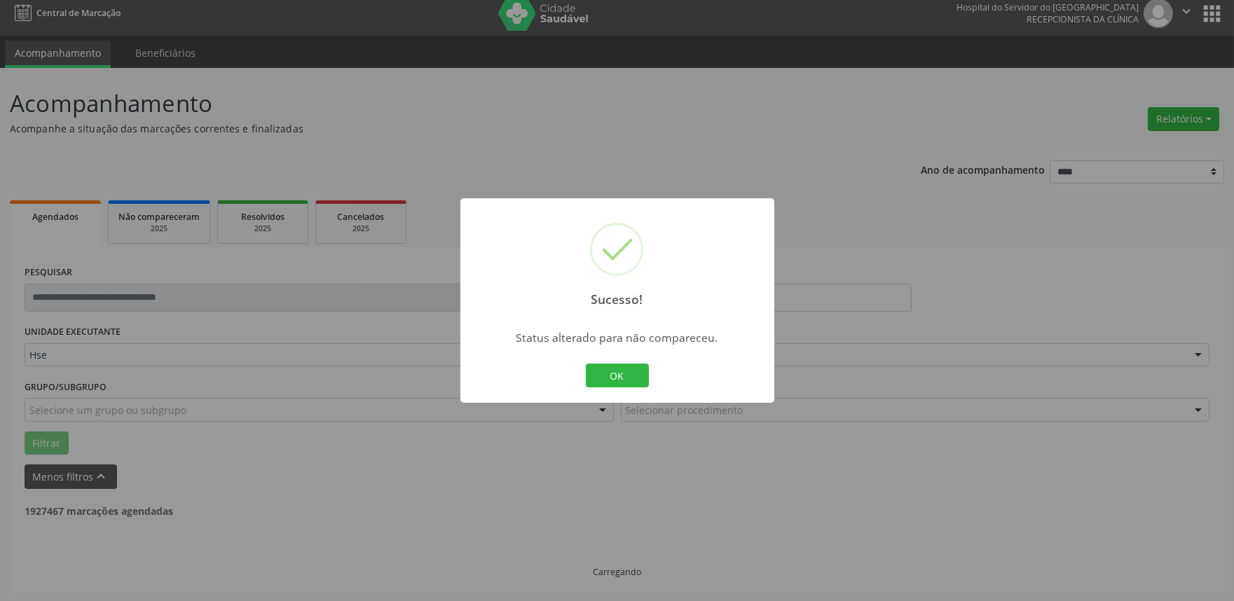
click at [626, 374] on button "OK" at bounding box center [617, 376] width 63 height 24
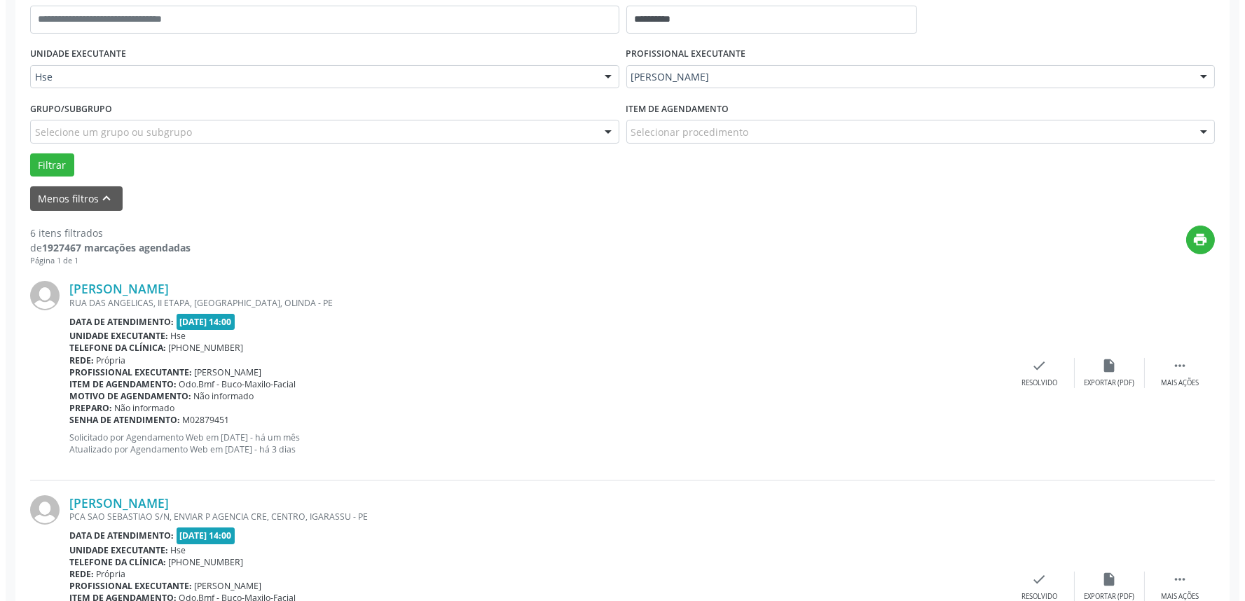
scroll to position [311, 0]
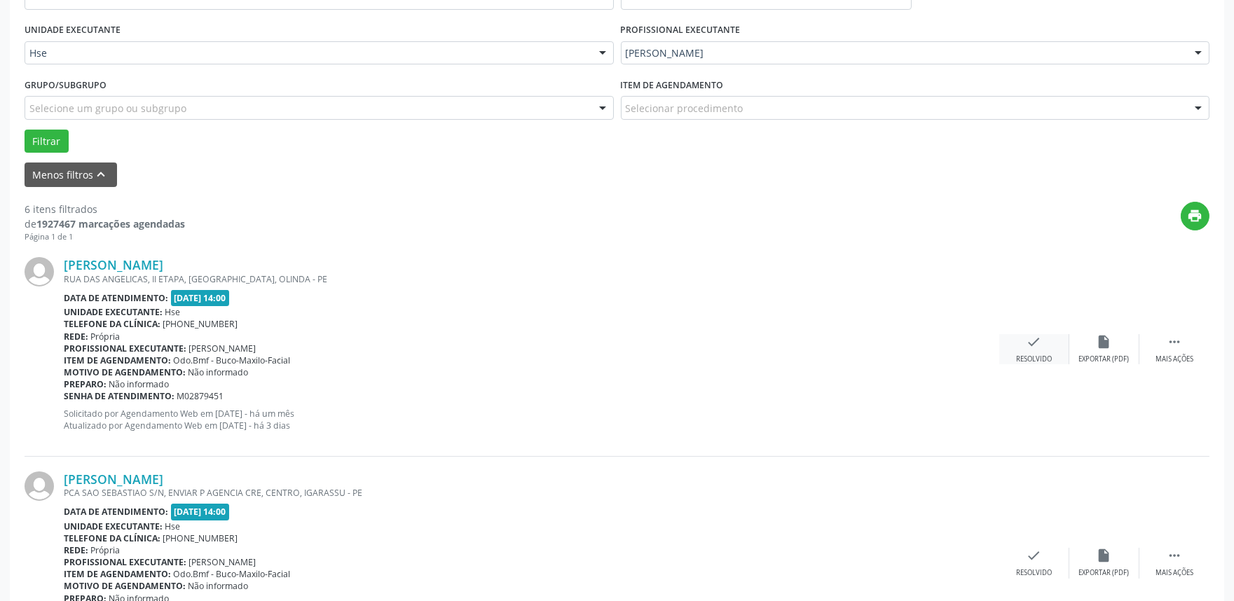
click at [1023, 357] on div "Resolvido" at bounding box center [1034, 359] width 36 height 10
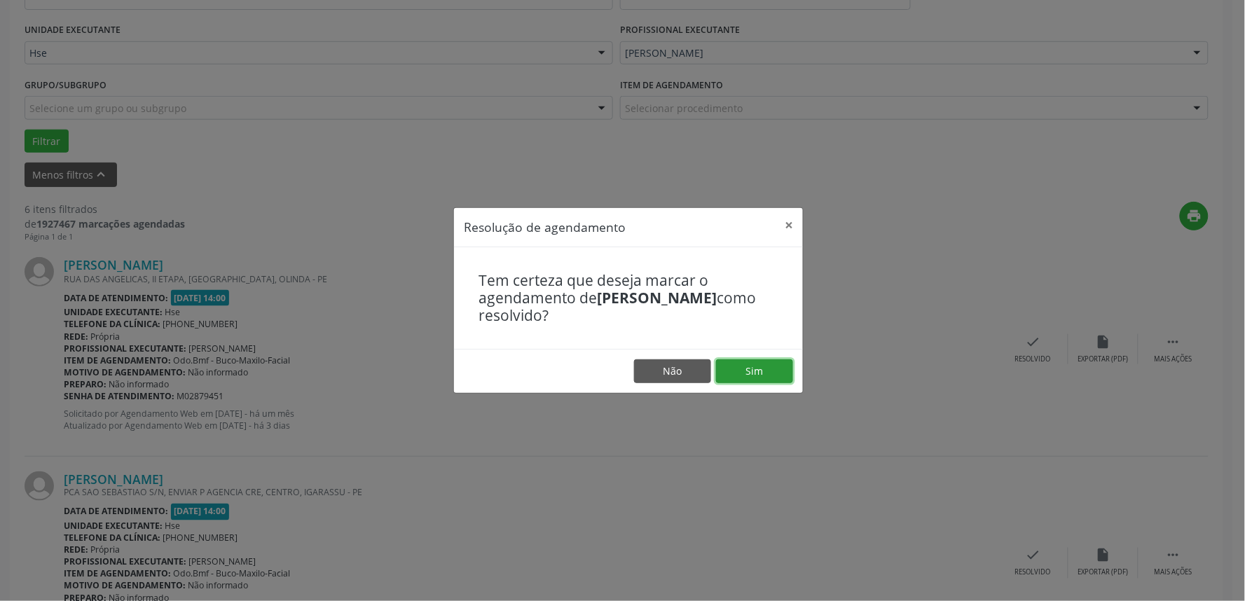
click at [768, 366] on button "Sim" at bounding box center [754, 371] width 77 height 24
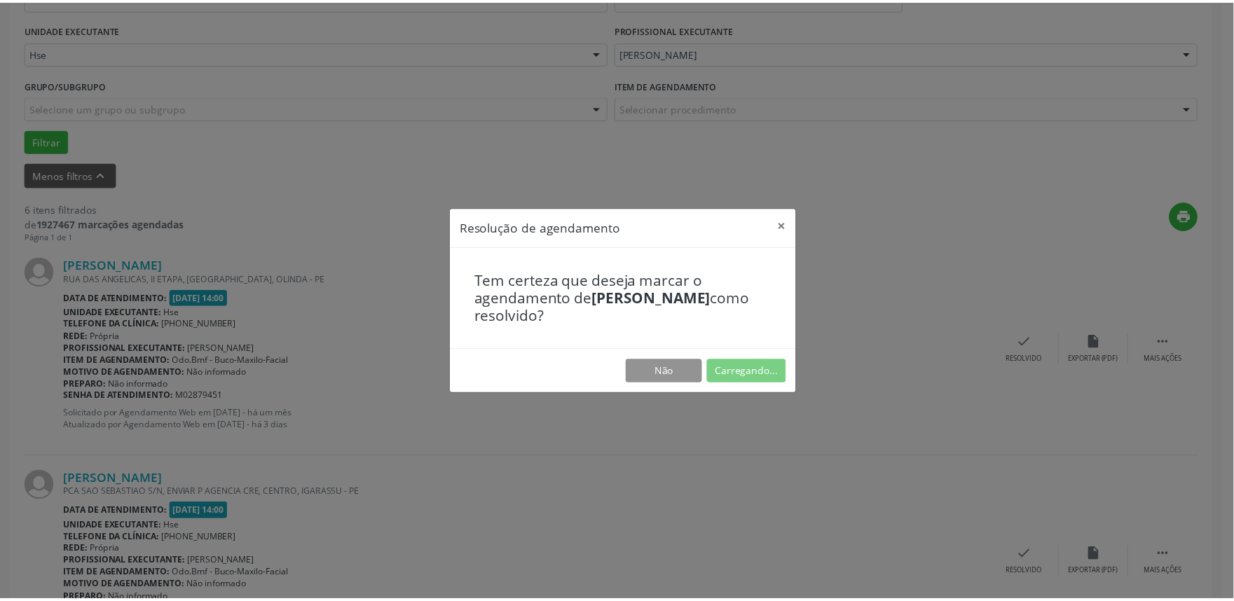
scroll to position [0, 0]
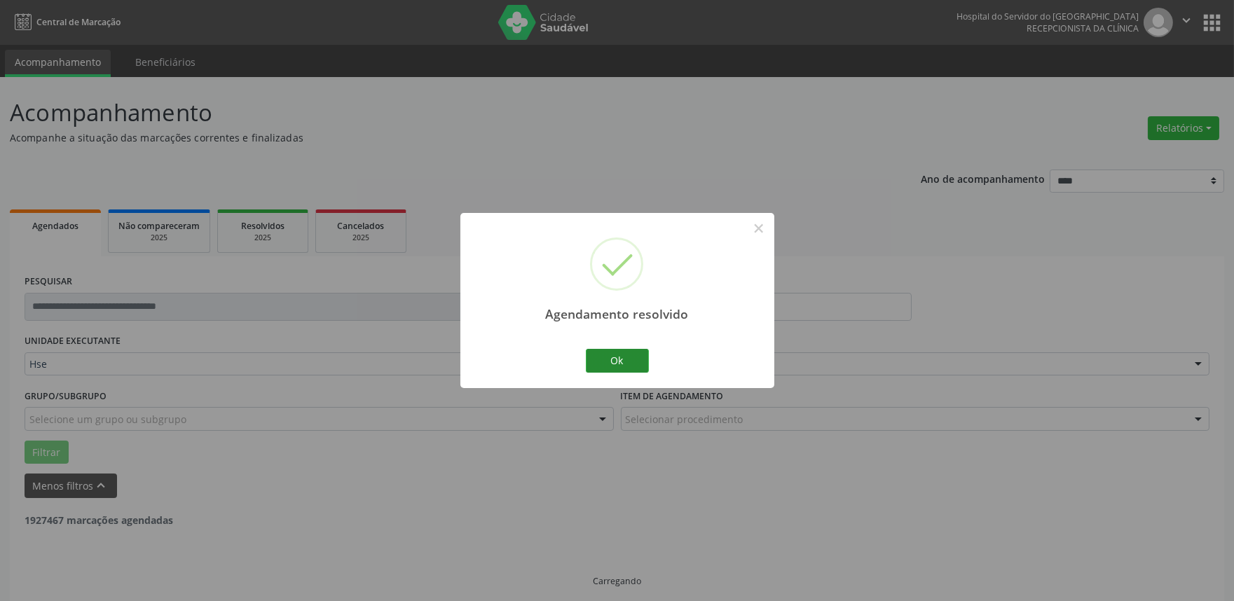
drag, startPoint x: 622, startPoint y: 346, endPoint x: 608, endPoint y: 358, distance: 18.4
click at [607, 353] on div "Agendamento resolvido × Ok Cancel" at bounding box center [617, 300] width 314 height 174
click at [608, 356] on button "Ok" at bounding box center [617, 361] width 63 height 24
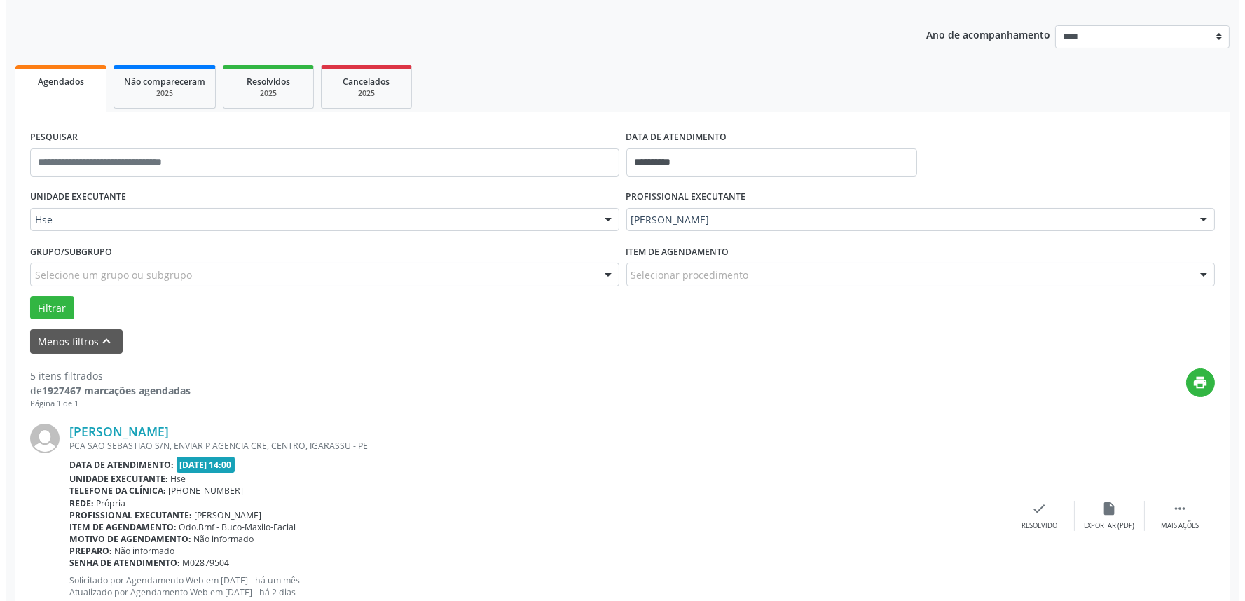
scroll to position [156, 0]
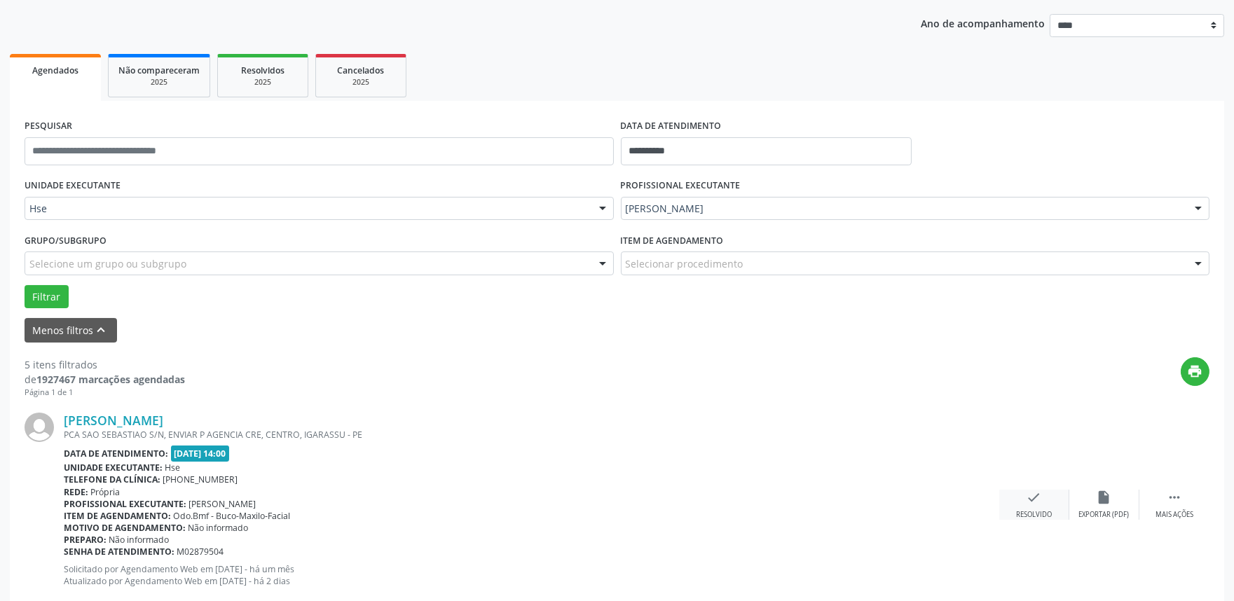
click at [1042, 502] on div "check Resolvido" at bounding box center [1034, 505] width 70 height 30
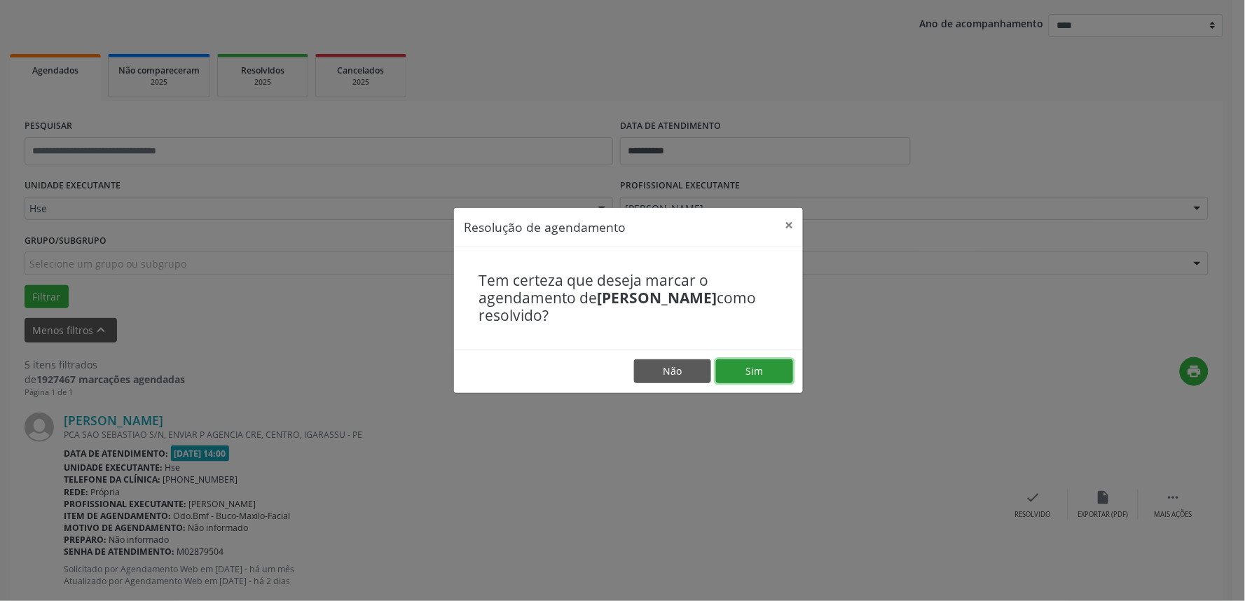
click at [772, 367] on button "Sim" at bounding box center [754, 371] width 77 height 24
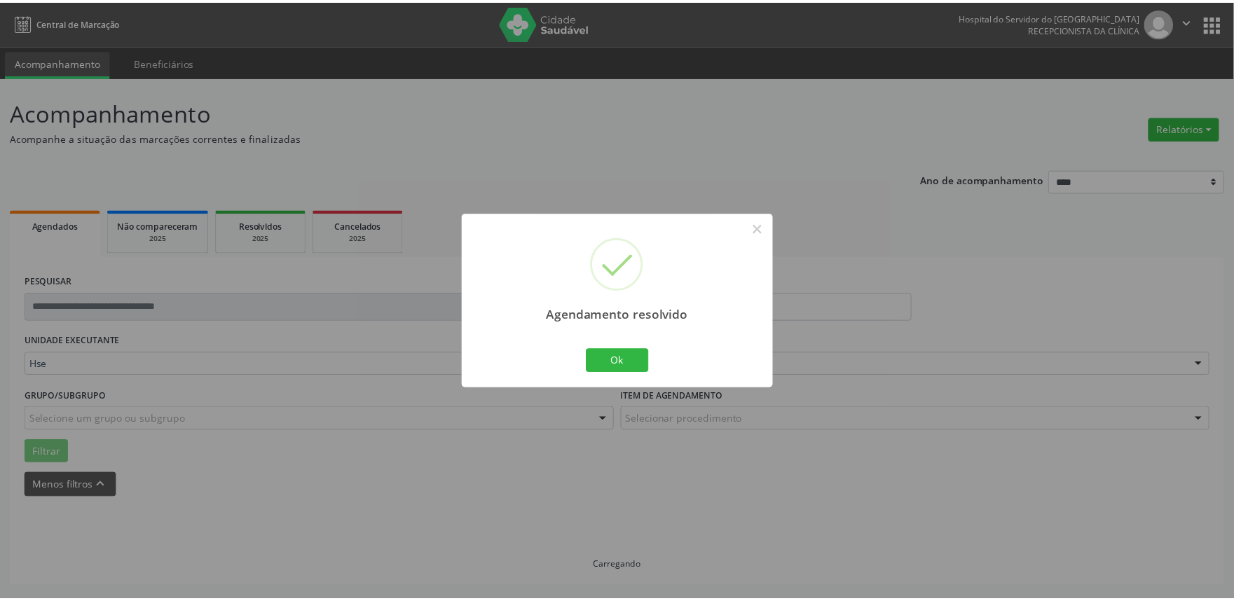
scroll to position [0, 0]
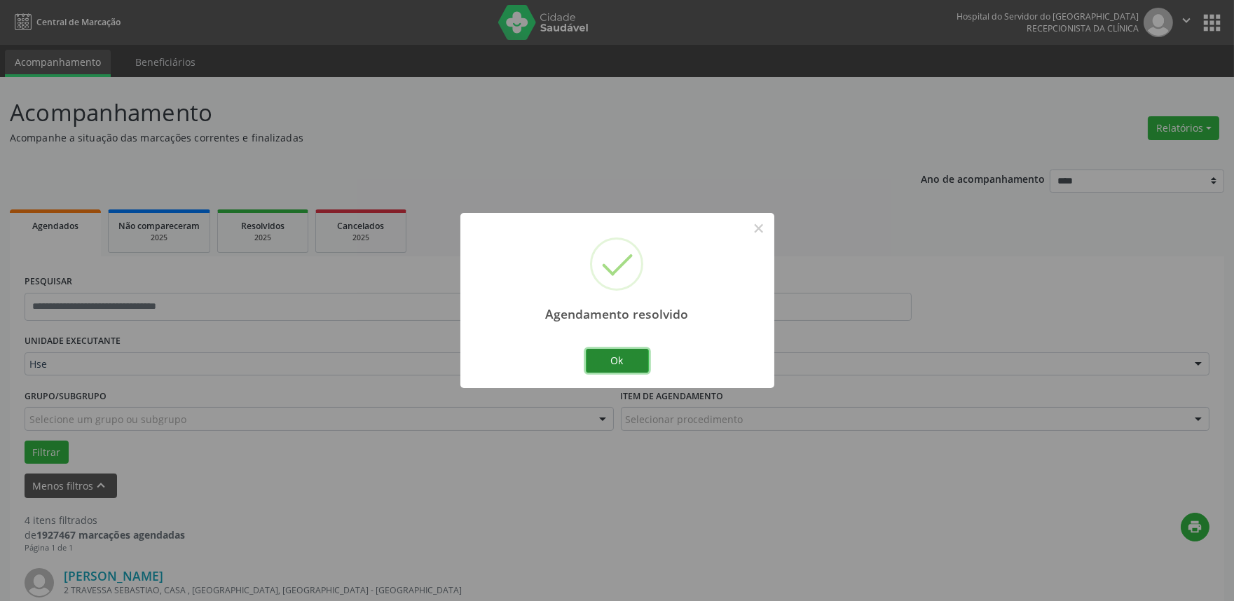
click at [628, 373] on button "Ok" at bounding box center [617, 361] width 63 height 24
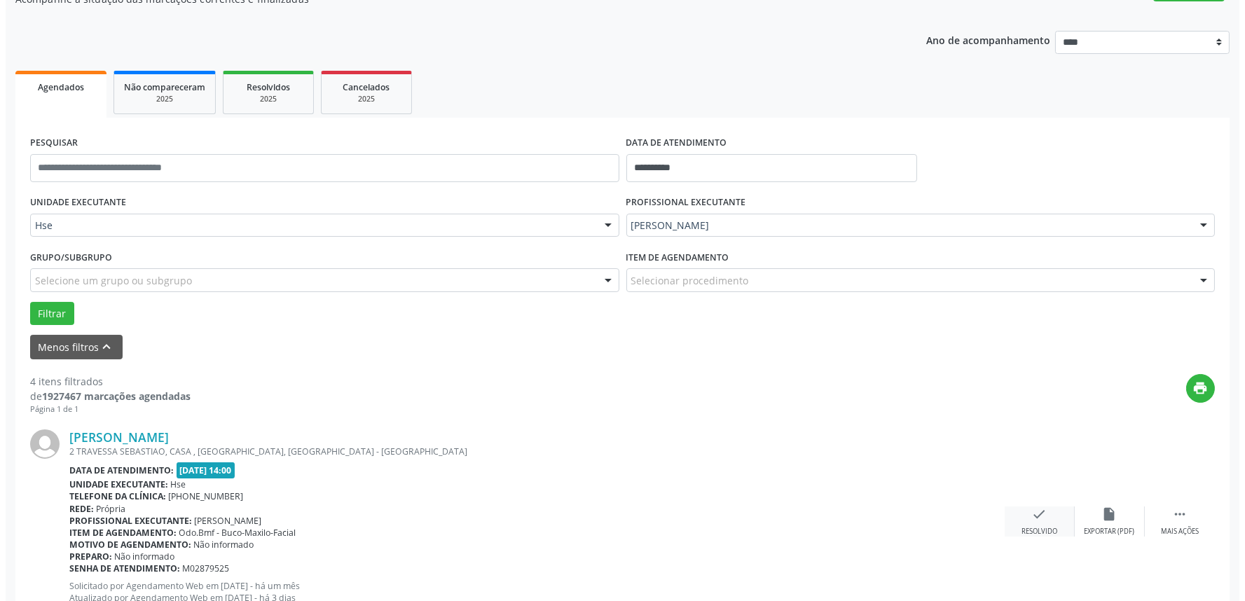
scroll to position [156, 0]
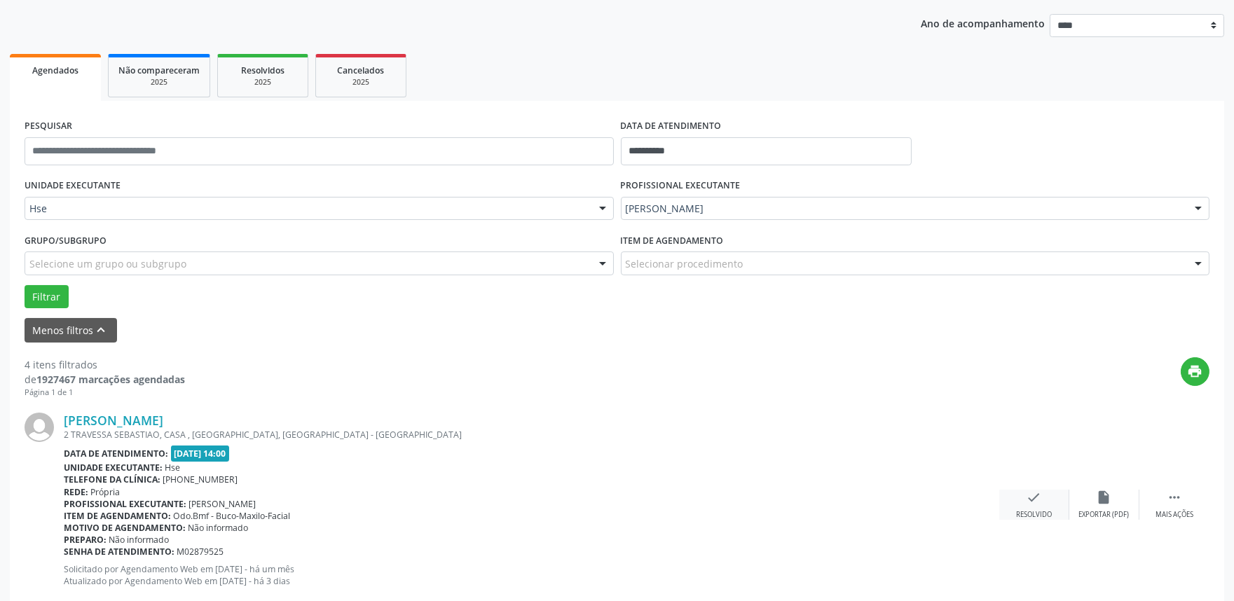
click at [1032, 506] on div "check Resolvido" at bounding box center [1034, 505] width 70 height 30
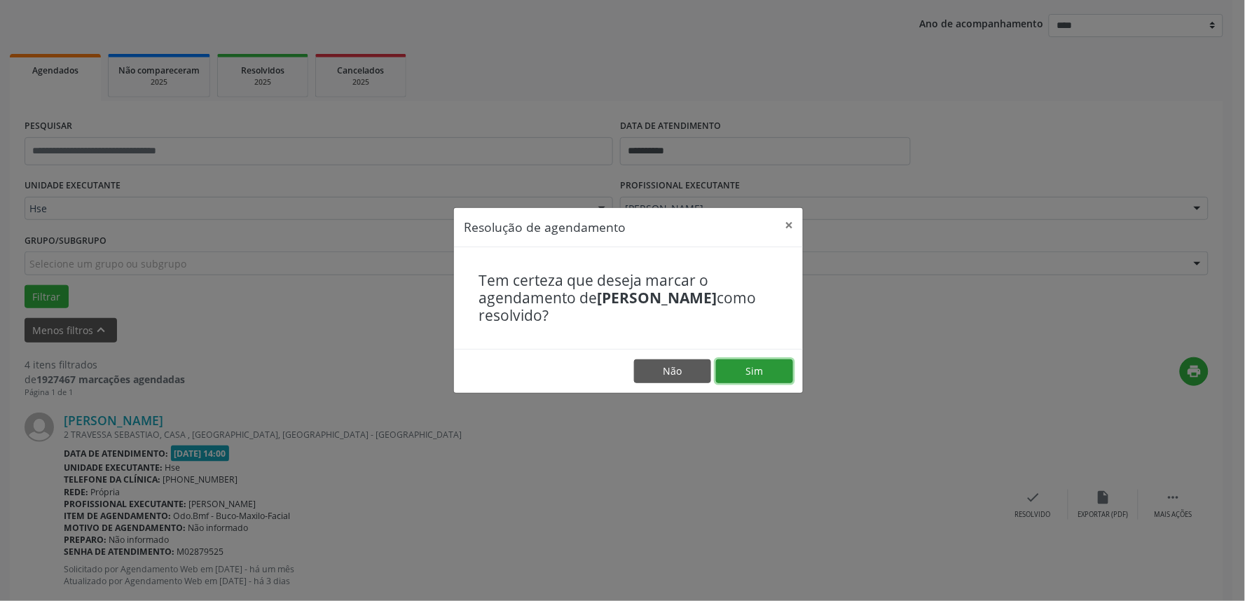
click at [774, 371] on button "Sim" at bounding box center [754, 371] width 77 height 24
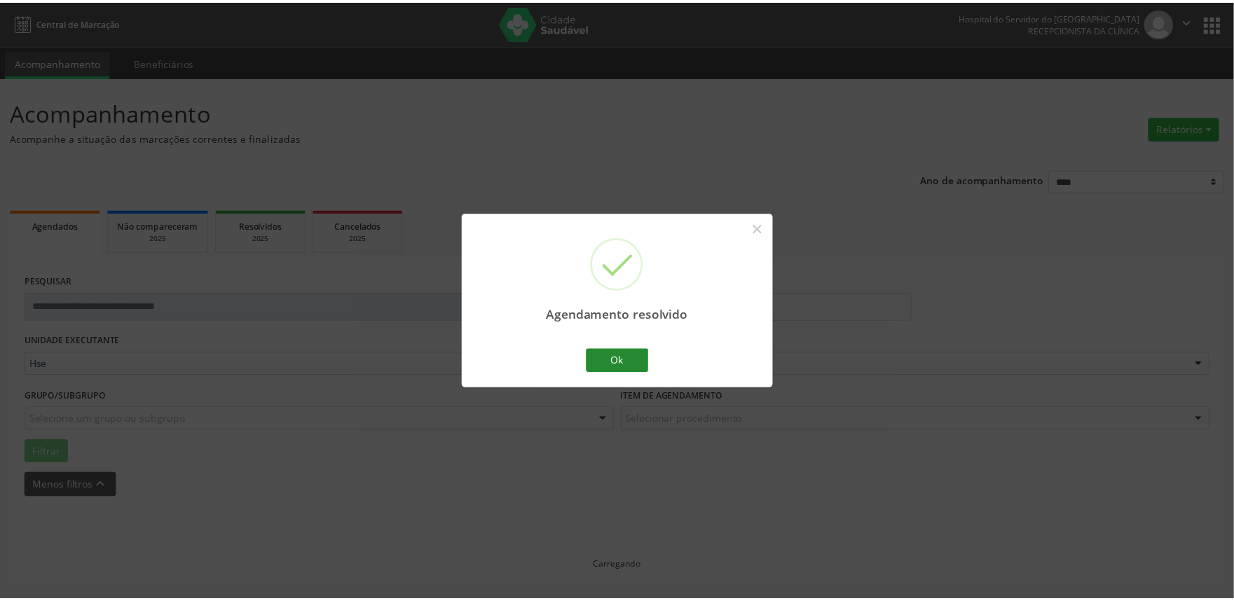
scroll to position [0, 0]
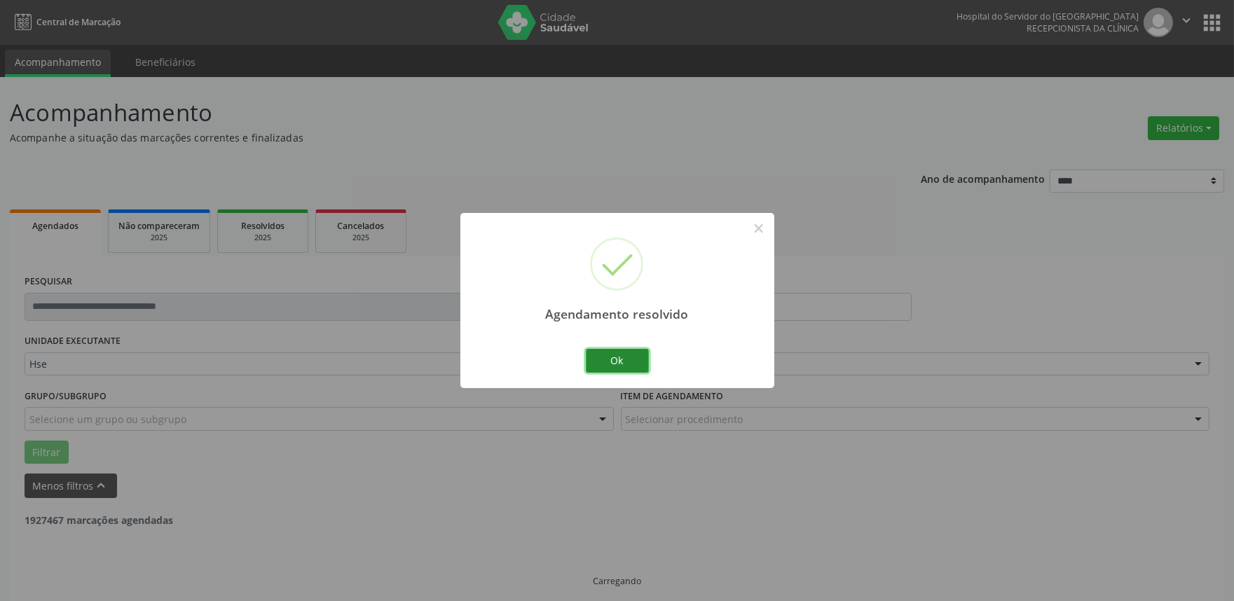
click at [642, 363] on button "Ok" at bounding box center [617, 361] width 63 height 24
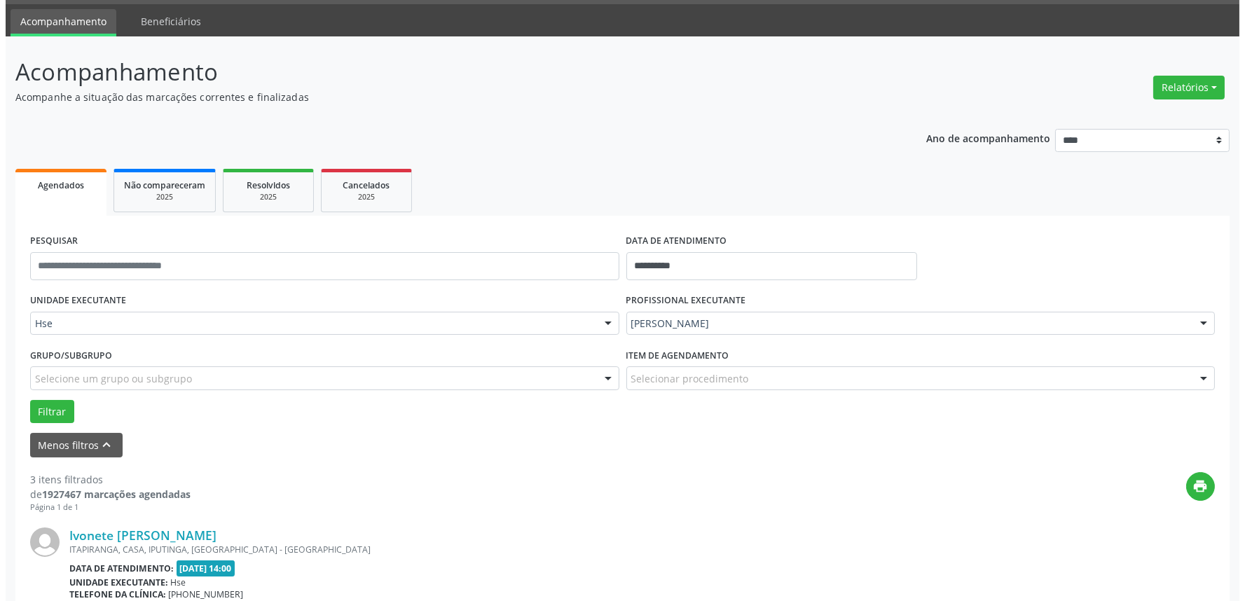
scroll to position [156, 0]
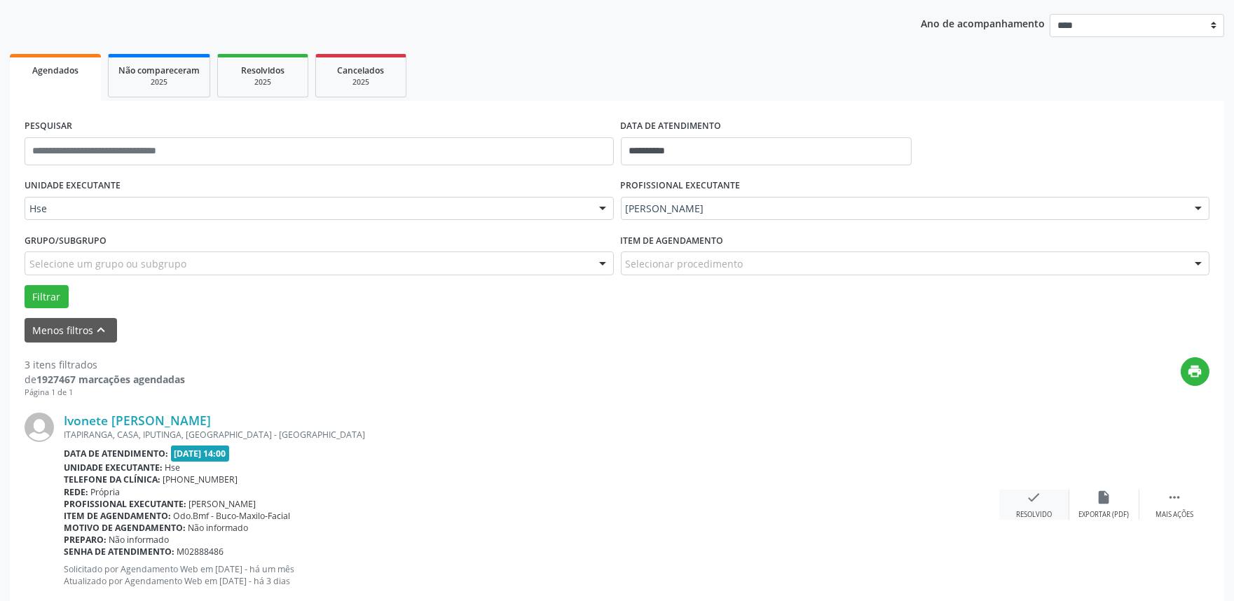
click at [1028, 501] on icon "check" at bounding box center [1033, 497] width 15 height 15
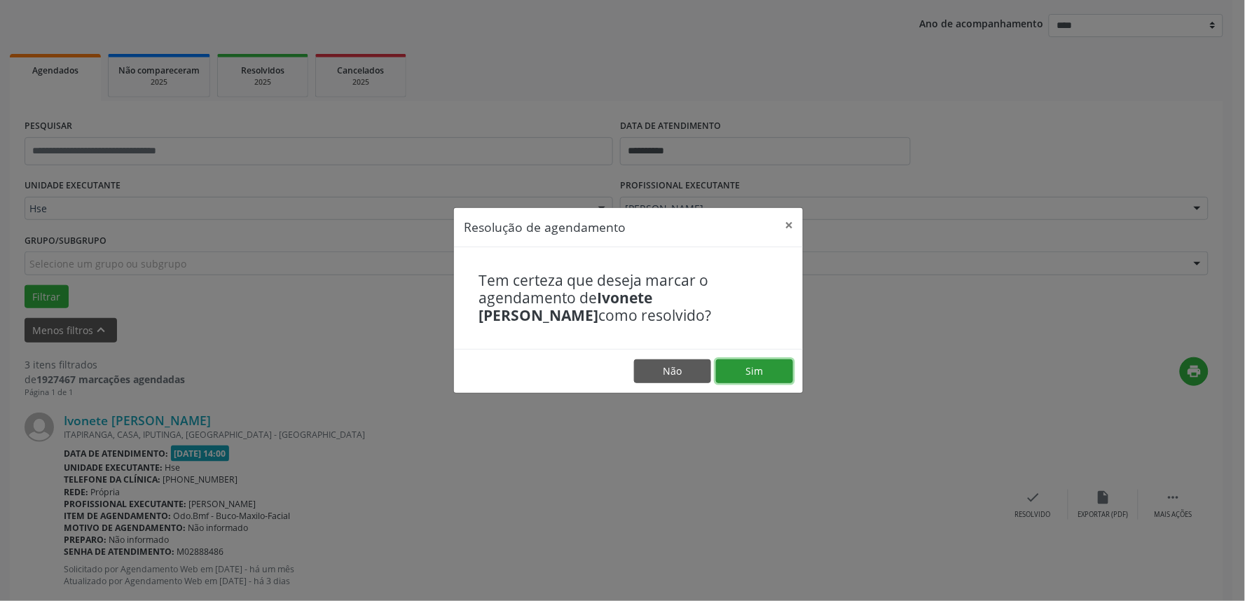
click at [752, 368] on button "Sim" at bounding box center [754, 371] width 77 height 24
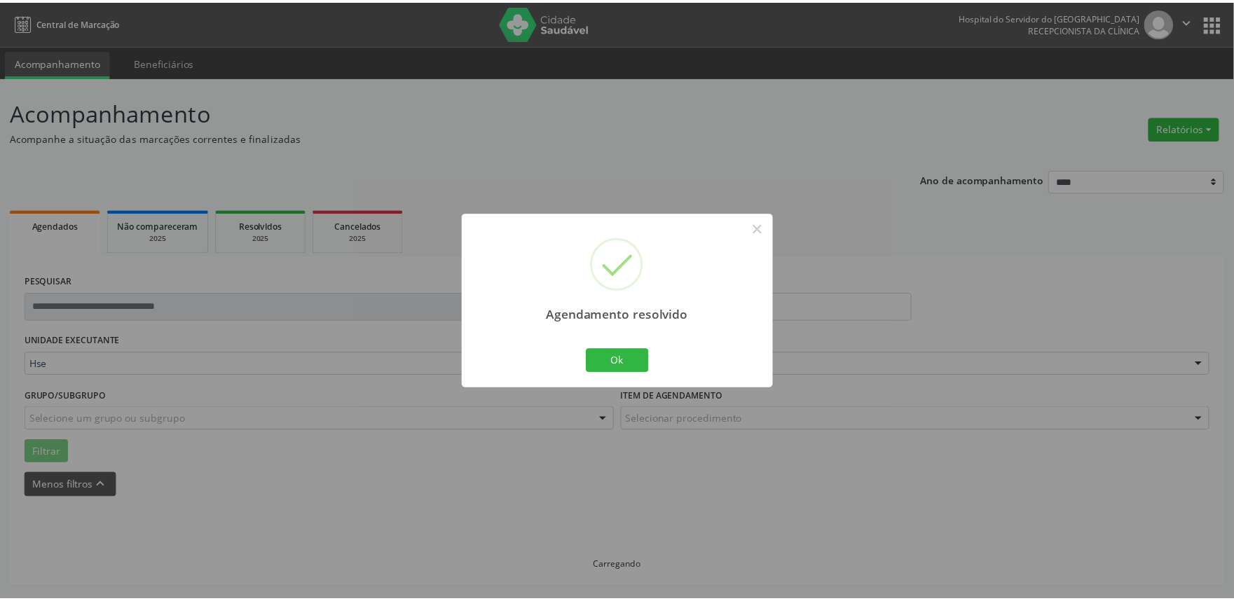
scroll to position [0, 0]
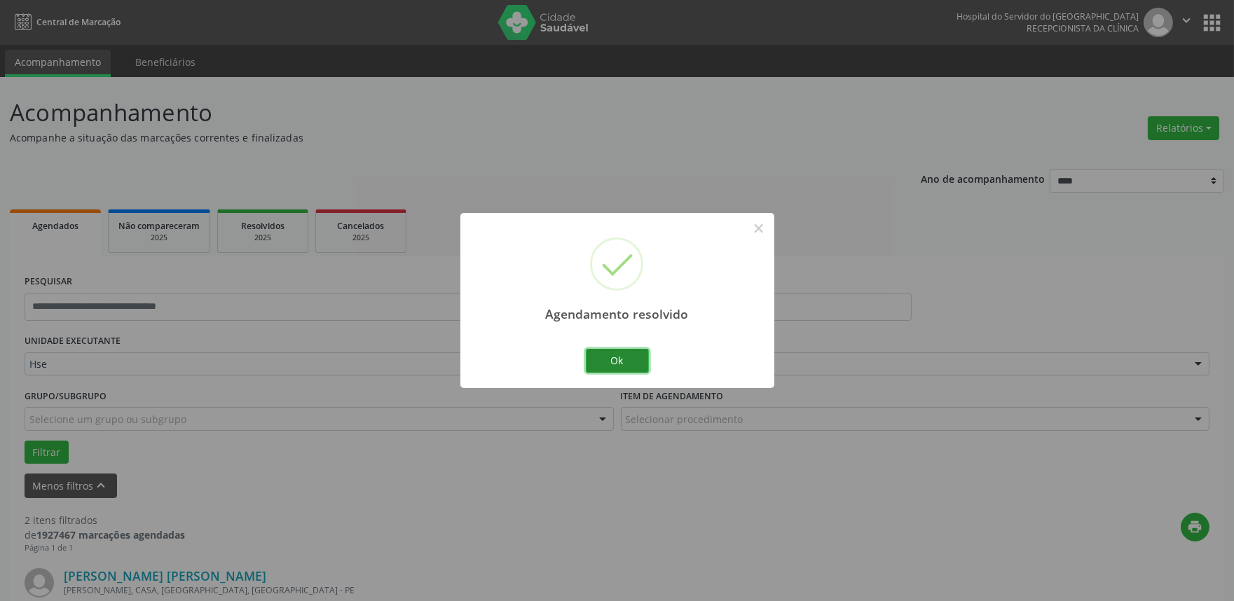
click at [635, 369] on button "Ok" at bounding box center [617, 361] width 63 height 24
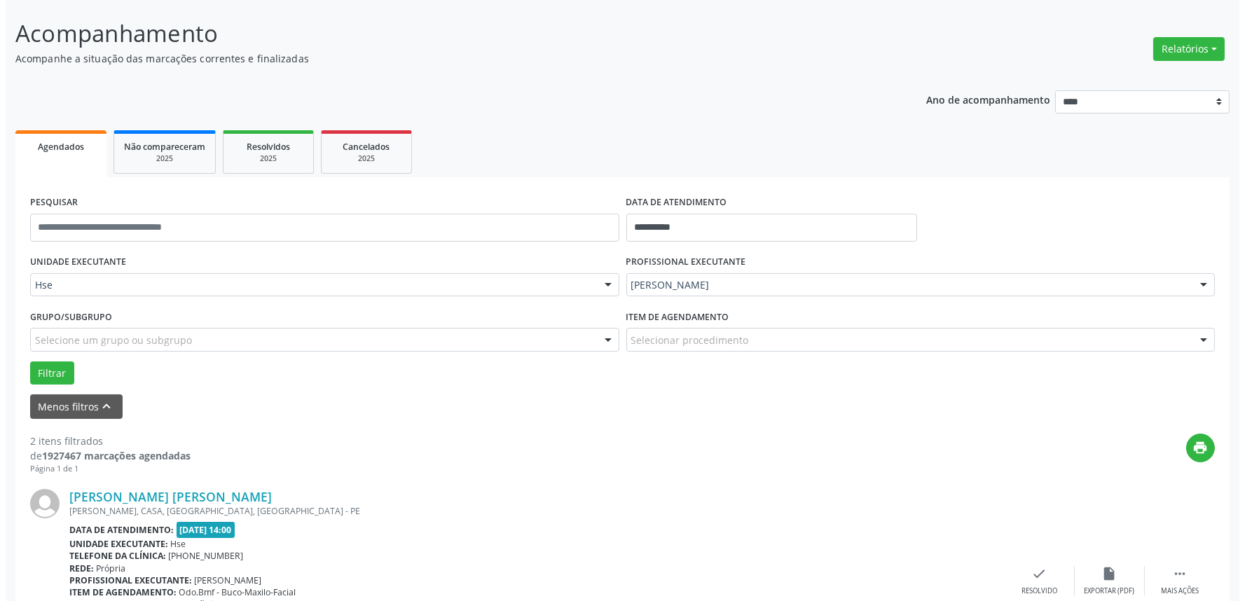
scroll to position [156, 0]
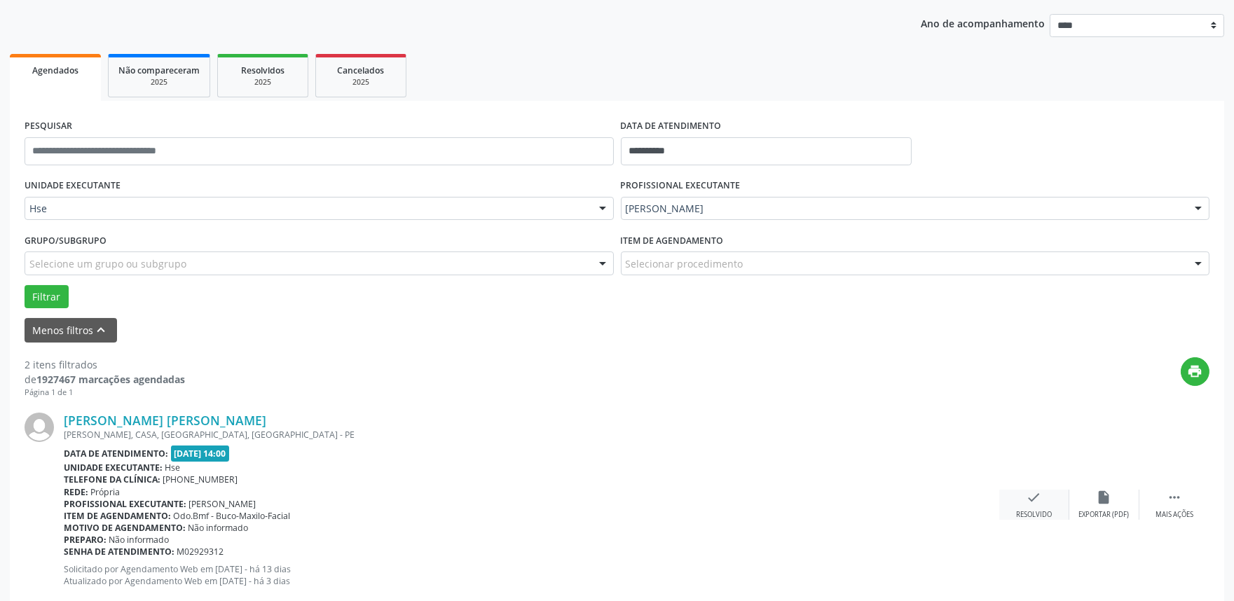
click at [1038, 510] on div "Resolvido" at bounding box center [1034, 515] width 36 height 10
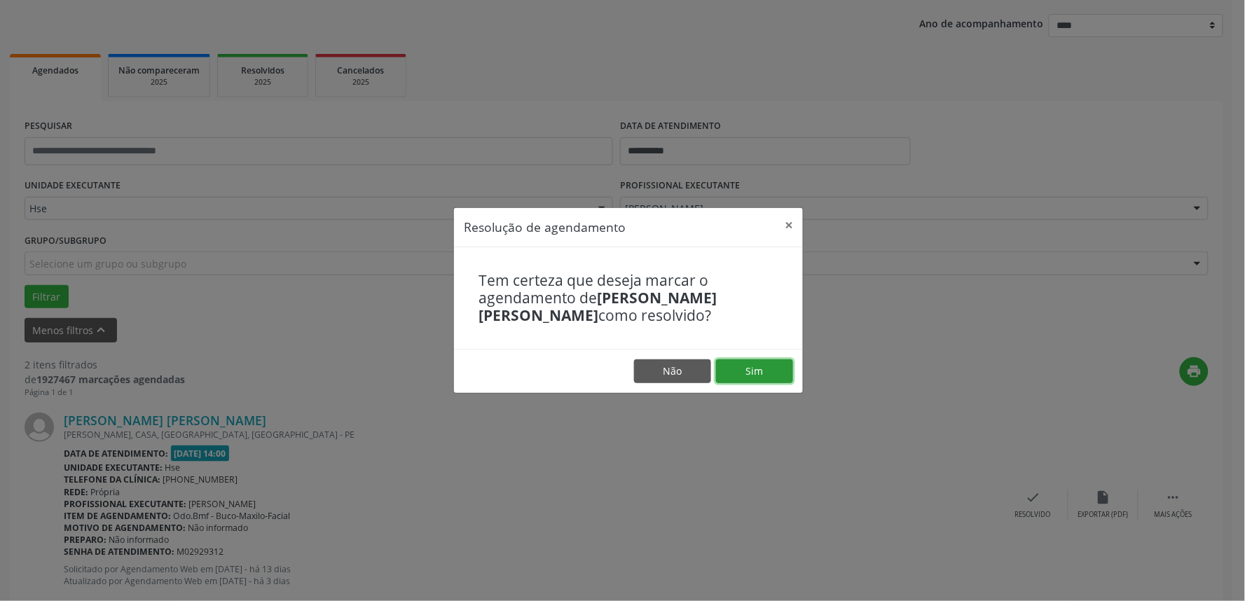
click at [769, 371] on button "Sim" at bounding box center [754, 371] width 77 height 24
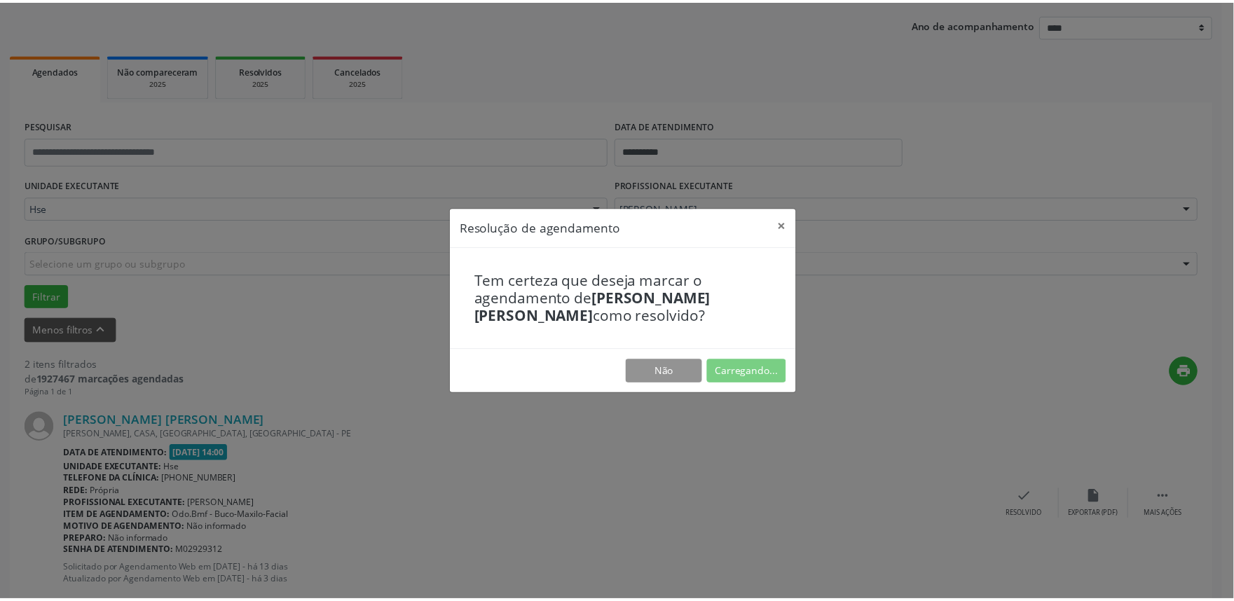
scroll to position [0, 0]
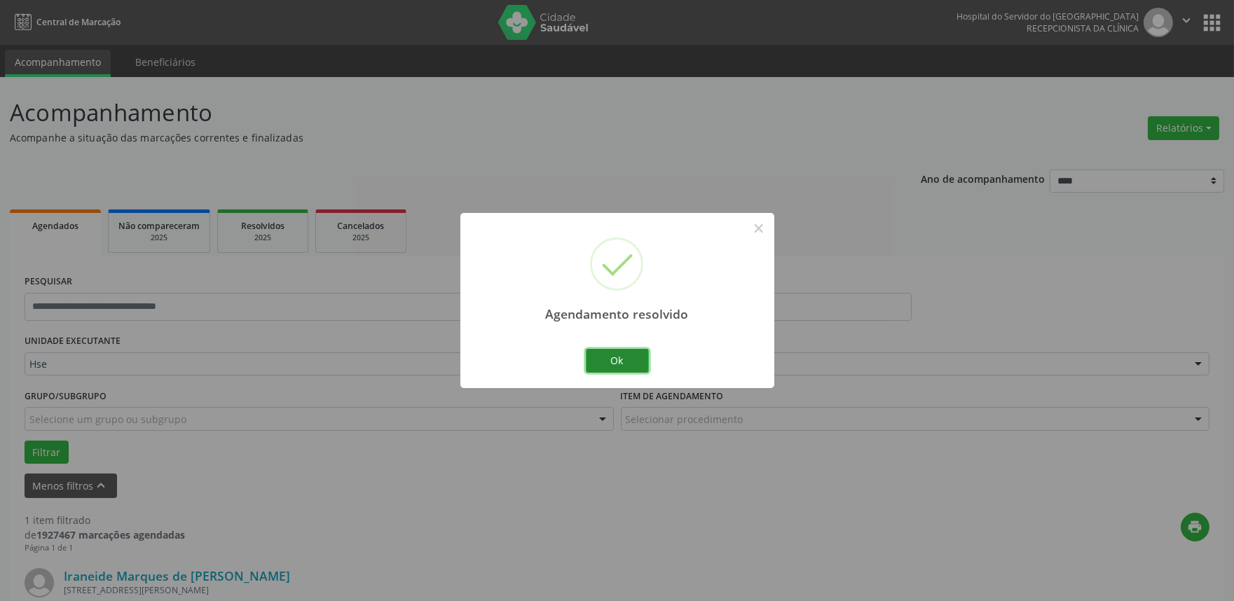
click at [626, 362] on button "Ok" at bounding box center [617, 361] width 63 height 24
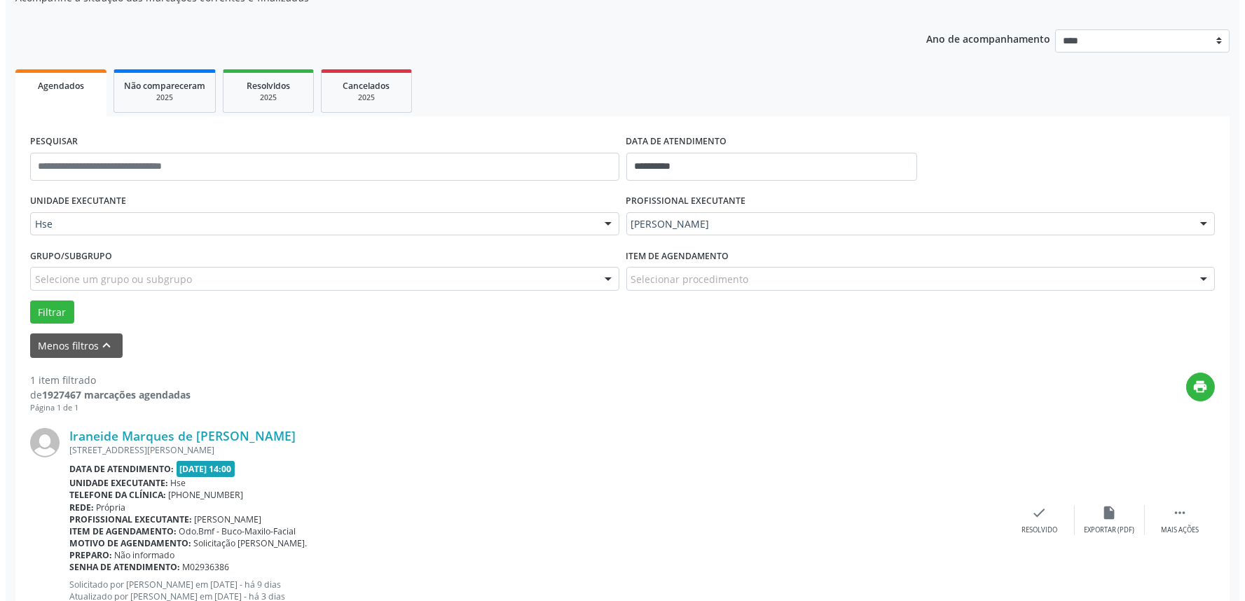
scroll to position [156, 0]
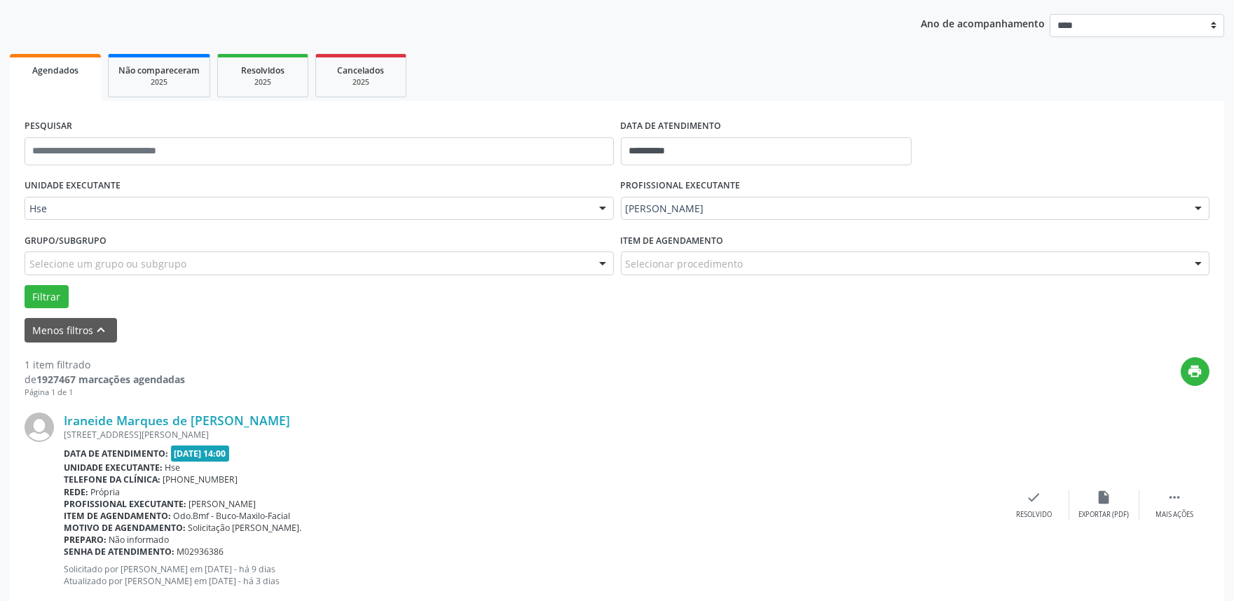
click at [1023, 520] on div "Iraneide Marques de [PERSON_NAME] [STREET_ADDRESS][PERSON_NAME] Data de atendim…" at bounding box center [617, 504] width 1184 height 213
click at [1033, 503] on icon "check" at bounding box center [1033, 497] width 15 height 15
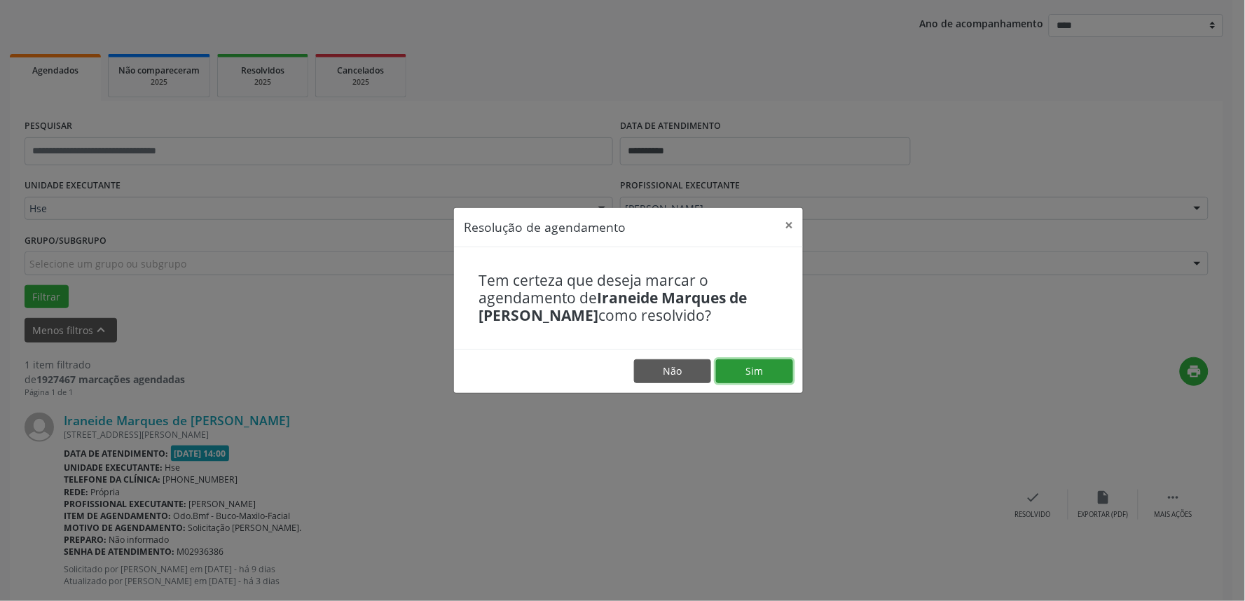
click at [749, 370] on button "Sim" at bounding box center [754, 371] width 77 height 24
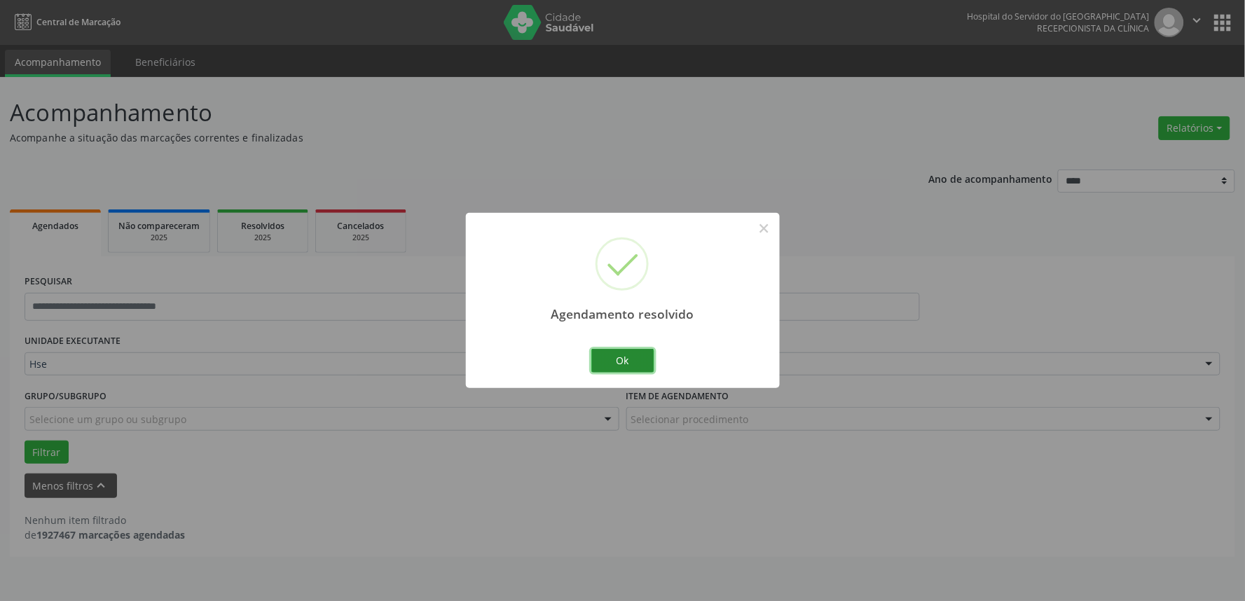
click at [614, 354] on button "Ok" at bounding box center [622, 361] width 63 height 24
